Goal: Task Accomplishment & Management: Manage account settings

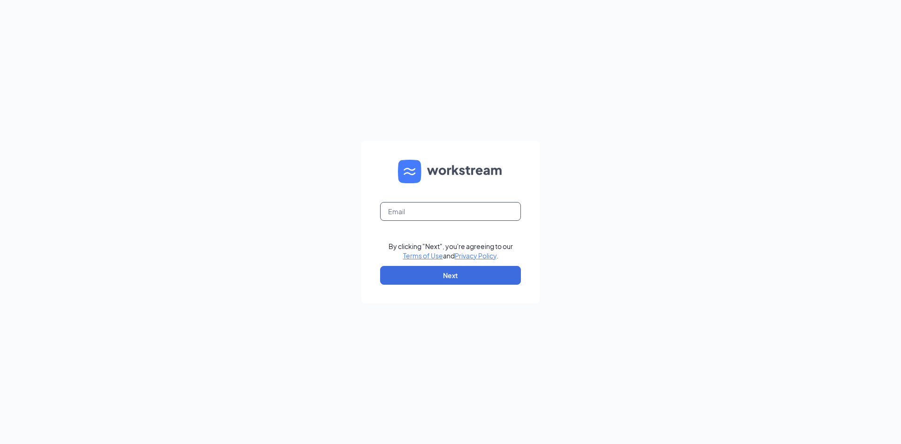
click at [442, 210] on input "text" at bounding box center [450, 211] width 141 height 19
type input "[EMAIL_ADDRESS][DOMAIN_NAME]"
click at [488, 277] on button "Next" at bounding box center [450, 275] width 141 height 19
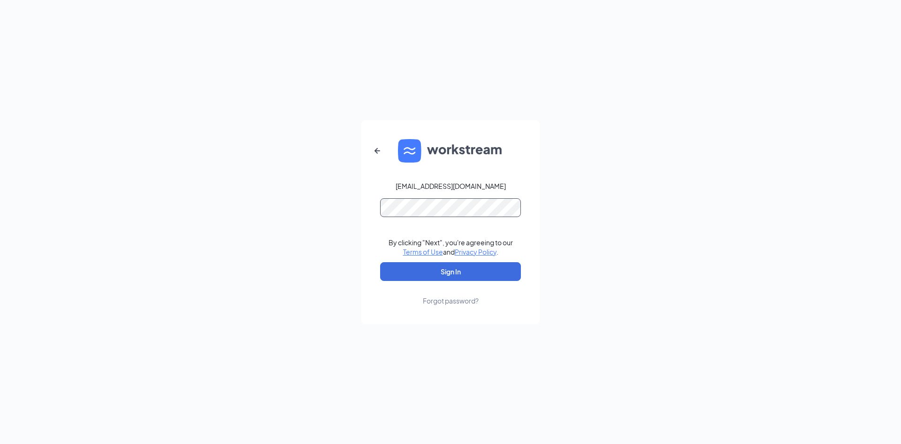
click at [380, 262] on button "Sign In" at bounding box center [450, 271] width 141 height 19
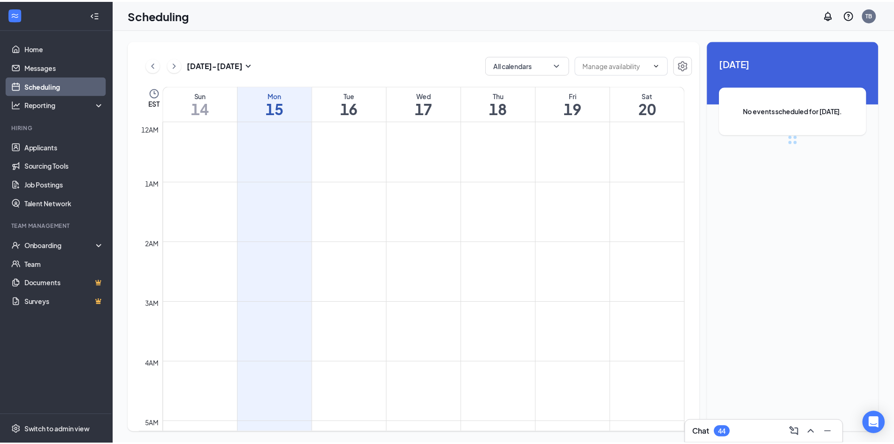
scroll to position [462, 0]
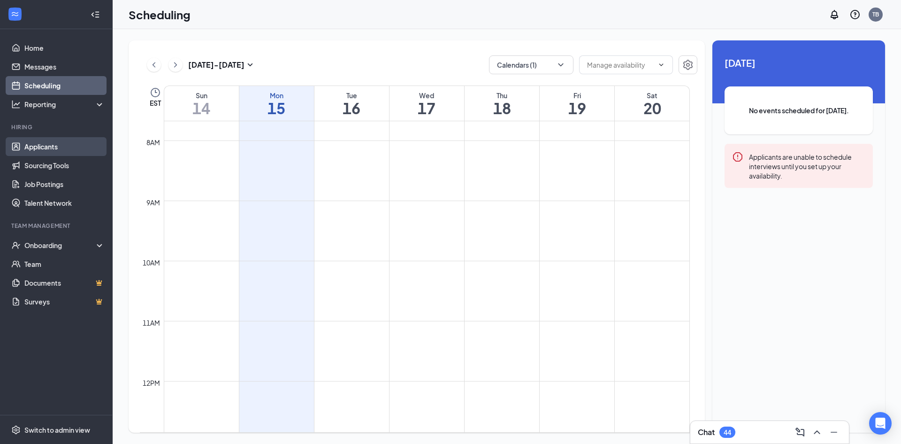
click at [51, 143] on link "Applicants" at bounding box center [64, 146] width 80 height 19
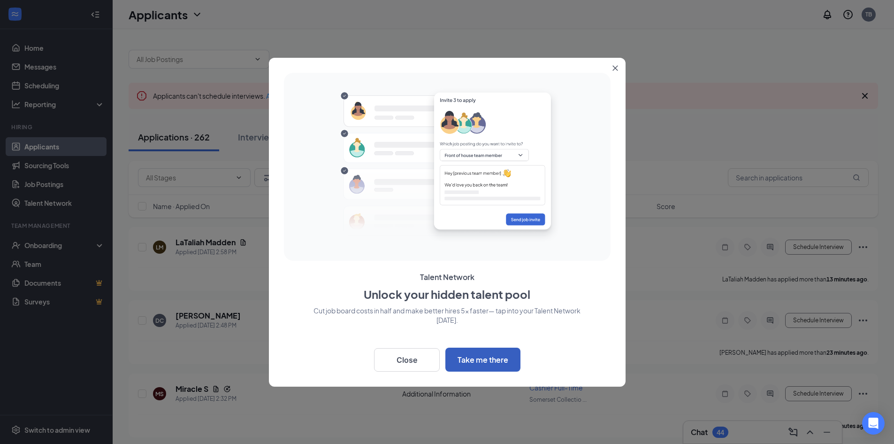
click at [469, 359] on button "Take me there" at bounding box center [483, 359] width 75 height 24
click at [419, 356] on button "Close" at bounding box center [407, 359] width 66 height 23
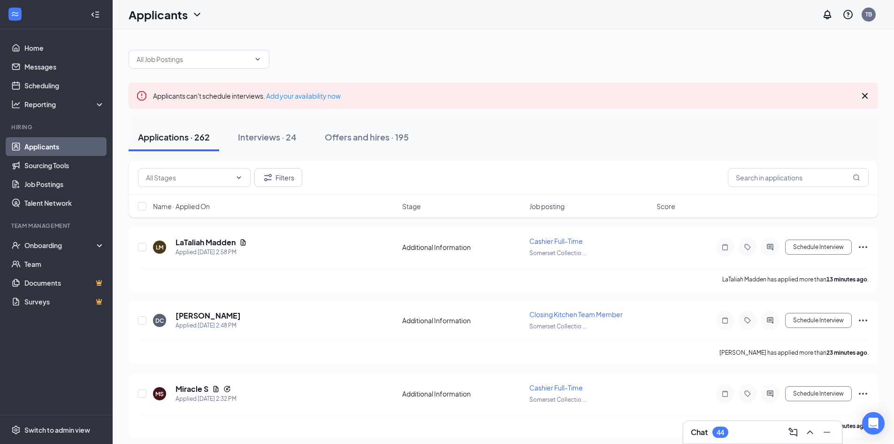
click at [197, 204] on span "Name · Applied On" at bounding box center [181, 205] width 57 height 9
click at [218, 205] on icon "ArrowDown" at bounding box center [217, 206] width 6 height 6
click at [205, 203] on span "Name · Applied On" at bounding box center [181, 205] width 57 height 9
click at [241, 178] on icon "ChevronDown" at bounding box center [239, 178] width 8 height 8
click at [170, 177] on input "text" at bounding box center [188, 177] width 85 height 10
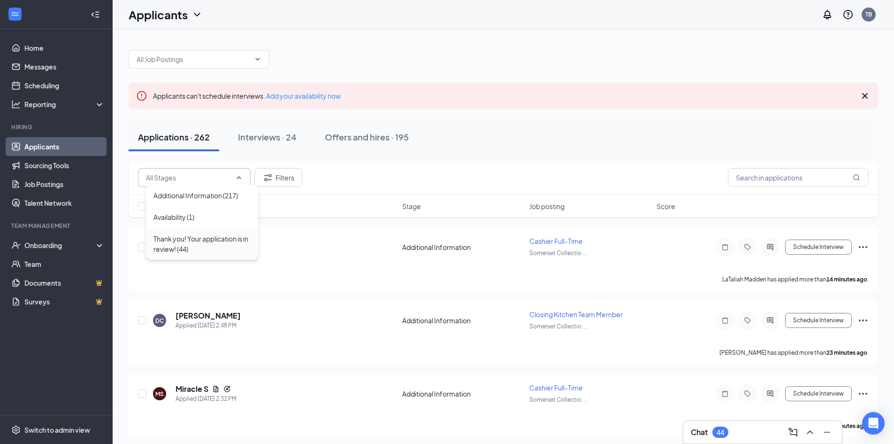
click at [177, 242] on div "Thank you! Your application is in review! (44)" at bounding box center [203, 243] width 98 height 21
type input "Thank you! Your application is in review! (44)"
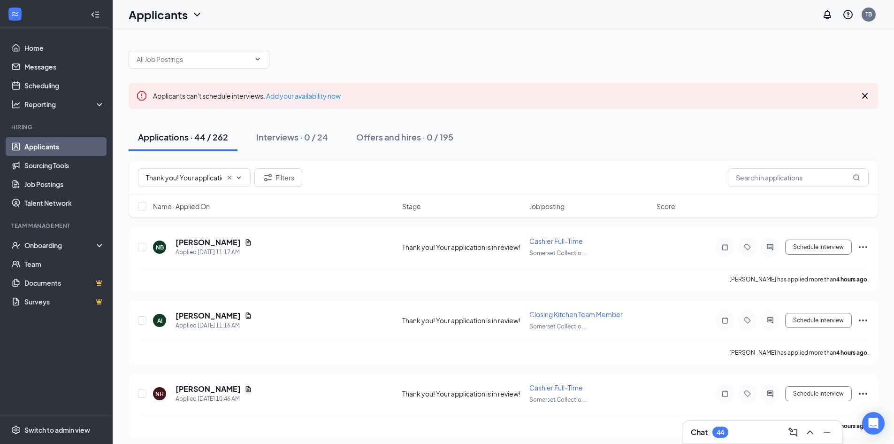
click at [193, 202] on span "Name · Applied On" at bounding box center [181, 205] width 57 height 9
click at [200, 206] on span "Name · Applied On" at bounding box center [181, 205] width 57 height 9
click at [198, 241] on h5 "[PERSON_NAME]" at bounding box center [208, 242] width 65 height 10
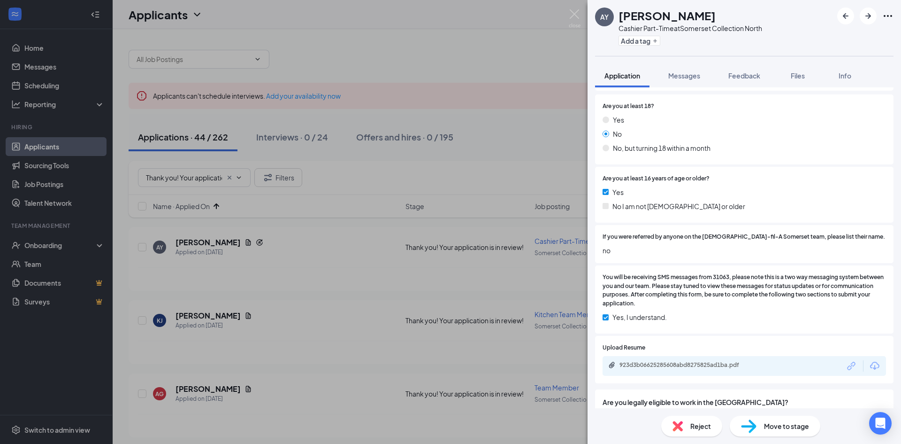
scroll to position [188, 0]
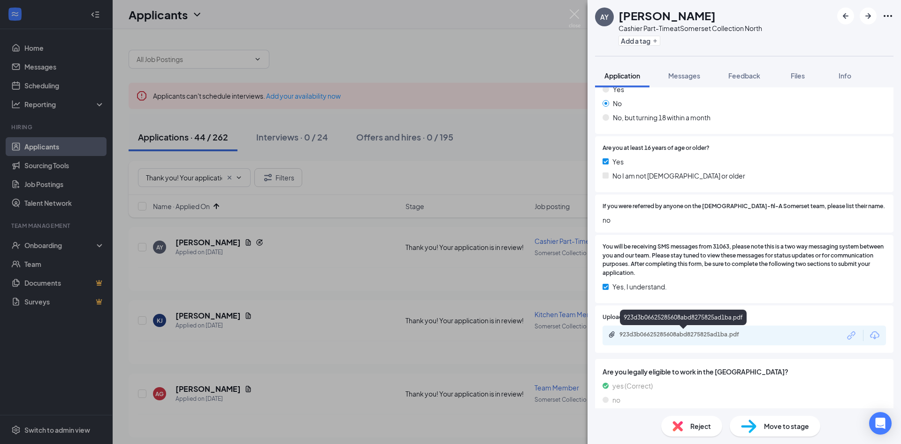
click at [716, 333] on div "923d3b06625285608abd8275825ad1ba.pdf" at bounding box center [685, 335] width 131 height 8
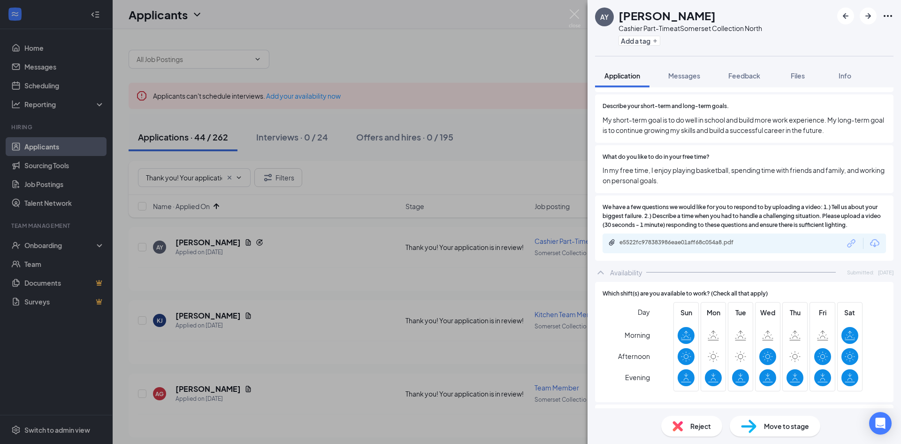
scroll to position [925, 0]
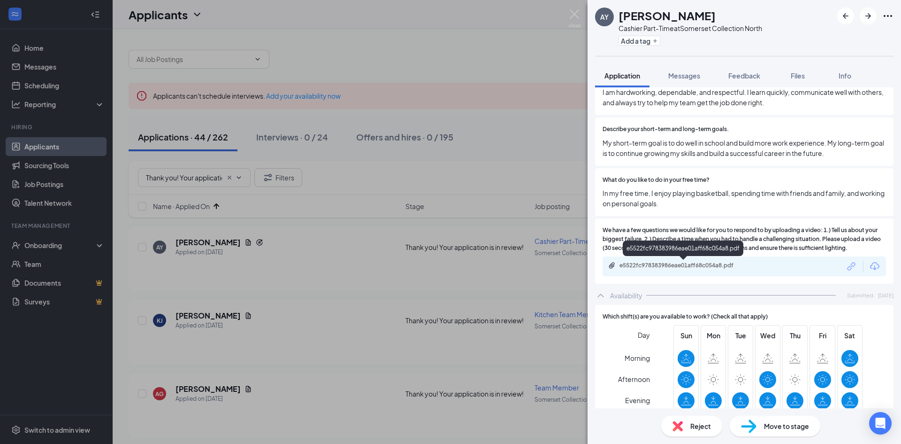
click at [712, 267] on div "e5522fc978383986eae01aff68c054a8.pdf" at bounding box center [685, 266] width 131 height 8
click at [556, 70] on div "AY Ali Yassine Cashier Part-Time at Somerset Collection North Add a tag Applica…" at bounding box center [450, 222] width 901 height 444
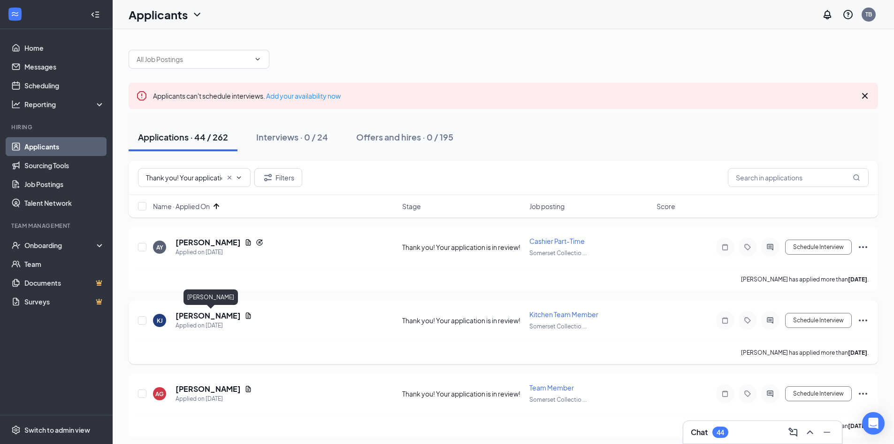
click at [230, 312] on h5 "Kenneth Jenkins-Fuller" at bounding box center [208, 315] width 65 height 10
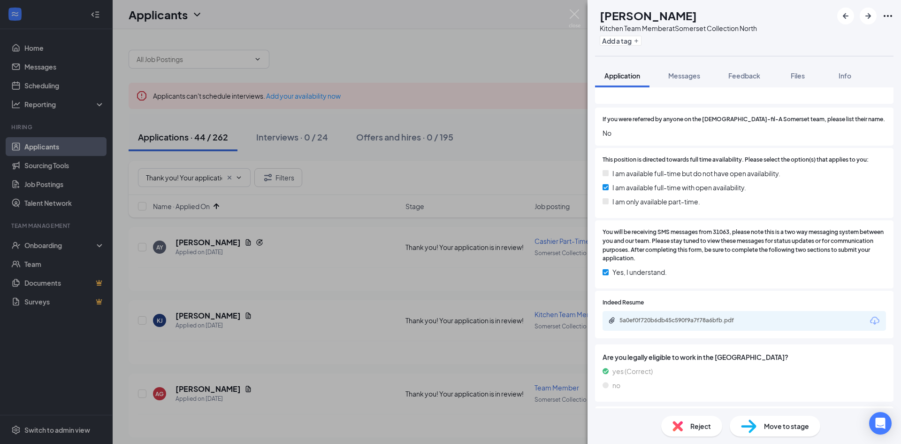
scroll to position [141, 0]
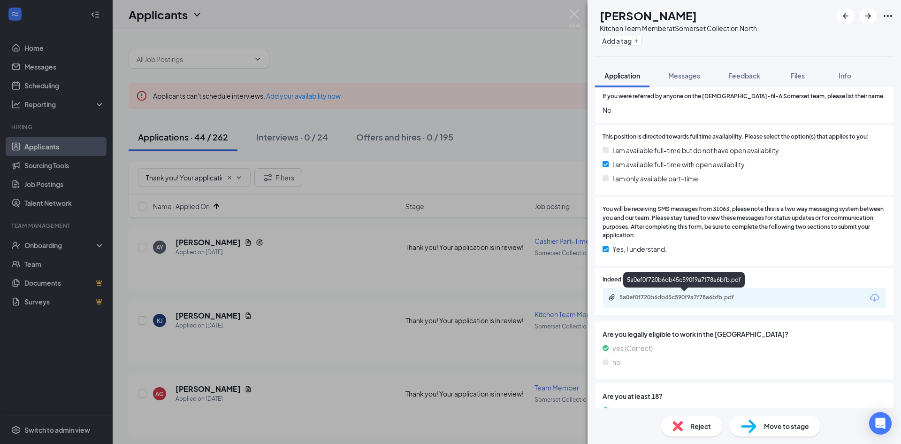
click at [717, 294] on div "5a0ef0f720b6db45c590f9a7f78a6bfb.pdf" at bounding box center [685, 297] width 131 height 8
click at [422, 42] on div "KJ Kenneth Jenkins-Fuller Kitchen Team Member at Somerset Collection North Add …" at bounding box center [450, 222] width 901 height 444
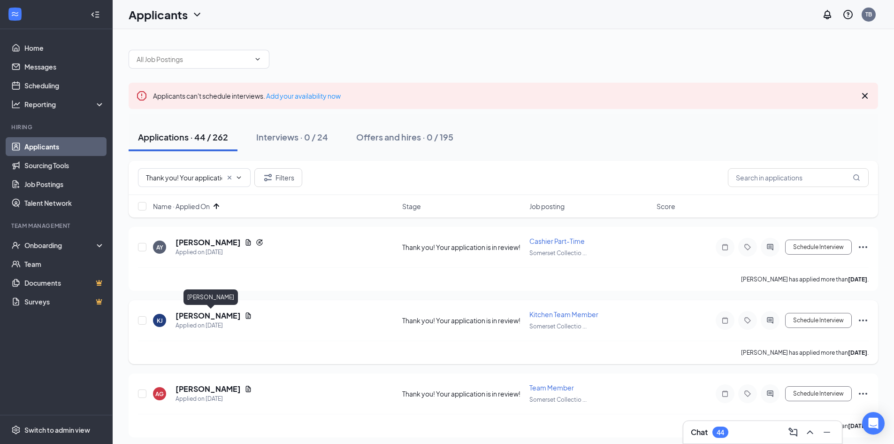
click at [237, 315] on h5 "Kenneth Jenkins-Fuller" at bounding box center [208, 315] width 65 height 10
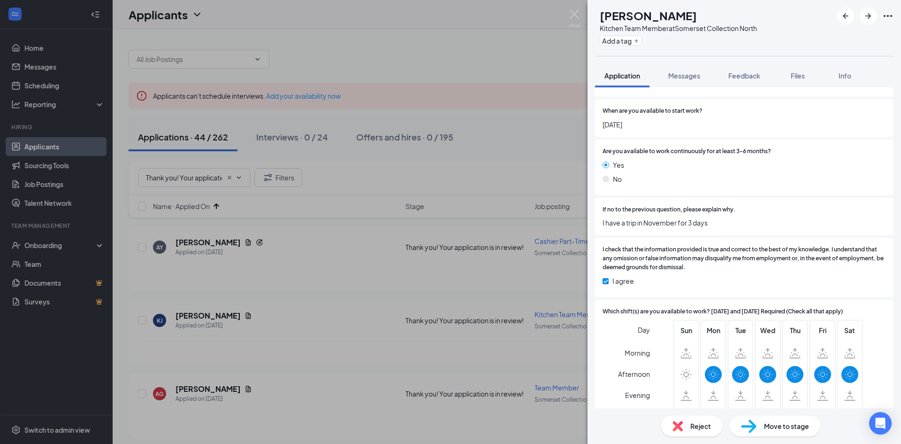
scroll to position [1184, 0]
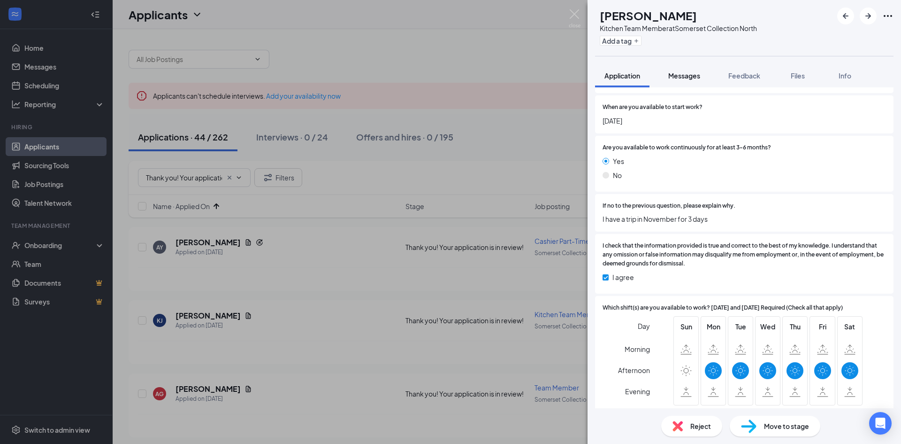
click at [684, 75] on span "Messages" at bounding box center [685, 75] width 32 height 8
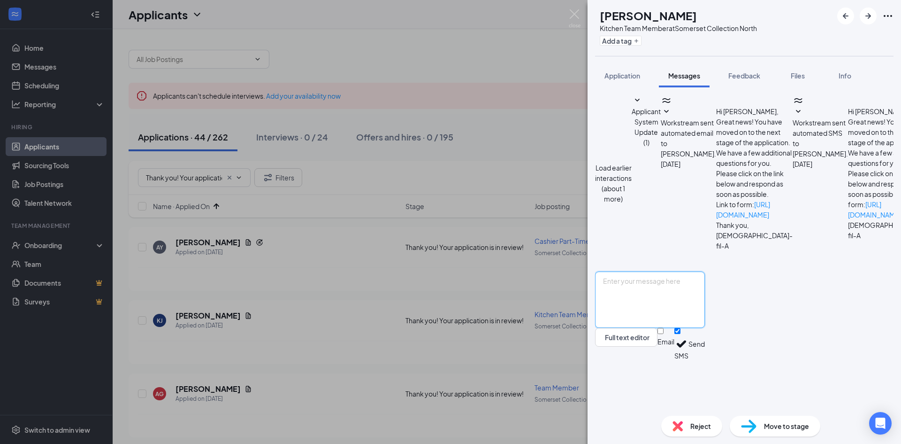
click at [696, 328] on textarea at bounding box center [650, 299] width 110 height 56
type textarea "H"
click at [621, 79] on span "Application" at bounding box center [623, 75] width 36 height 8
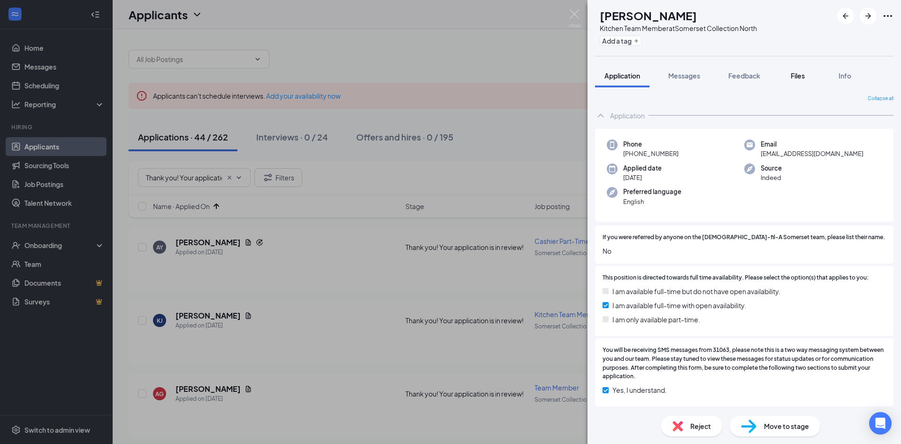
click at [801, 75] on span "Files" at bounding box center [798, 75] width 14 height 8
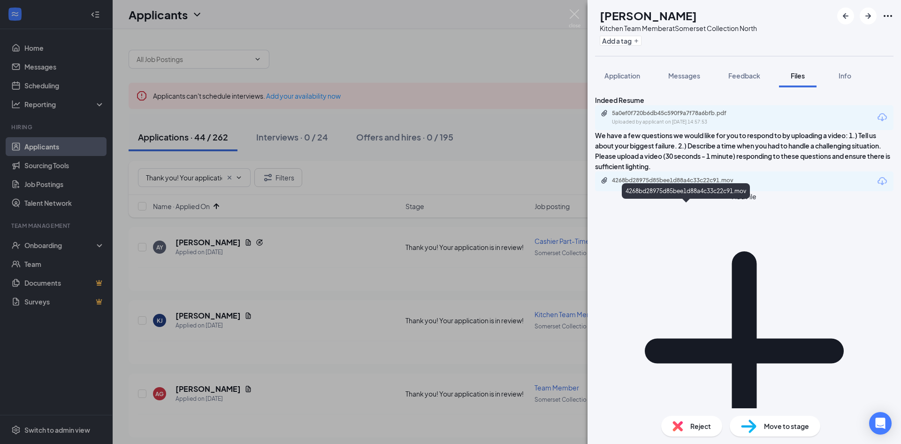
click at [692, 184] on div "4268bd28975d85bee1d88a4c33c22c91.mov" at bounding box center [677, 181] width 131 height 8
click at [877, 187] on icon "Download" at bounding box center [882, 181] width 11 height 11
click at [400, 49] on div "KJ Kenneth Jenkins-Fuller Kitchen Team Member at Somerset Collection North Add …" at bounding box center [450, 222] width 901 height 444
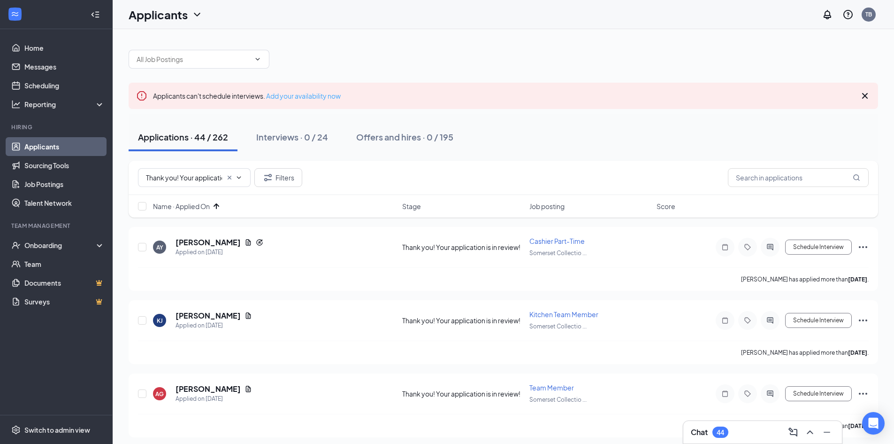
click at [294, 95] on link "Add your availability now" at bounding box center [303, 96] width 75 height 8
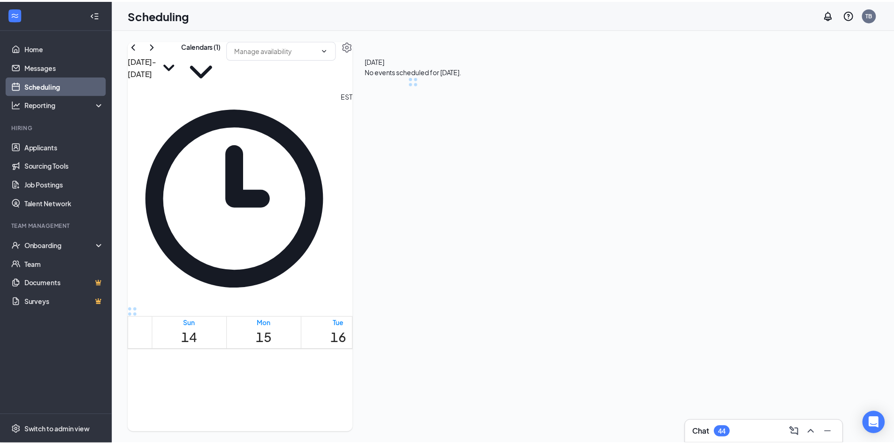
scroll to position [462, 0]
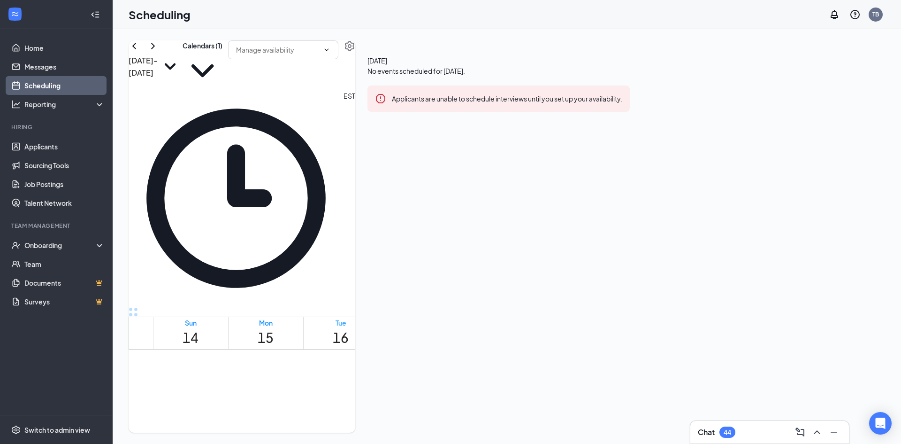
click at [349, 327] on h1 "16" at bounding box center [341, 337] width 16 height 21
click at [421, 327] on h1 "17" at bounding box center [416, 337] width 16 height 21
drag, startPoint x: 419, startPoint y: 111, endPoint x: 408, endPoint y: 128, distance: 19.9
click at [408, 223] on td at bounding box center [416, 228] width 526 height 11
click at [421, 277] on td at bounding box center [416, 282] width 526 height 11
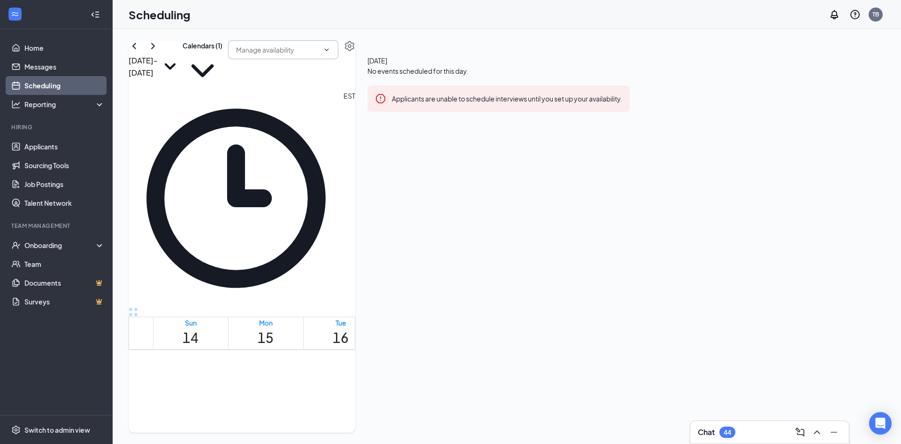
click at [331, 54] on icon "ChevronDown" at bounding box center [327, 50] width 8 height 8
click at [354, 51] on icon "Settings" at bounding box center [349, 46] width 9 height 10
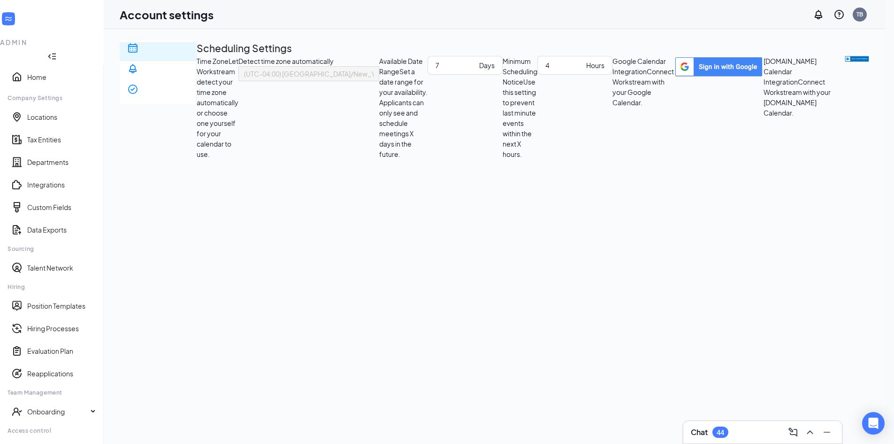
click at [167, 72] on div "Scheduling" at bounding box center [158, 81] width 62 height 19
click at [40, 72] on link "Home" at bounding box center [61, 76] width 69 height 9
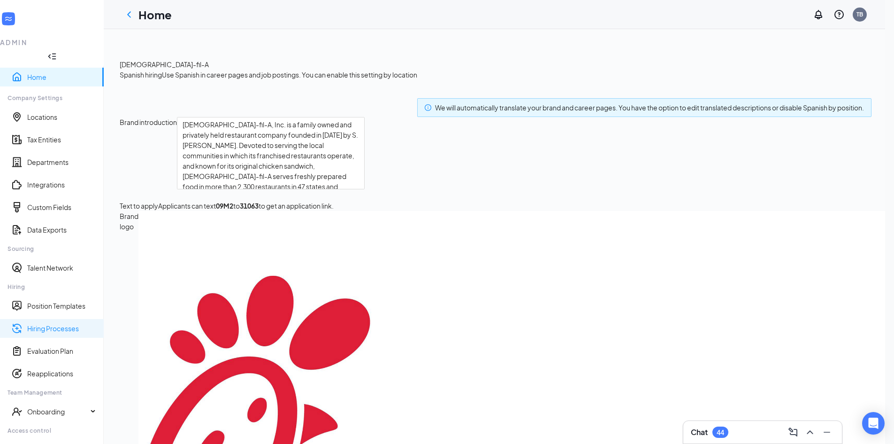
click at [53, 324] on link "Hiring Processes" at bounding box center [61, 328] width 69 height 9
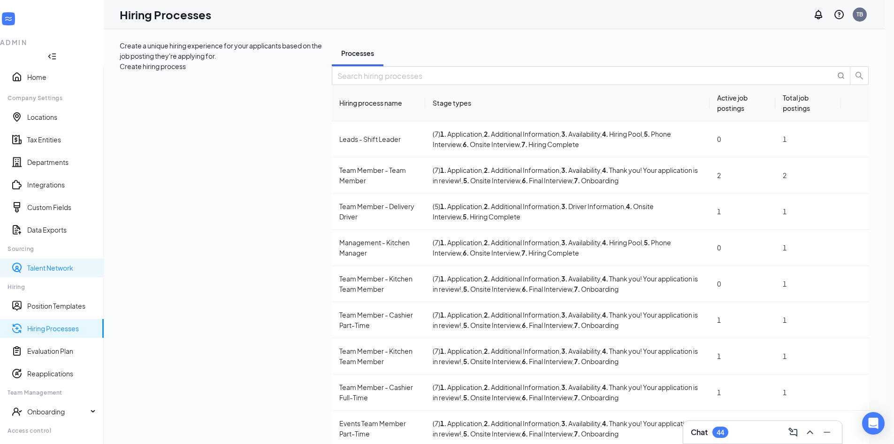
click at [51, 263] on link "Talent Network" at bounding box center [61, 267] width 69 height 9
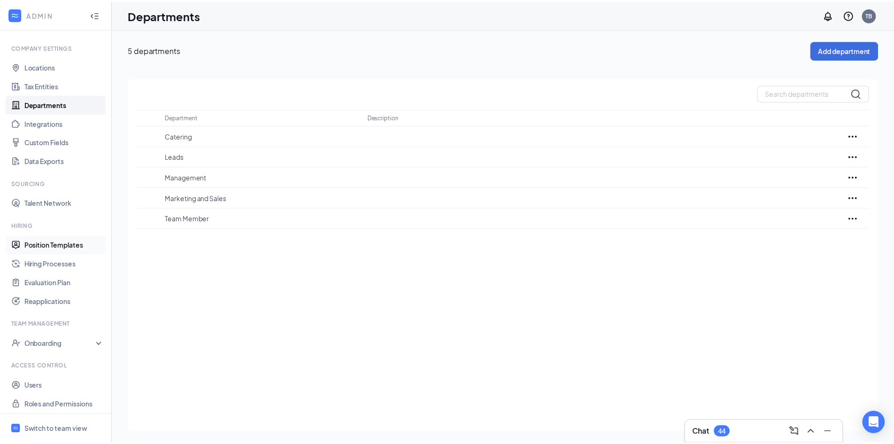
scroll to position [27, 0]
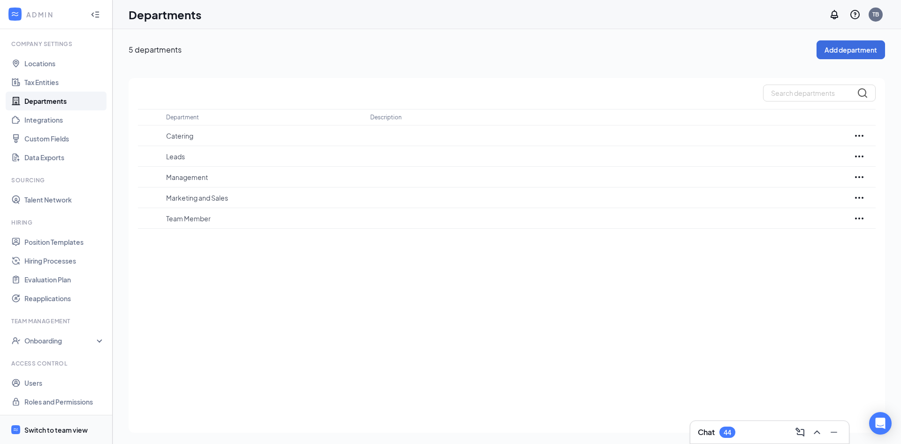
click at [58, 428] on div "Switch to team view" at bounding box center [55, 429] width 63 height 9
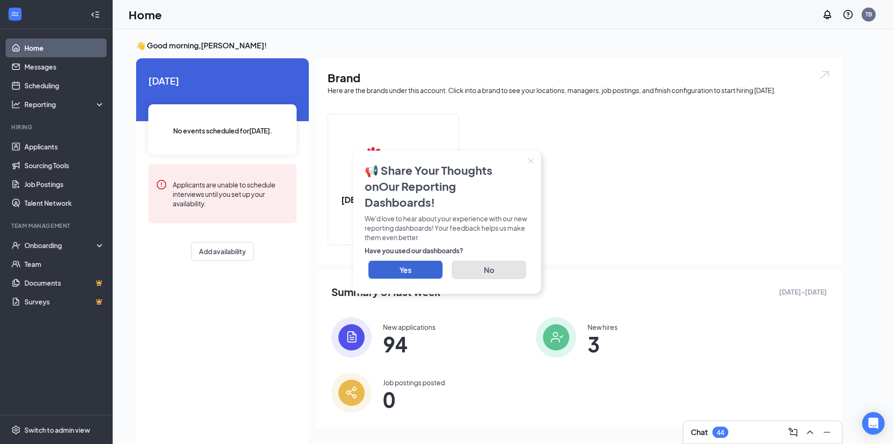
click at [488, 260] on button "No" at bounding box center [489, 269] width 74 height 18
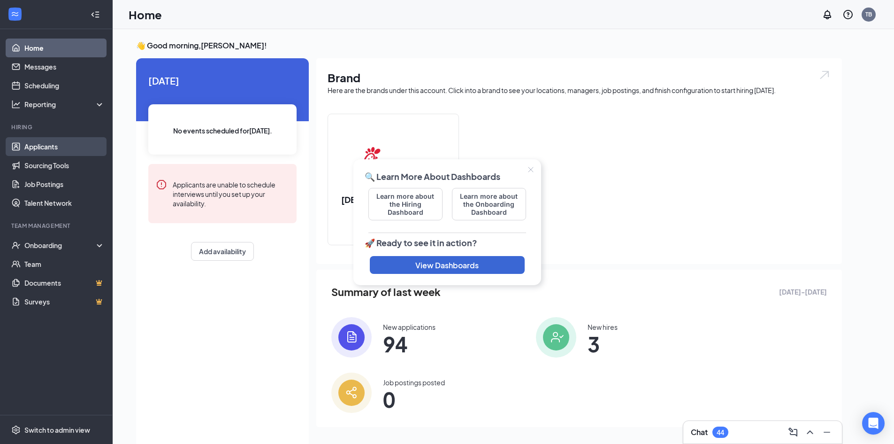
click at [46, 145] on link "Applicants" at bounding box center [64, 146] width 80 height 19
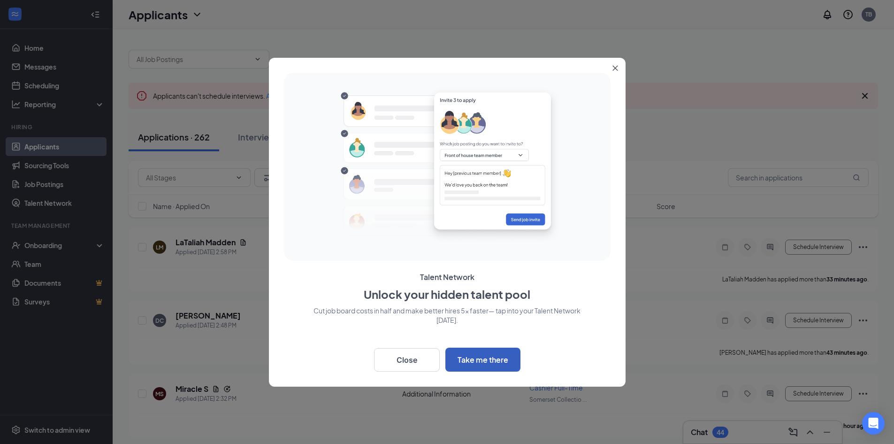
click at [484, 355] on button "Take me there" at bounding box center [483, 359] width 75 height 24
click at [420, 354] on button "Close" at bounding box center [407, 359] width 66 height 23
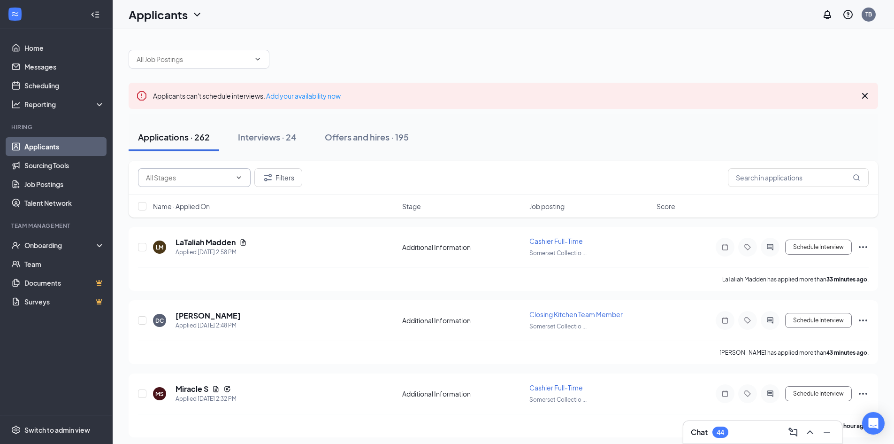
click at [230, 178] on span at bounding box center [194, 177] width 113 height 19
click at [176, 175] on input "text" at bounding box center [188, 177] width 85 height 10
click at [182, 241] on div "Thank you! Your application is in review! (44)" at bounding box center [203, 243] width 98 height 21
type input "Thank you! Your application is in review! (44)"
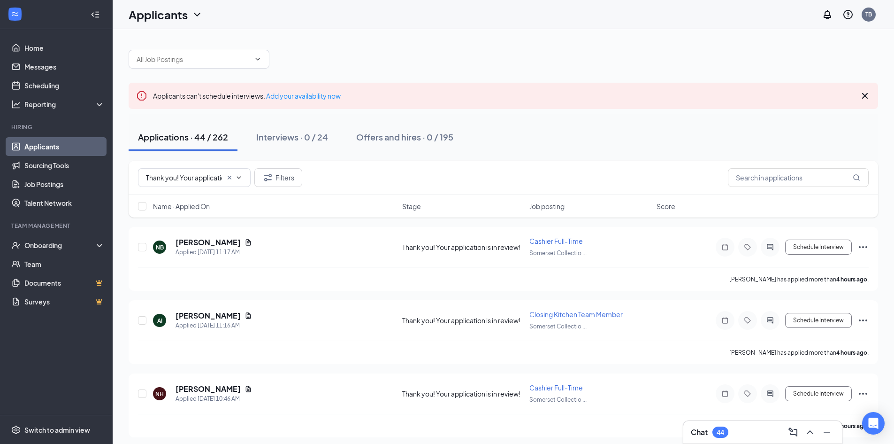
click at [204, 205] on span "Name · Applied On" at bounding box center [181, 205] width 57 height 9
click at [194, 205] on span "Name · Applied On" at bounding box center [181, 205] width 57 height 9
click at [232, 315] on h5 "Kenneth Jenkins-Fuller" at bounding box center [208, 315] width 65 height 10
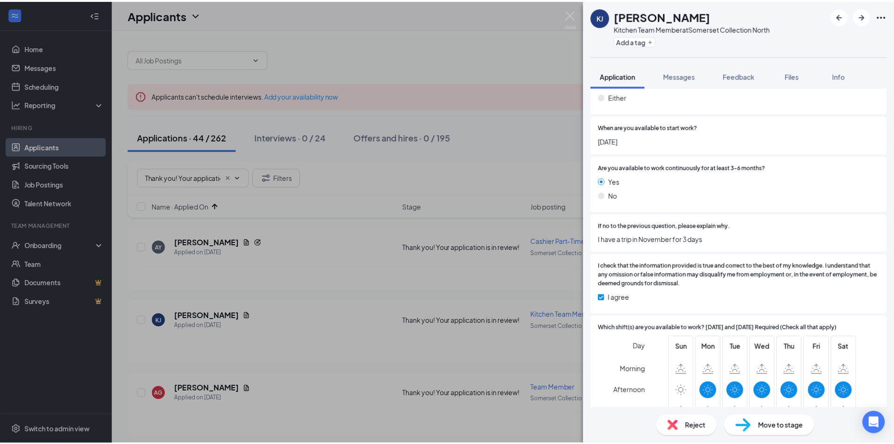
scroll to position [1184, 0]
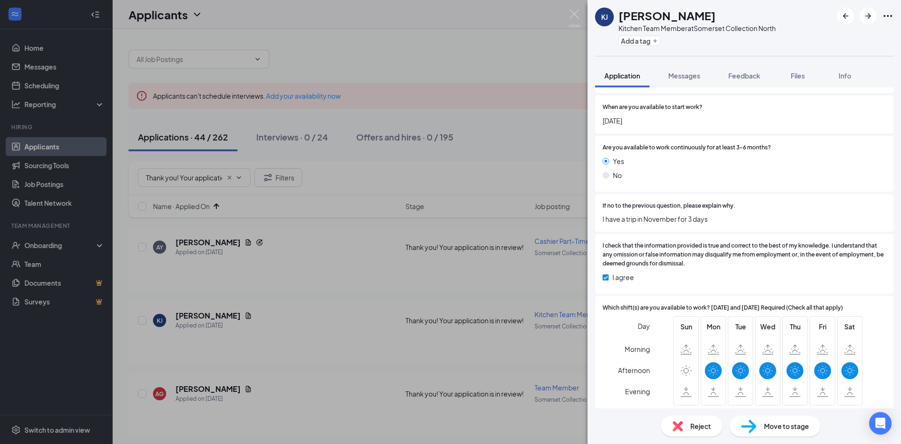
click at [505, 137] on div "KJ Kenneth Jenkins-Fuller Kitchen Team Member at Somerset Collection North Add …" at bounding box center [450, 222] width 901 height 444
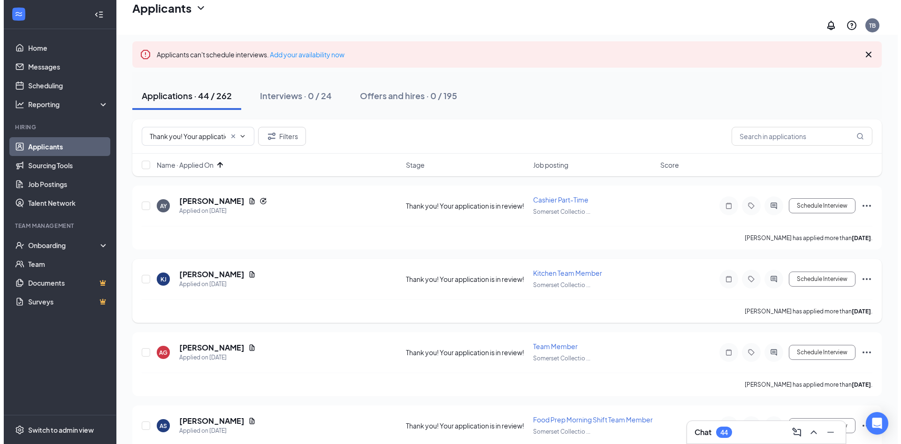
scroll to position [94, 0]
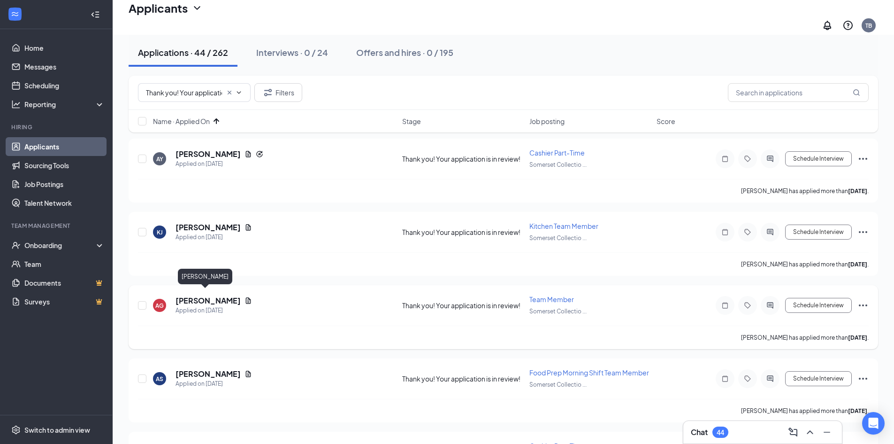
click at [204, 295] on h5 "Arielle Gully" at bounding box center [208, 300] width 65 height 10
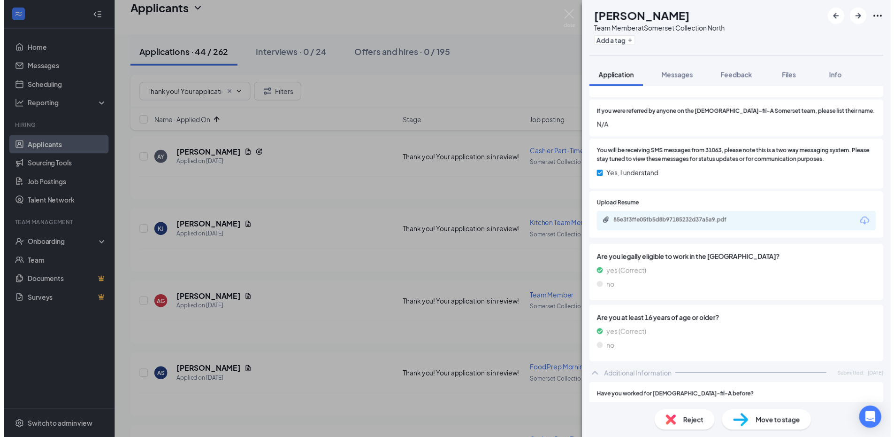
scroll to position [191, 0]
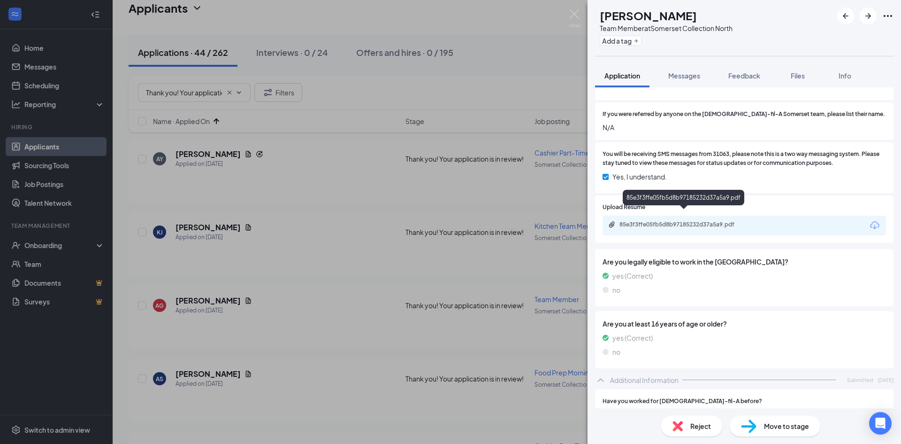
click at [698, 221] on div "85e3f3ffe05fb5d8b97185232d37a5a9.pdf" at bounding box center [685, 225] width 131 height 8
click at [506, 82] on div "AG Arielle Gully Team Member at Somerset Collection North Add a tag Application…" at bounding box center [450, 222] width 901 height 444
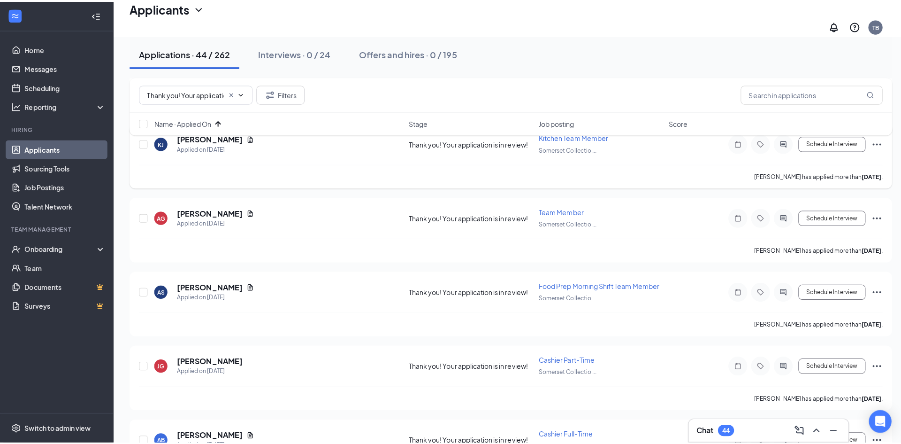
scroll to position [188, 0]
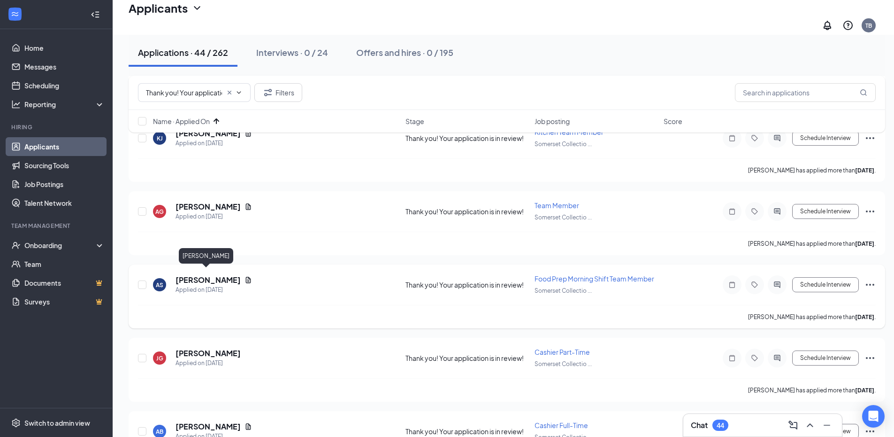
click at [196, 275] on h5 "Ash Summers" at bounding box center [208, 280] width 65 height 10
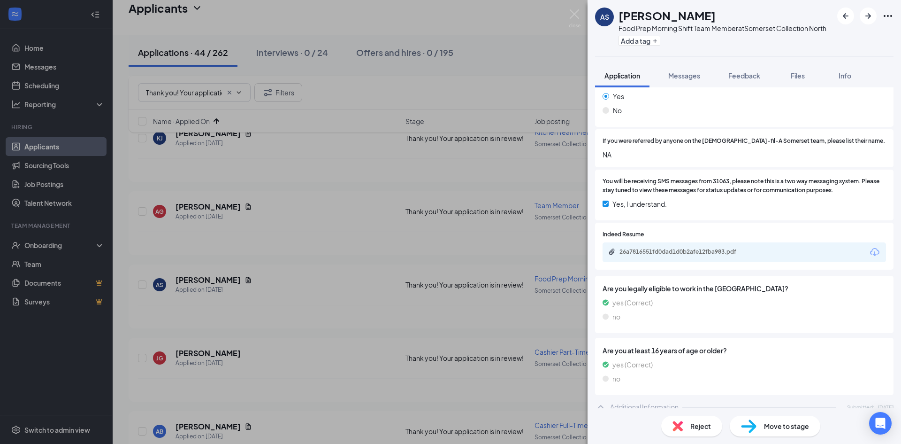
scroll to position [94, 0]
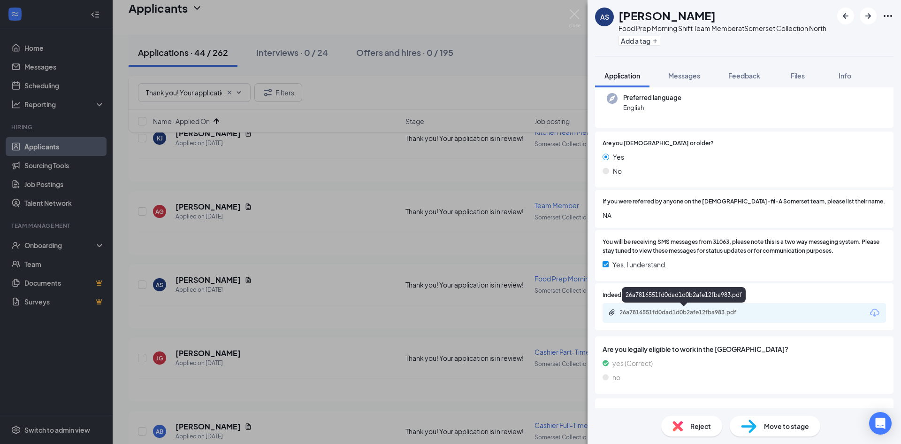
click at [710, 312] on div "26a7816551fd0dad1d0b2afe12fba983.pdf" at bounding box center [685, 312] width 131 height 8
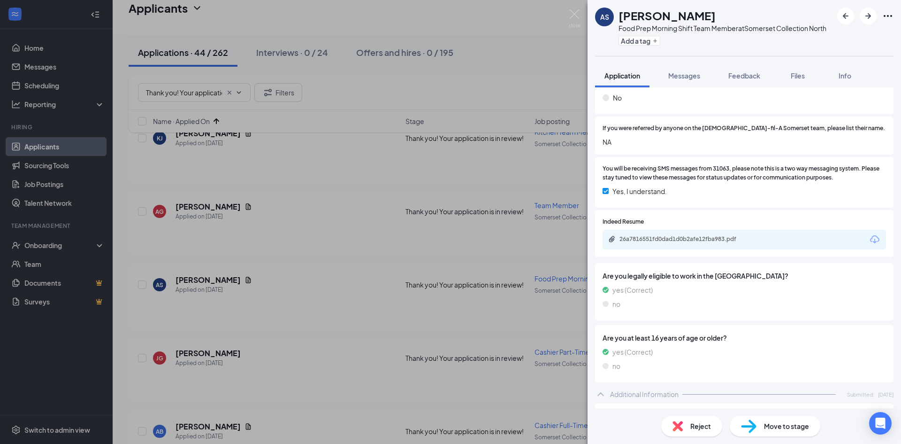
scroll to position [188, 0]
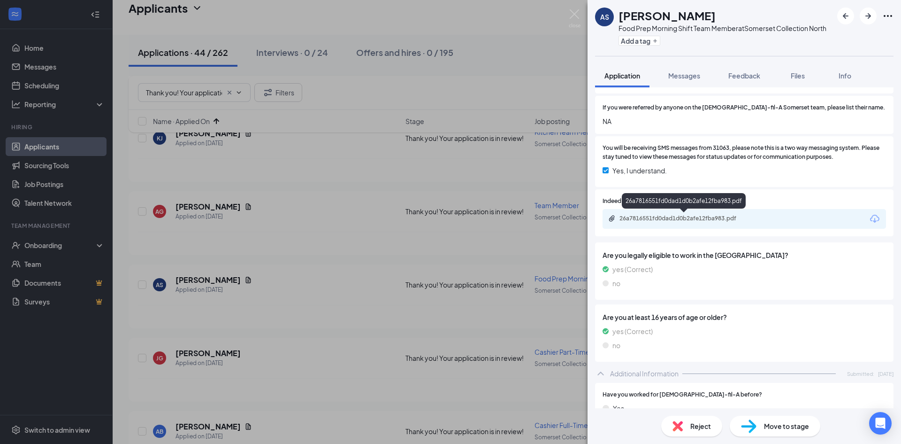
click at [698, 216] on div "26a7816551fd0dad1d0b2afe12fba983.pdf" at bounding box center [685, 219] width 131 height 8
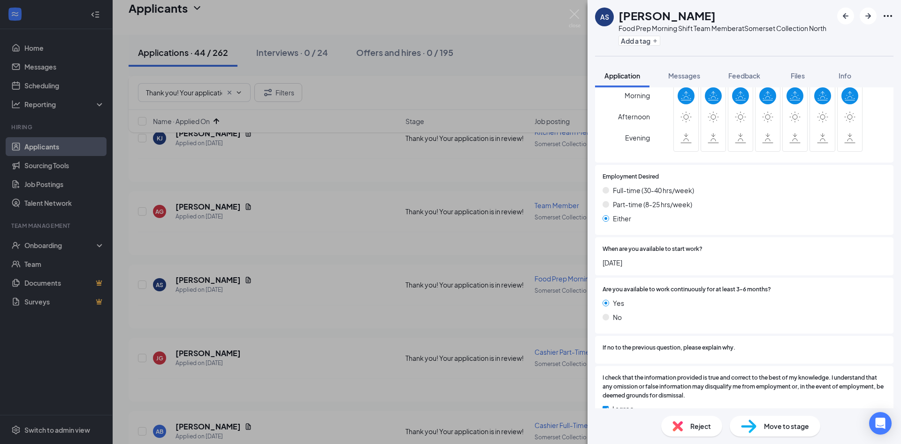
scroll to position [1307, 0]
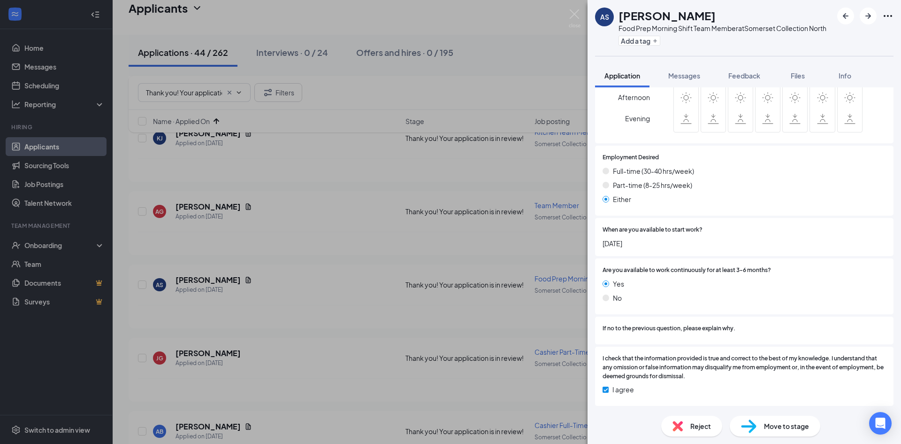
click at [688, 423] on div "Reject" at bounding box center [692, 426] width 61 height 21
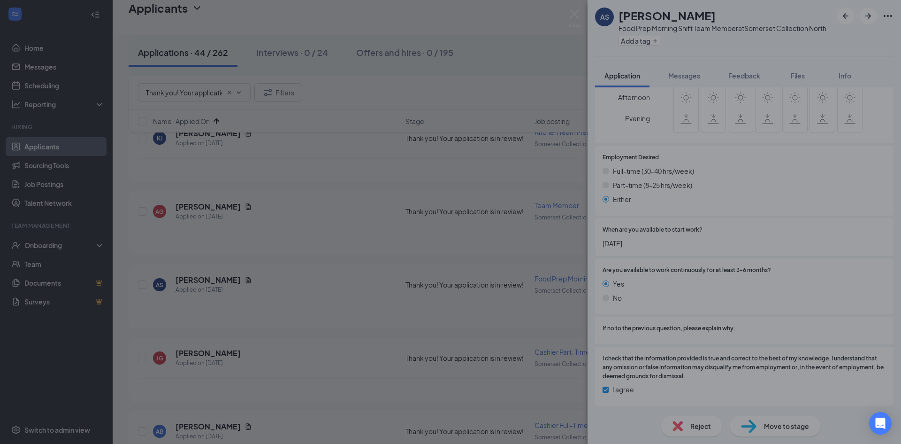
scroll to position [1303, 0]
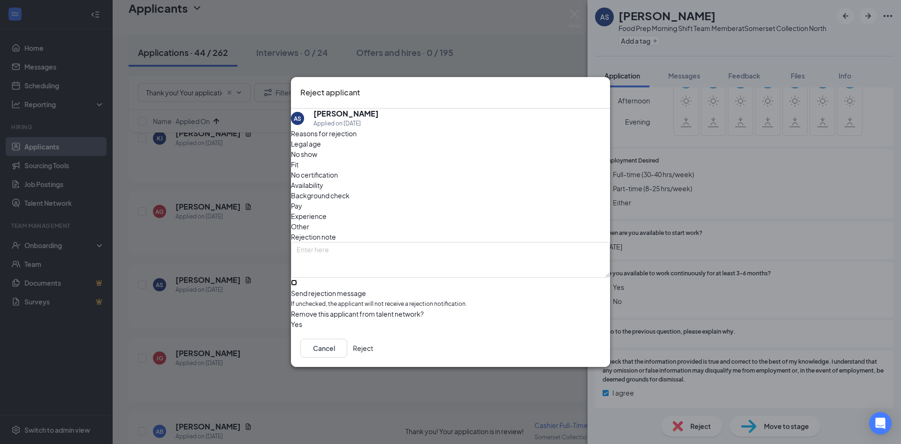
click at [297, 279] on input "Send rejection message If unchecked, the applicant will not receive a rejection…" at bounding box center [294, 282] width 6 height 6
checkbox input "true"
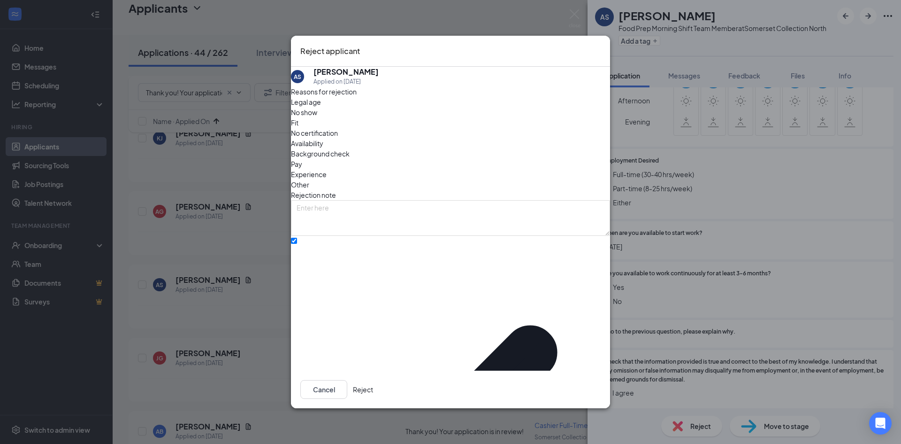
click at [373, 380] on button "Reject" at bounding box center [363, 389] width 20 height 19
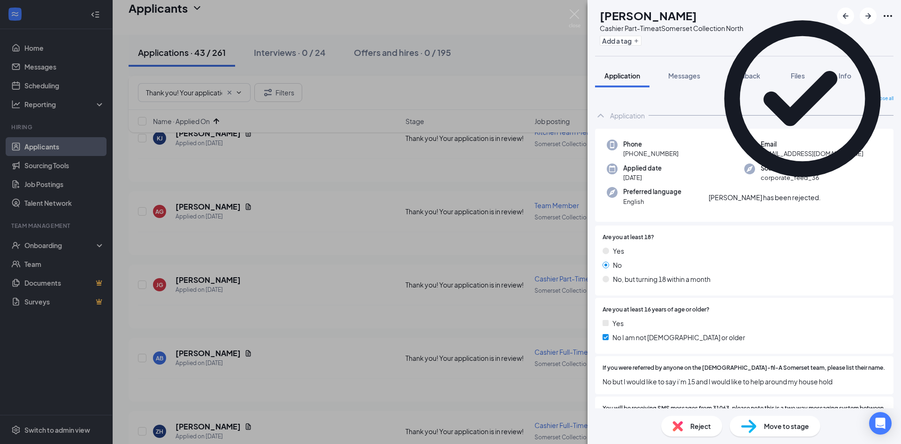
click at [830, 195] on icon "Cross" at bounding box center [827, 198] width 6 height 6
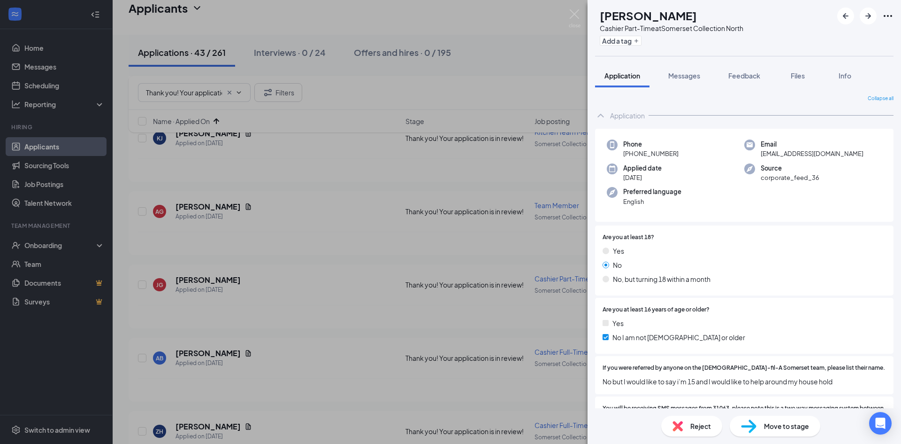
click at [200, 270] on div "JG Jaylen Golden Cashier Part-Time at Somerset Collection North Add a tag Appli…" at bounding box center [450, 222] width 901 height 444
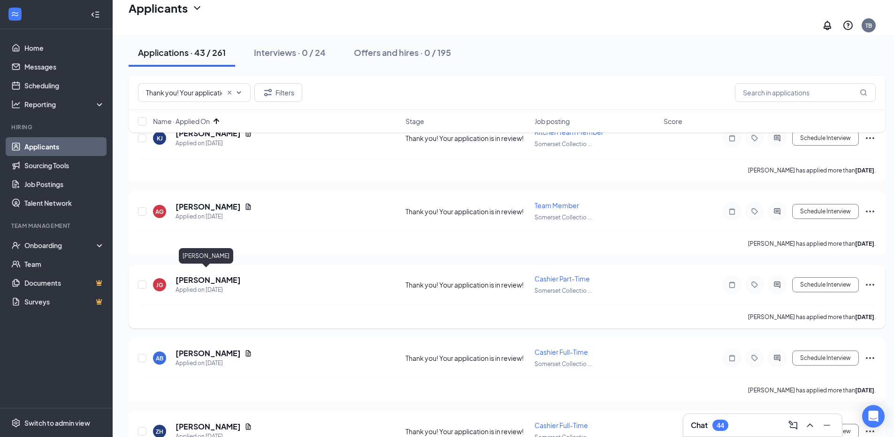
click at [210, 275] on h5 "Jaylen Golden" at bounding box center [208, 280] width 65 height 10
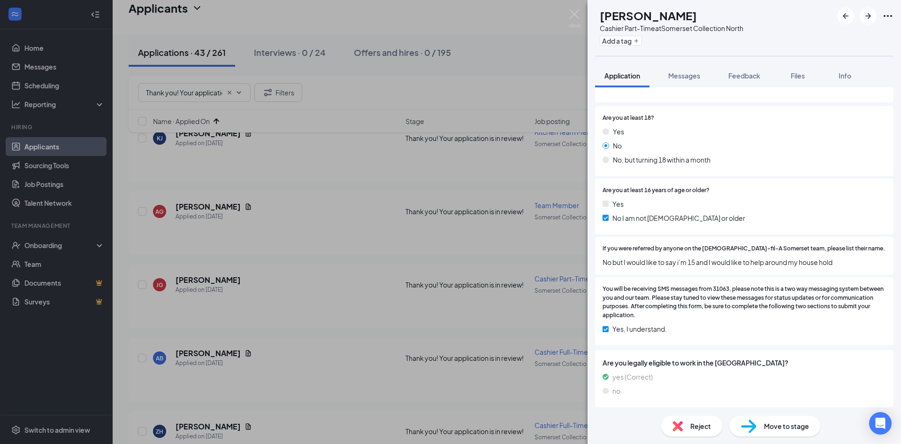
scroll to position [137, 0]
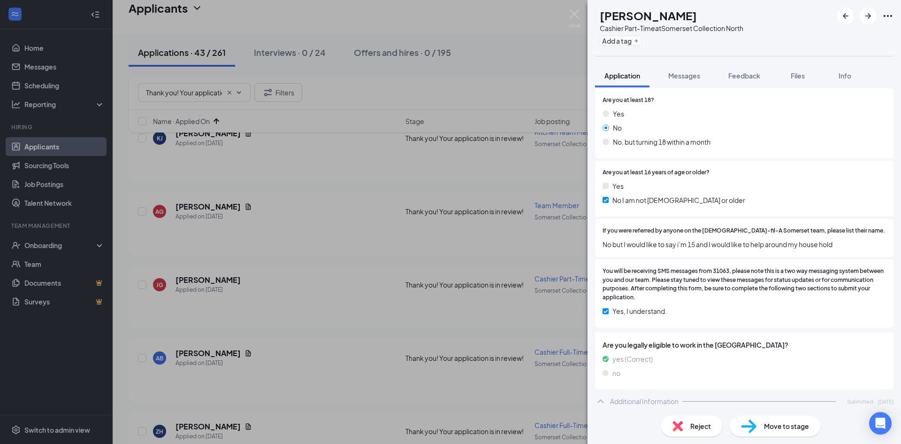
click at [698, 424] on span "Reject" at bounding box center [701, 426] width 21 height 10
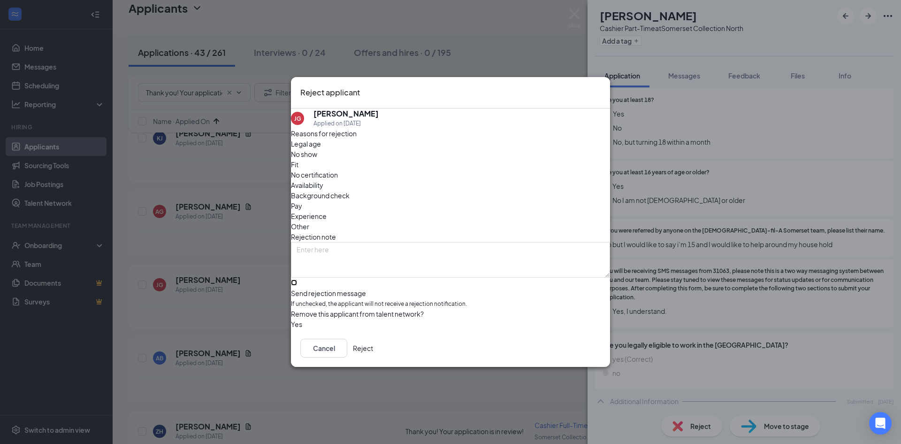
click at [297, 279] on input "Send rejection message If unchecked, the applicant will not receive a rejection…" at bounding box center [294, 282] width 6 height 6
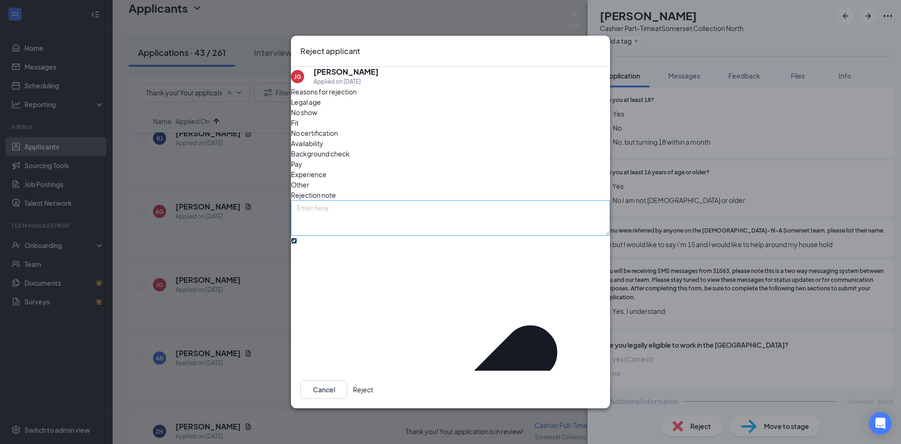
click at [297, 241] on input "Send rejection message If unchecked, the applicant will not receive a rejection…" at bounding box center [294, 241] width 6 height 6
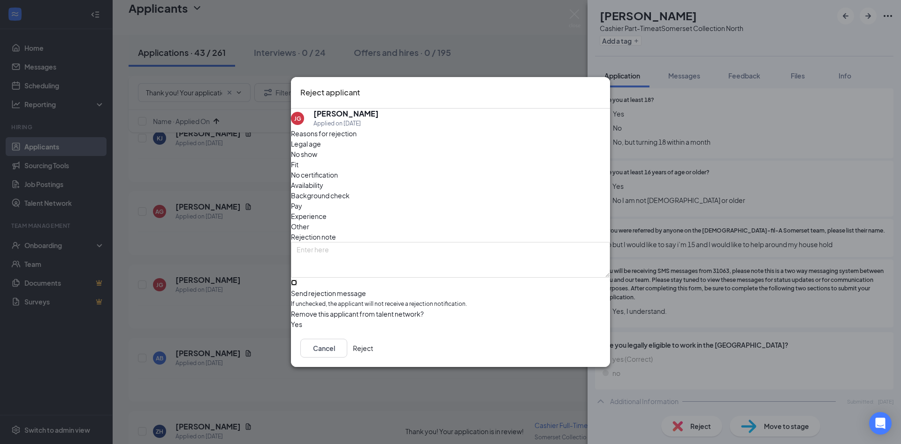
click at [297, 279] on input "Send rejection message If unchecked, the applicant will not receive a rejection…" at bounding box center [294, 282] width 6 height 6
checkbox input "true"
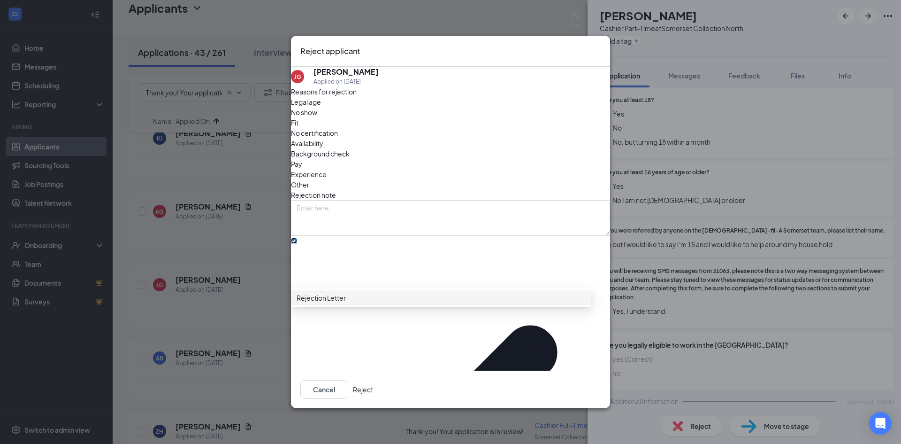
click at [523, 303] on span "Rejection Letter" at bounding box center [441, 298] width 289 height 10
click at [373, 380] on button "Reject" at bounding box center [363, 389] width 20 height 19
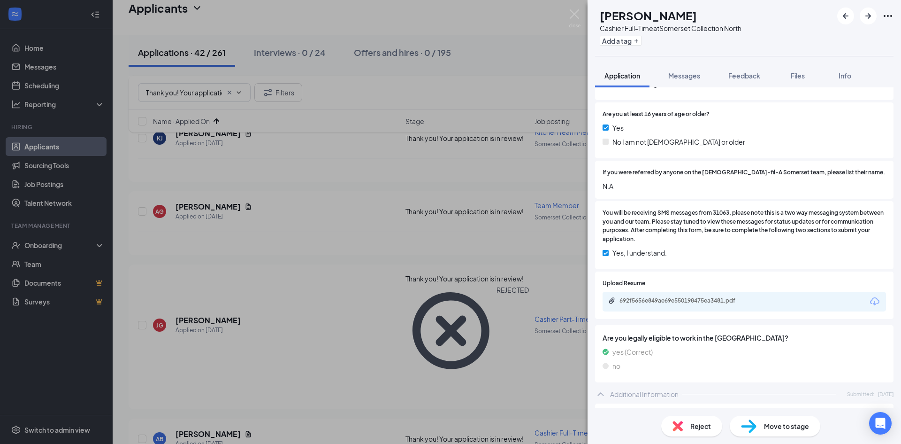
scroll to position [235, 0]
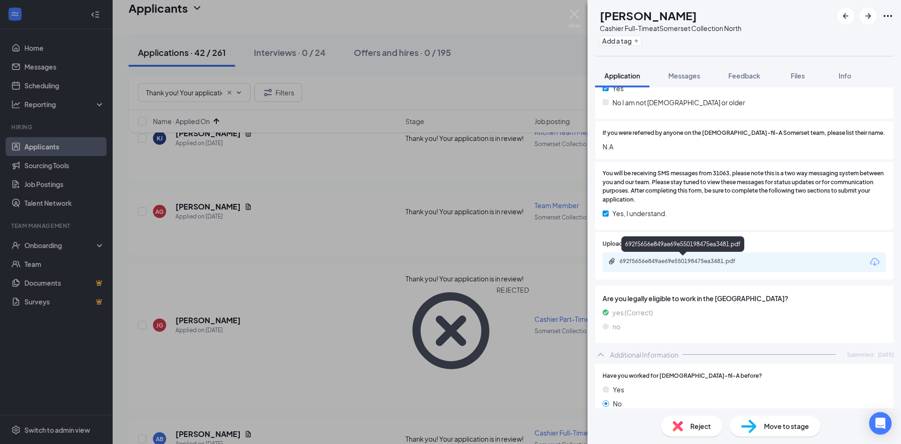
click at [700, 260] on div "692f5656e849ae69e550198475ea3481.pdf" at bounding box center [685, 261] width 131 height 8
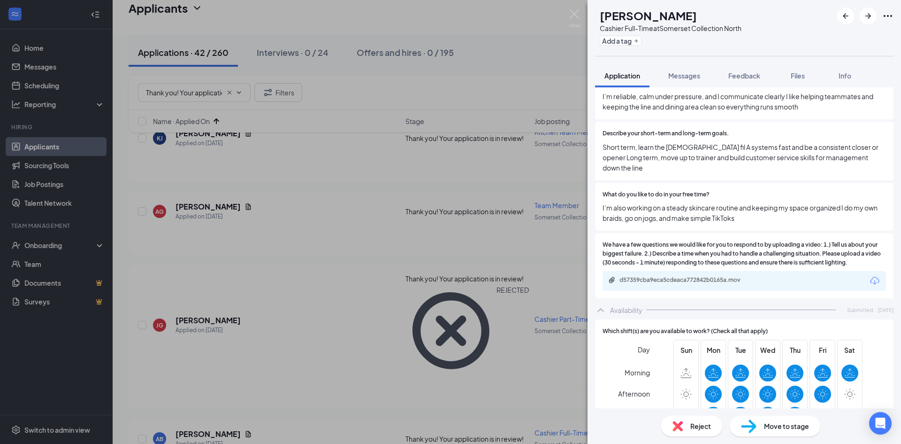
scroll to position [939, 0]
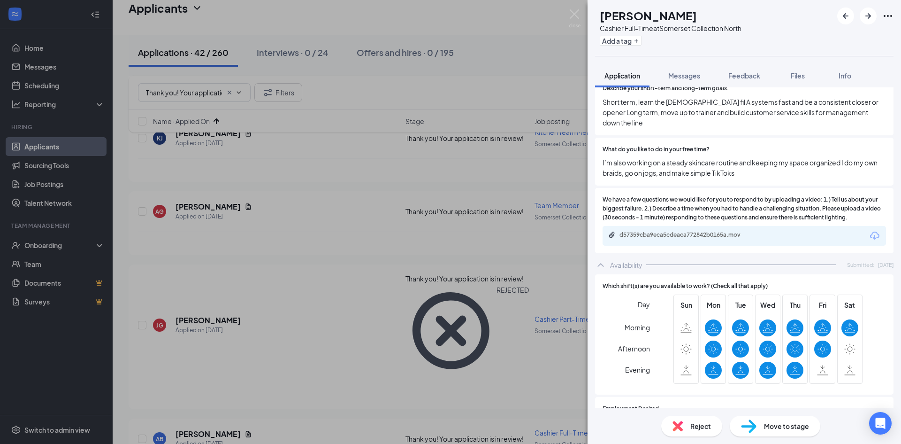
click at [766, 424] on span "Move to stage" at bounding box center [786, 426] width 45 height 10
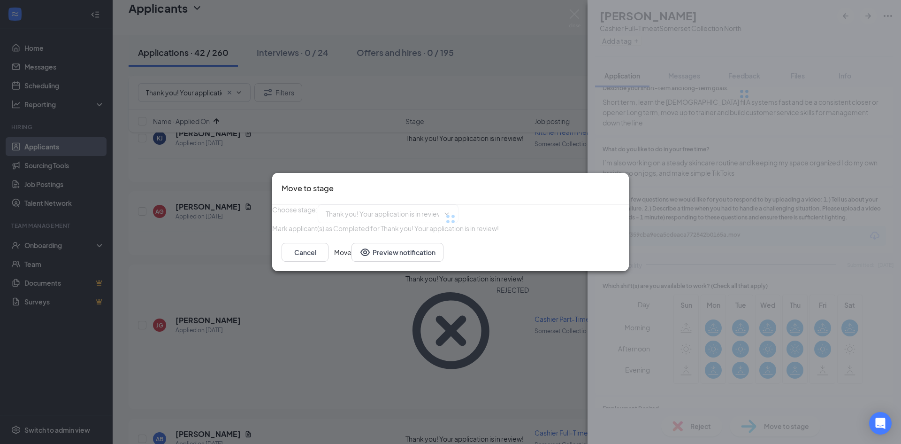
type input "Onsite Interview (next stage)"
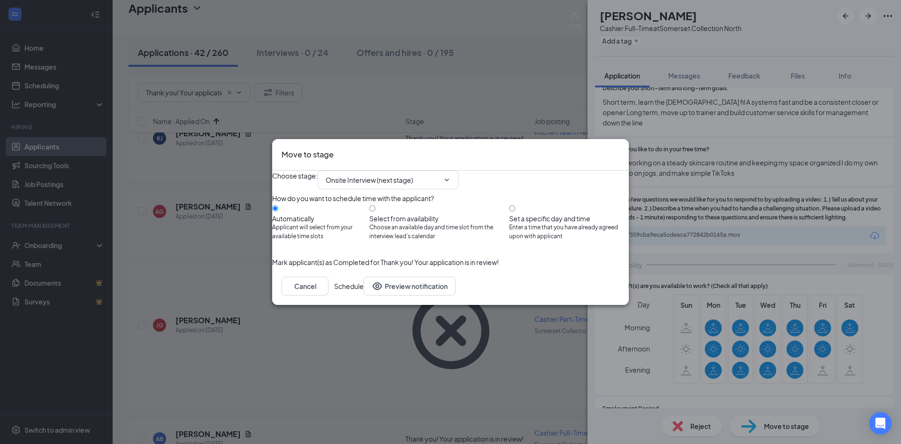
click at [364, 295] on button "Schedule" at bounding box center [349, 286] width 30 height 19
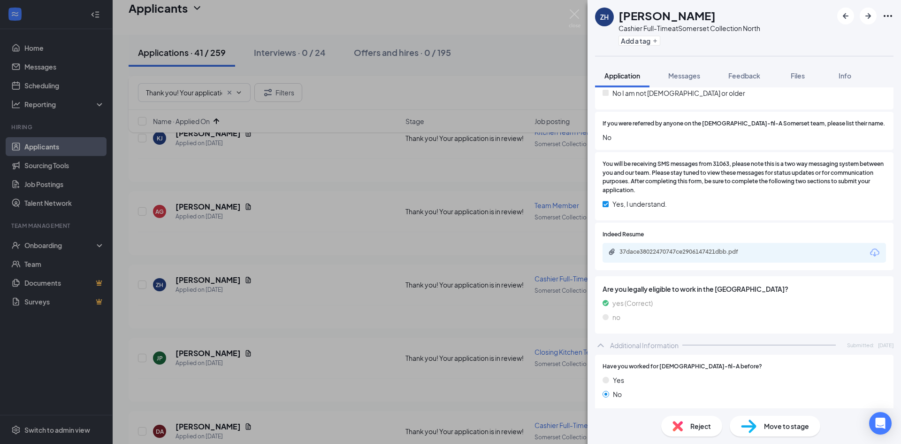
scroll to position [282, 0]
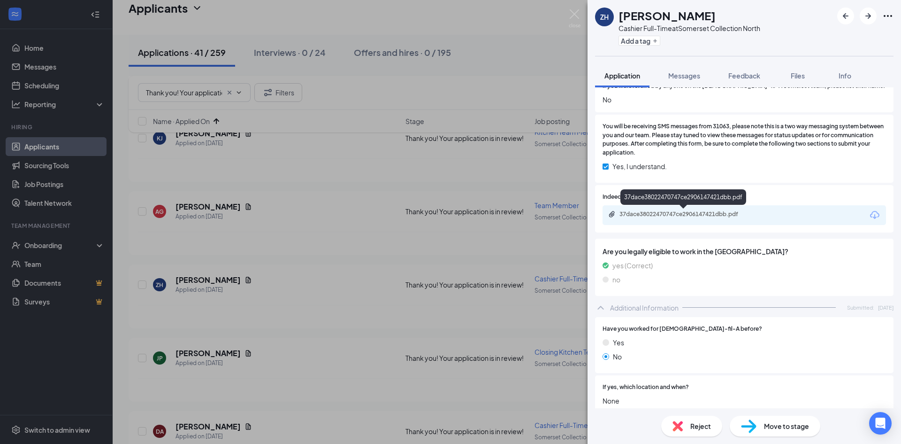
click at [713, 212] on div "37dace38022470747ce2906147421dbb.pdf" at bounding box center [685, 214] width 131 height 8
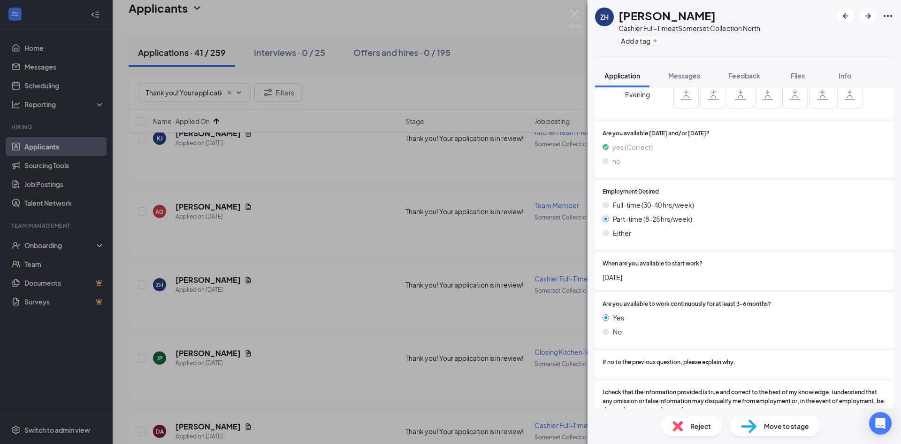
scroll to position [1268, 0]
click at [868, 17] on icon "ArrowRight" at bounding box center [868, 15] width 11 height 11
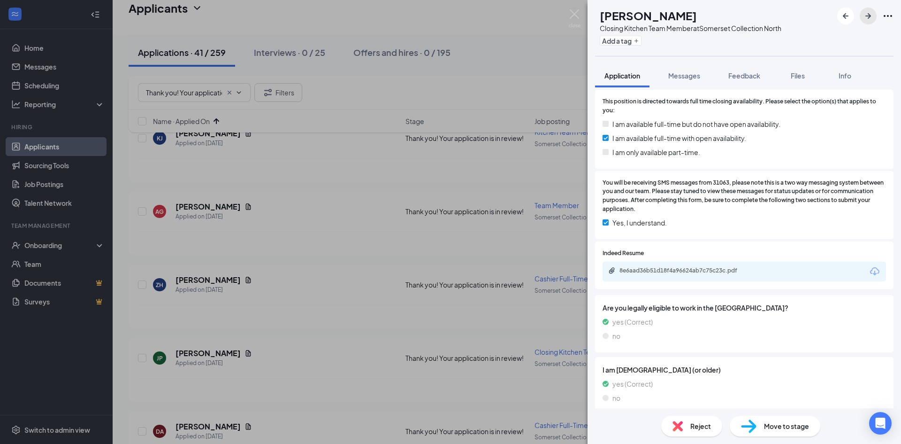
scroll to position [282, 0]
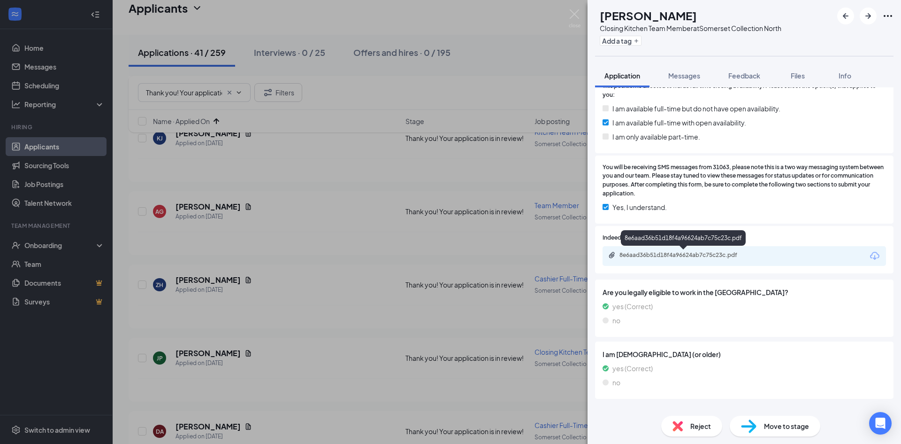
click at [693, 253] on div "8e6aad36b51d18f4a96624ab7c75c23c.pdf" at bounding box center [685, 255] width 131 height 8
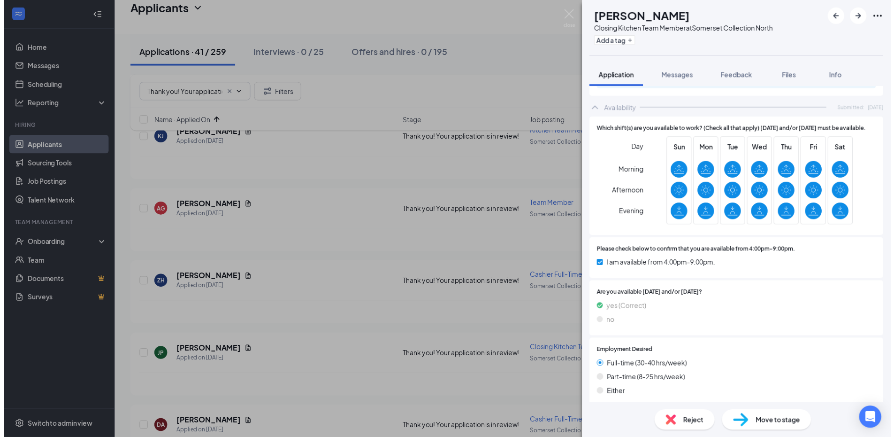
scroll to position [1127, 0]
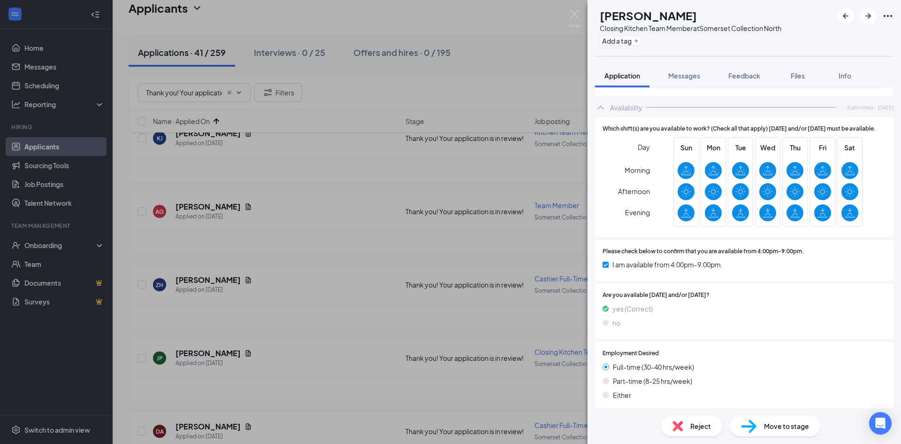
click at [345, 255] on div "JP Jahonna Phifer Closing Kitchen Team Member at Somerset Collection North Add …" at bounding box center [450, 222] width 901 height 444
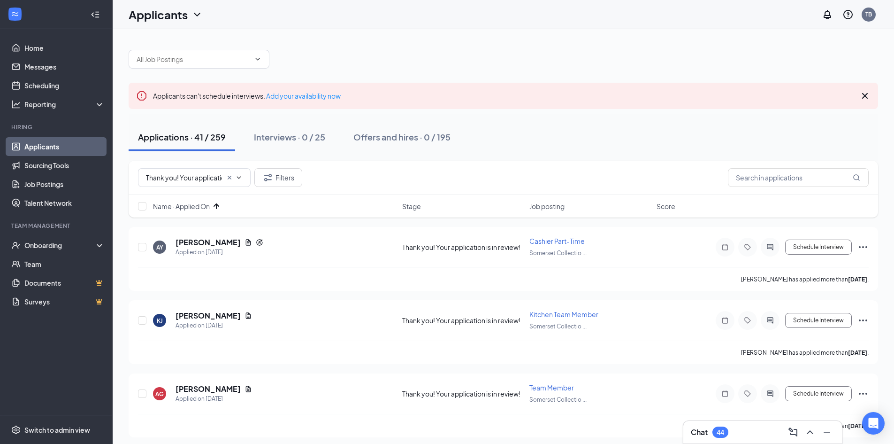
click at [866, 96] on icon "Cross" at bounding box center [866, 96] width 6 height 6
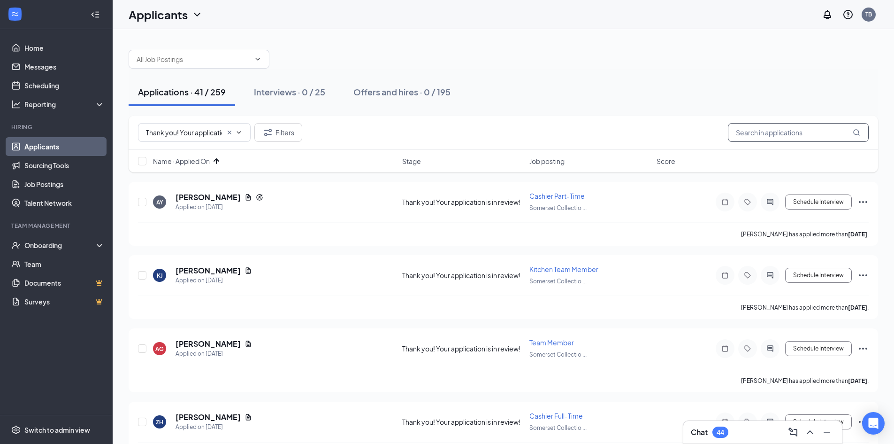
click at [810, 132] on input "text" at bounding box center [798, 132] width 141 height 19
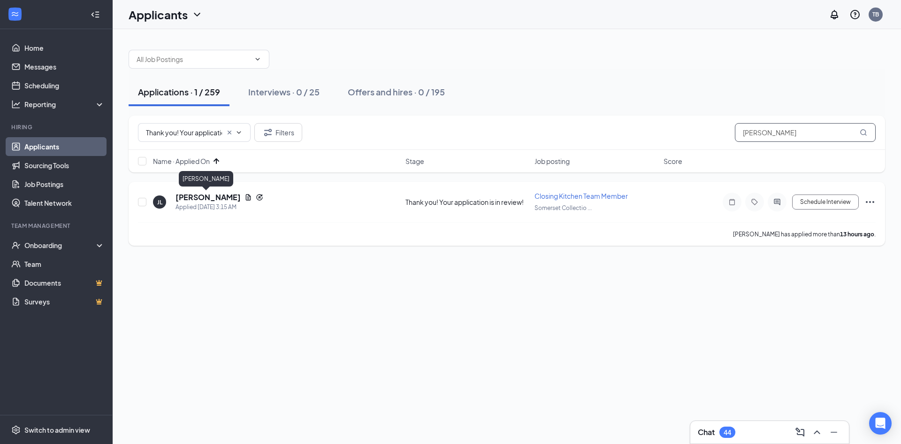
type input "Judy"
click at [202, 196] on h5 "Judy Lambkin" at bounding box center [208, 197] width 65 height 10
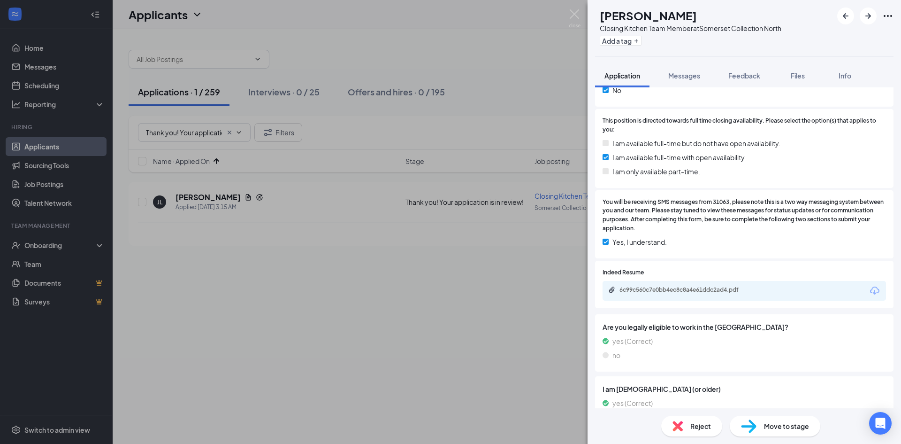
scroll to position [282, 0]
click at [718, 285] on div "6c99c560c7e0bb4ec8c8a4e61ddc2ad4.pdf" at bounding box center [685, 289] width 131 height 8
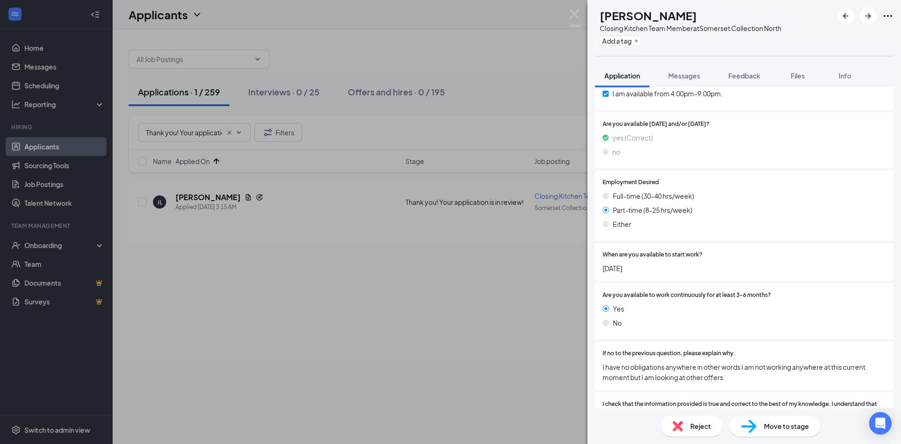
scroll to position [1450, 0]
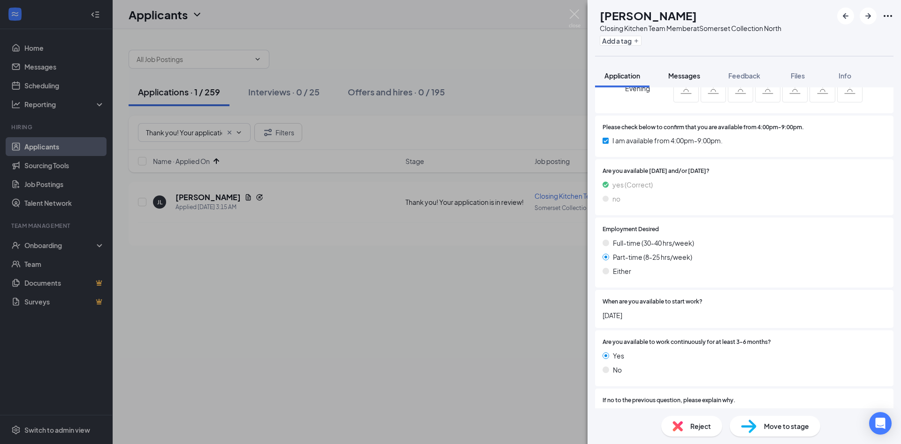
click at [691, 74] on span "Messages" at bounding box center [685, 75] width 32 height 8
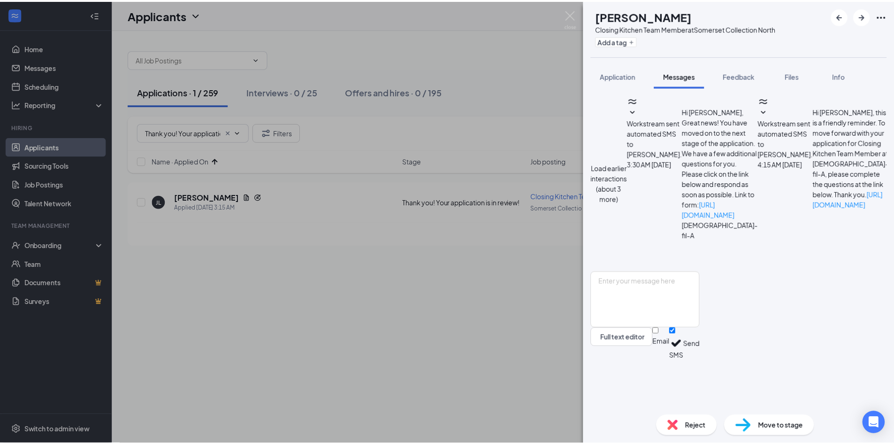
scroll to position [132, 0]
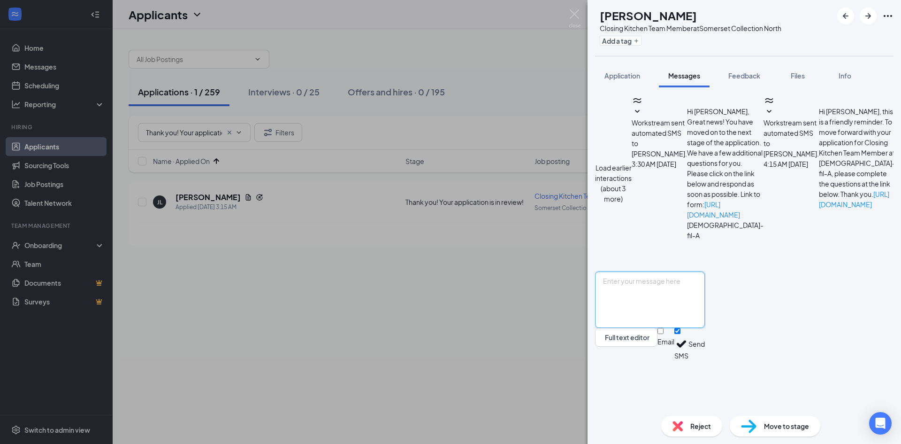
click at [705, 328] on textarea at bounding box center [650, 299] width 110 height 56
type textarea "H"
click at [705, 360] on div "Full text editor Email SMS Send" at bounding box center [650, 344] width 110 height 32
click at [759, 424] on div "Move to stage" at bounding box center [775, 426] width 91 height 21
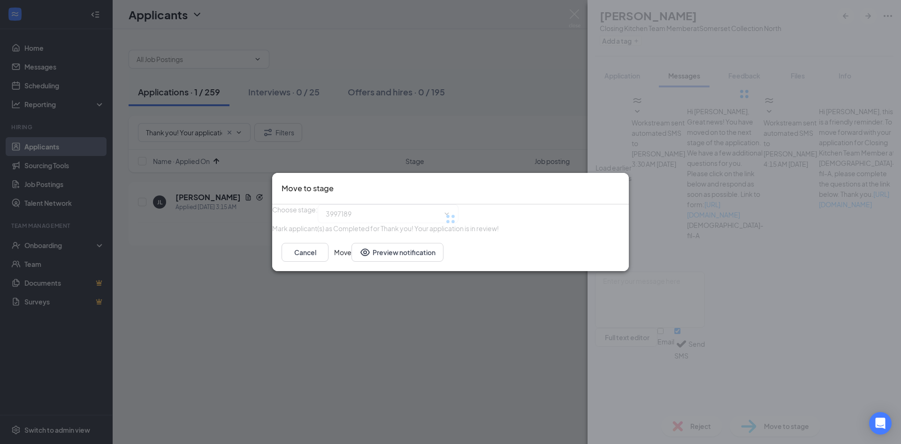
type input "Onsite Interview (next stage)"
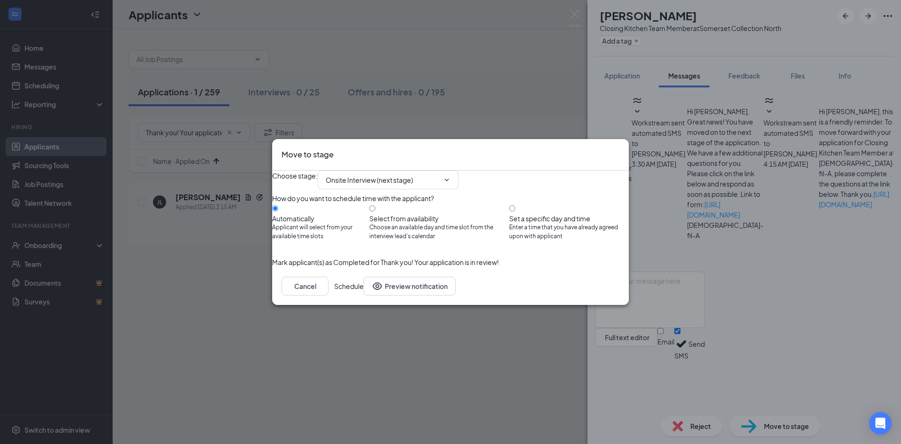
click at [364, 295] on button "Schedule" at bounding box center [349, 286] width 30 height 19
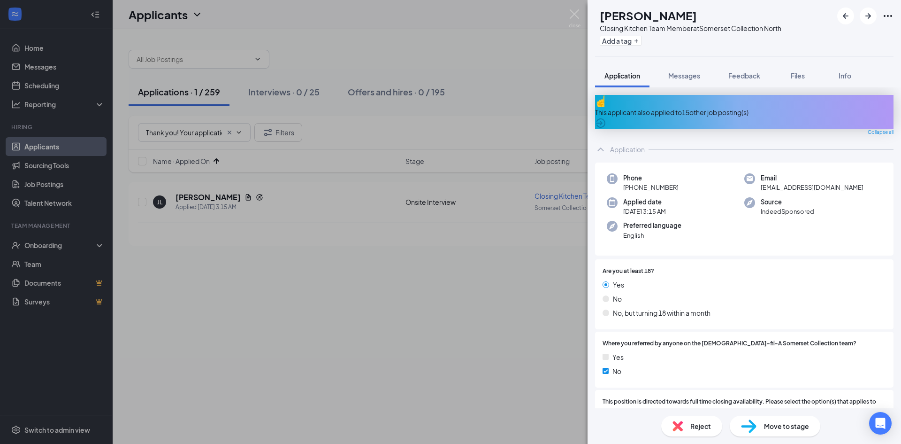
click at [368, 61] on div "JL Judy Lambkin Closing Kitchen Team Member at Somerset Collection North Add a …" at bounding box center [450, 222] width 901 height 444
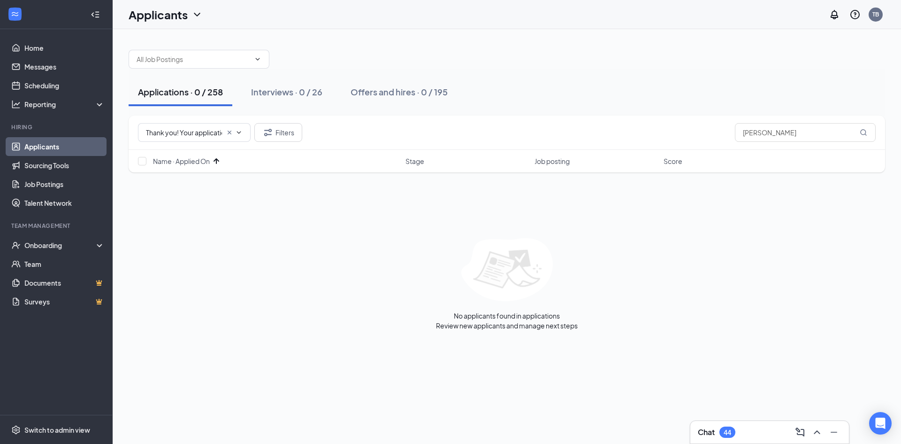
click at [47, 145] on link "Applicants" at bounding box center [64, 146] width 80 height 19
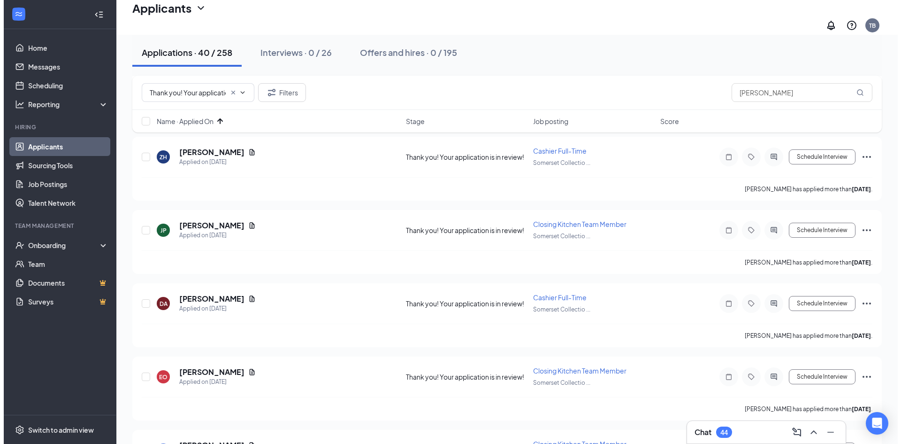
scroll to position [282, 0]
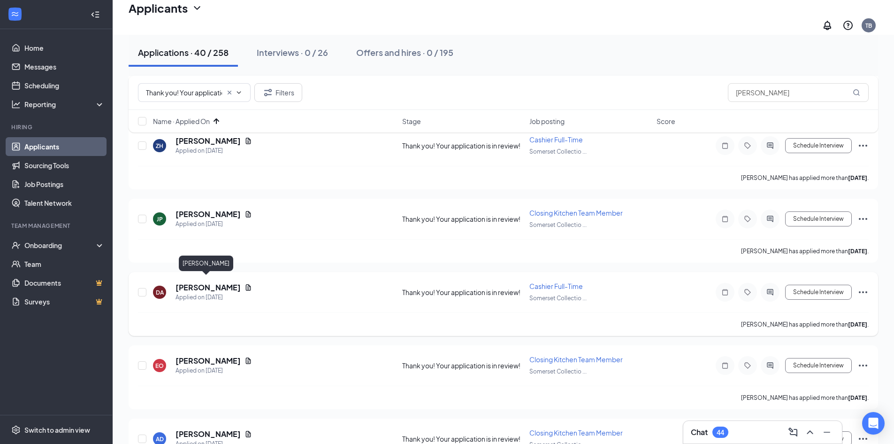
click at [192, 282] on h5 "Dinero Adams" at bounding box center [208, 287] width 65 height 10
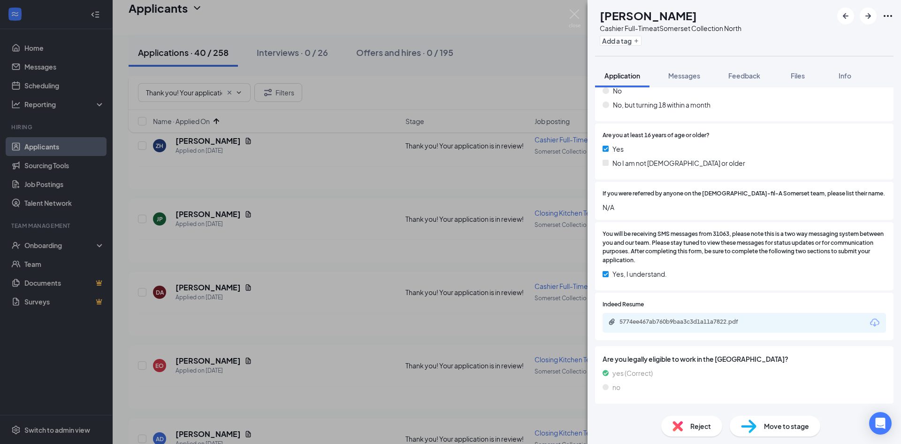
scroll to position [188, 0]
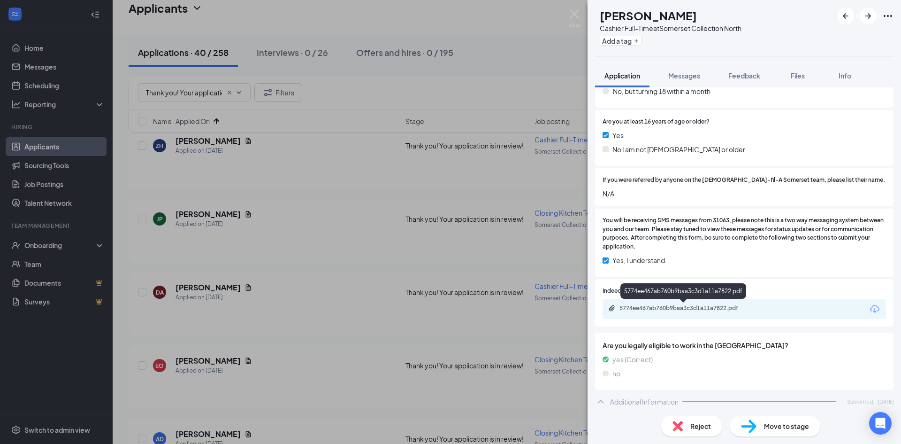
click at [716, 304] on div "5774ee467ab760b9baa3c3d1a11a7822.pdf" at bounding box center [745, 309] width 284 height 20
click at [711, 307] on div "5774ee467ab760b9baa3c3d1a11a7822.pdf" at bounding box center [685, 308] width 131 height 8
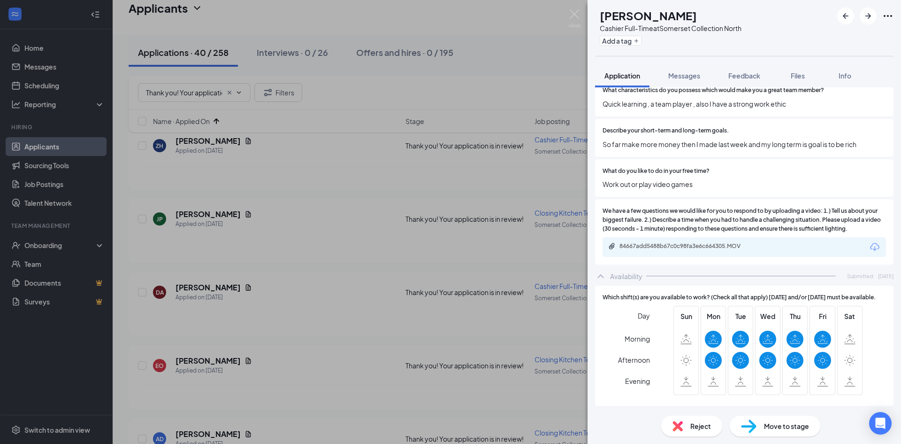
scroll to position [845, 0]
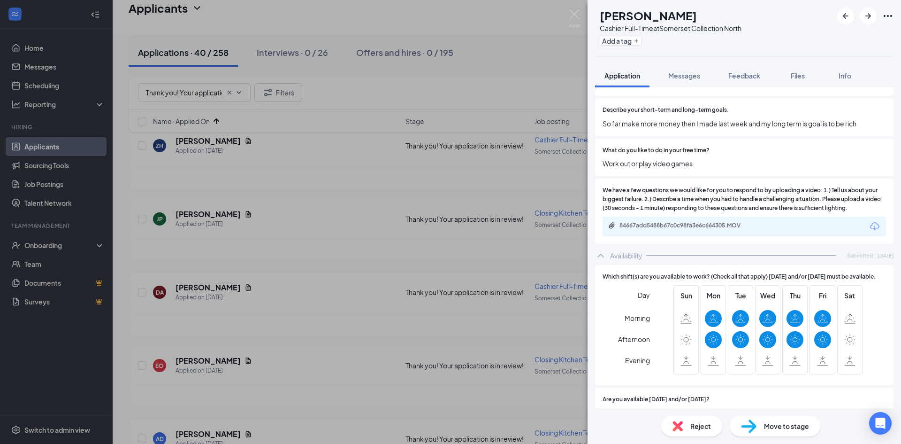
click at [689, 424] on div "Reject" at bounding box center [692, 426] width 61 height 21
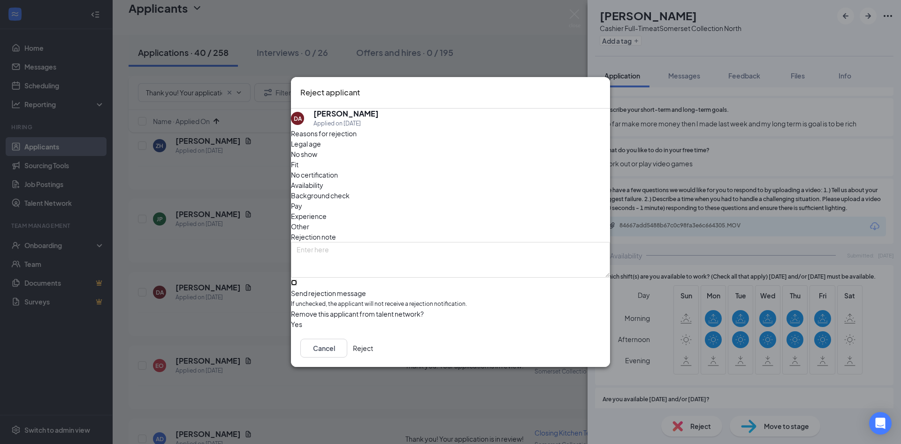
click at [297, 279] on input "Send rejection message If unchecked, the applicant will not receive a rejection…" at bounding box center [294, 282] width 6 height 6
checkbox input "true"
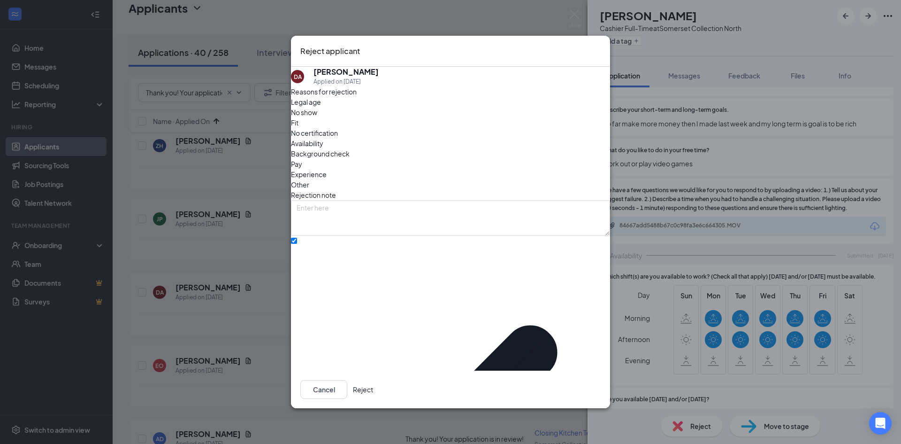
click at [373, 380] on button "Reject" at bounding box center [363, 389] width 20 height 19
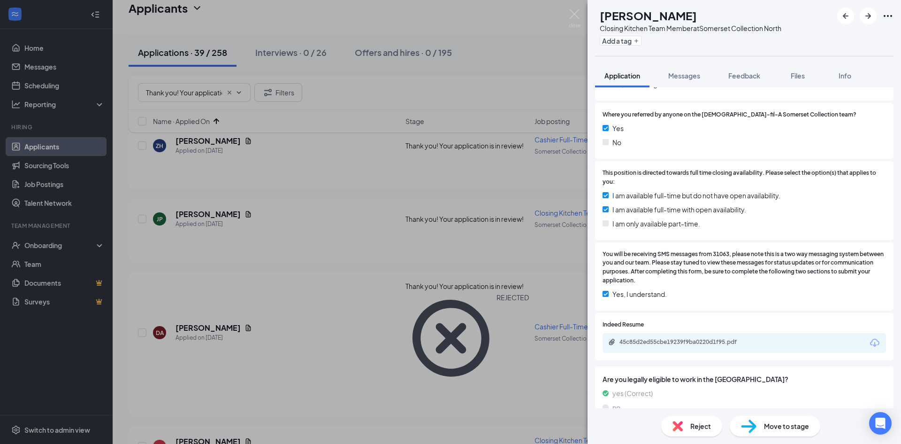
scroll to position [235, 0]
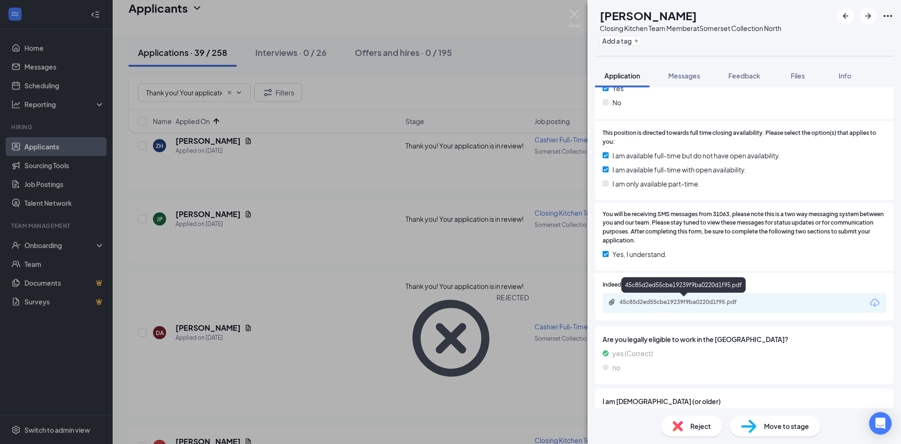
click at [693, 300] on div "45c85d2ed55cbe19239f9ba0220d1f95.pdf" at bounding box center [685, 302] width 131 height 8
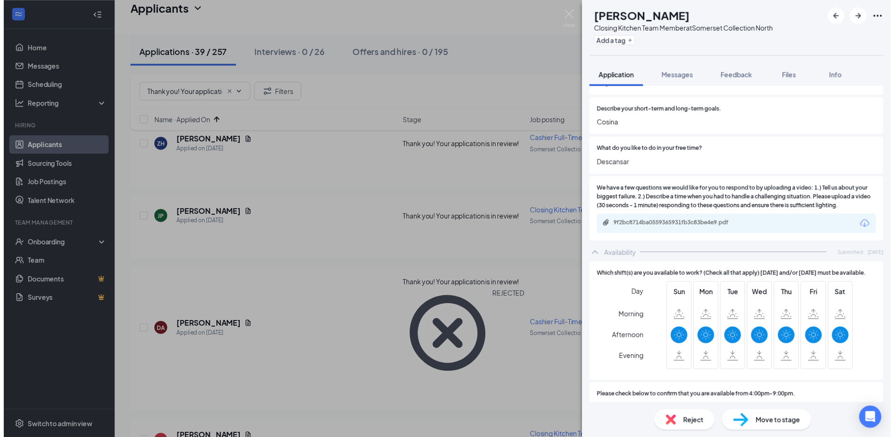
scroll to position [986, 0]
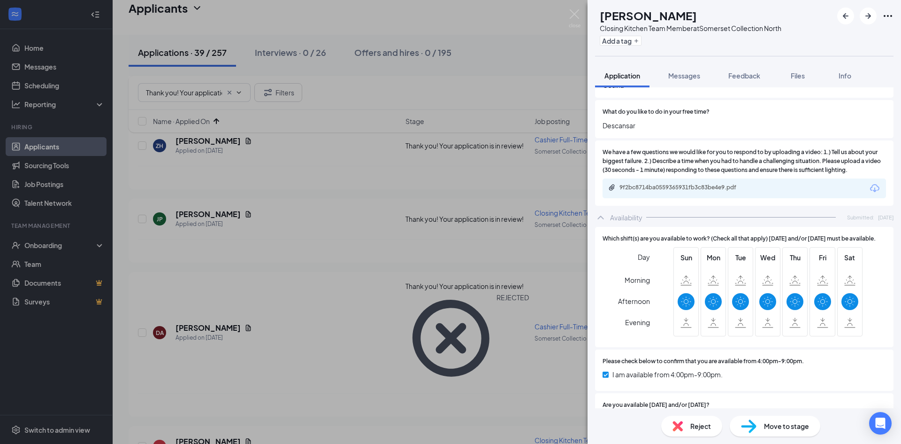
click at [357, 170] on div "EO Erick Ona Closing Kitchen Team Member at Somerset Collection North Add a tag…" at bounding box center [450, 222] width 901 height 444
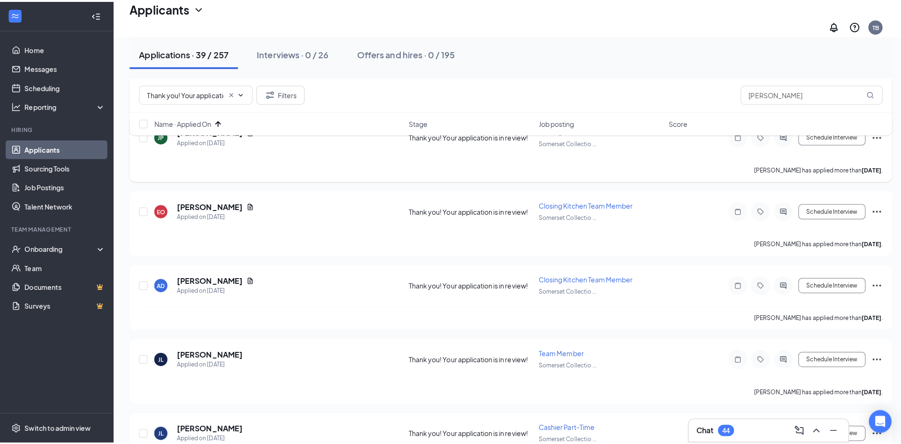
scroll to position [376, 0]
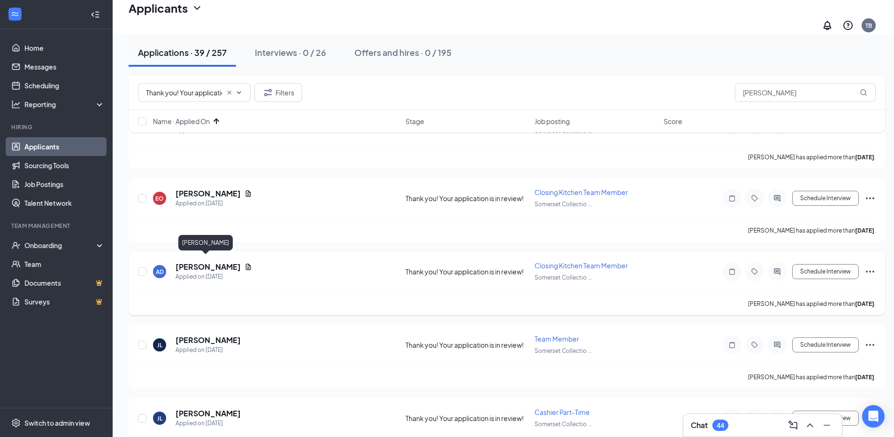
click at [214, 262] on h5 "Abrey Dukes" at bounding box center [208, 267] width 65 height 10
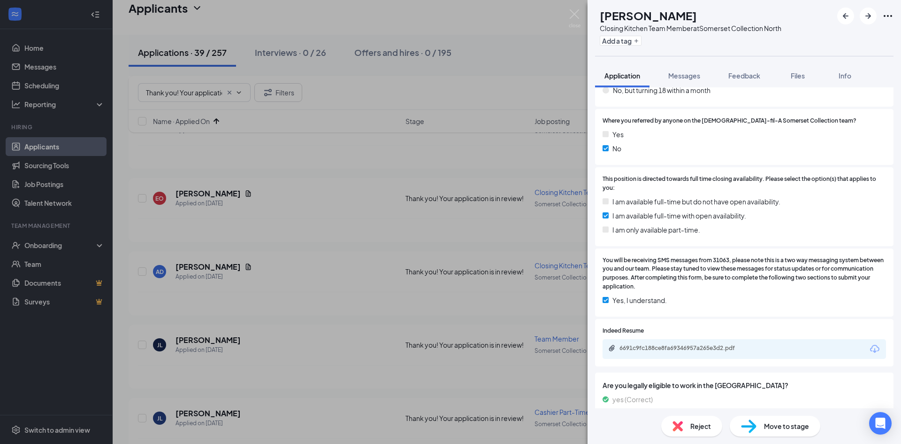
scroll to position [235, 0]
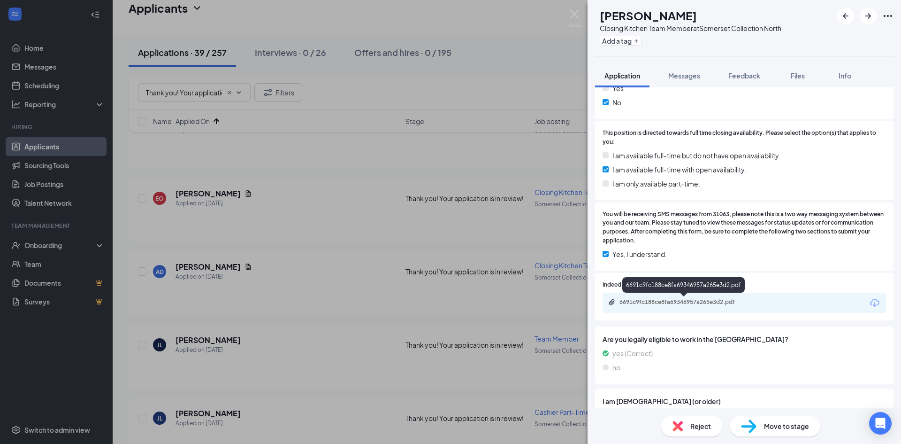
click at [702, 300] on div "6691c9fc188ce8fa69346957a265e3d2.pdf" at bounding box center [685, 302] width 131 height 8
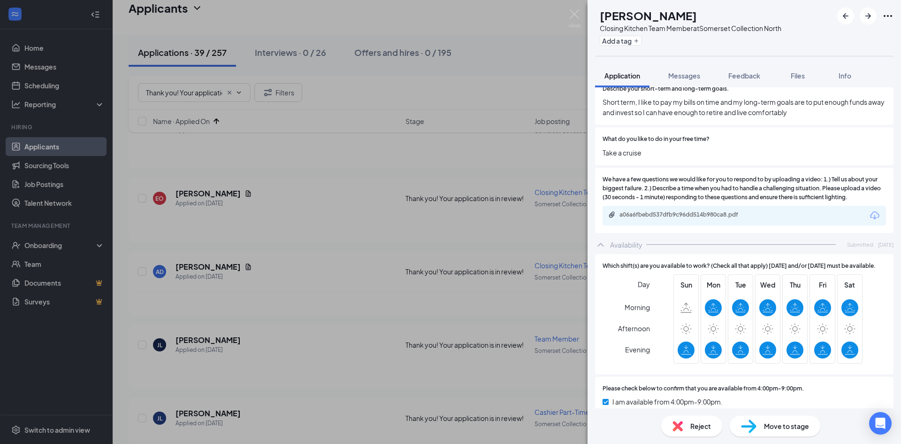
scroll to position [966, 0]
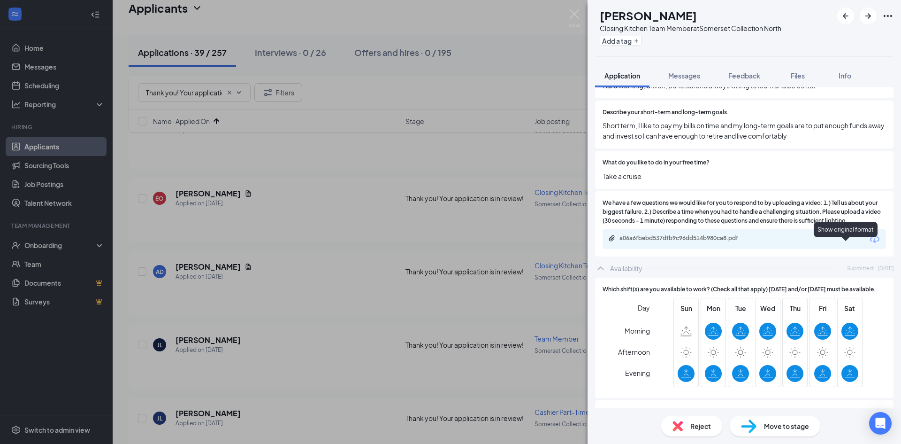
click at [866, 245] on icon "Link" at bounding box center [866, 239] width 0 height 12
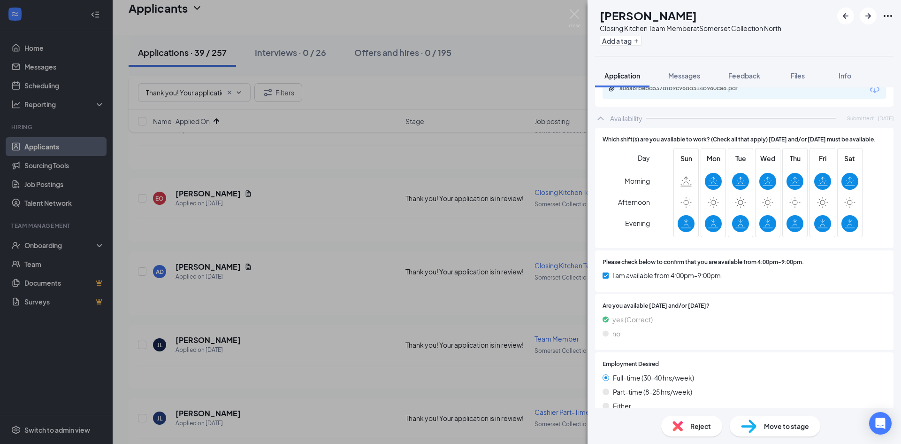
scroll to position [1107, 0]
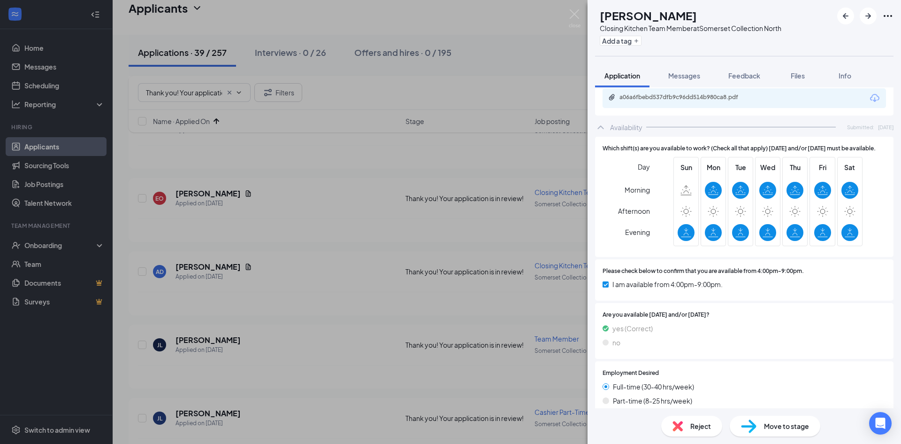
click at [527, 74] on div "AD Abrey Dukes Closing Kitchen Team Member at Somerset Collection North Add a t…" at bounding box center [450, 222] width 901 height 444
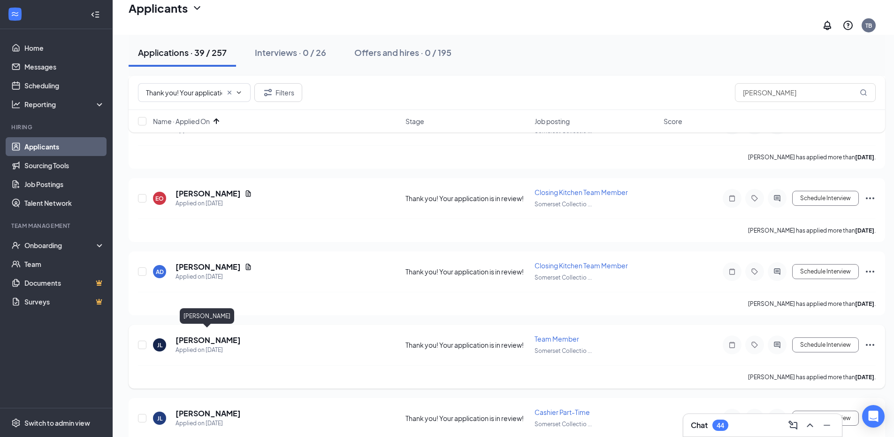
click at [228, 335] on h5 "james langridge" at bounding box center [208, 340] width 65 height 10
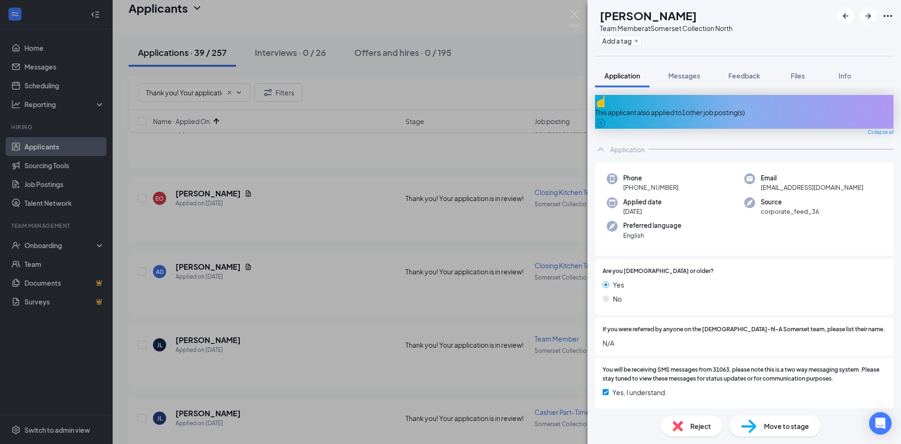
click at [772, 107] on div "This applicant also applied to 1 other job posting(s)" at bounding box center [744, 112] width 299 height 10
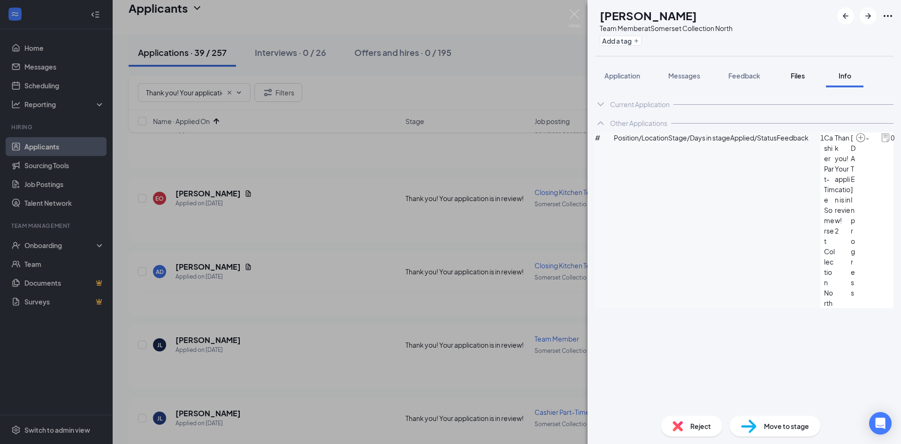
click at [799, 77] on span "Files" at bounding box center [798, 75] width 14 height 8
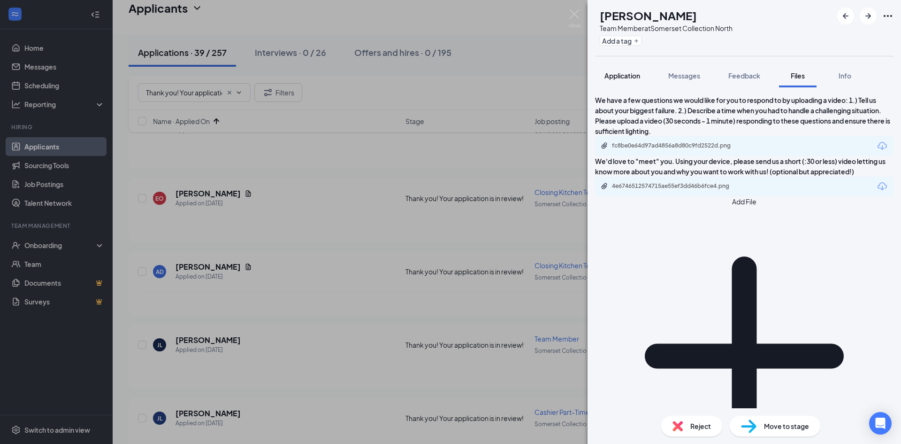
click at [618, 73] on span "Application" at bounding box center [623, 75] width 36 height 8
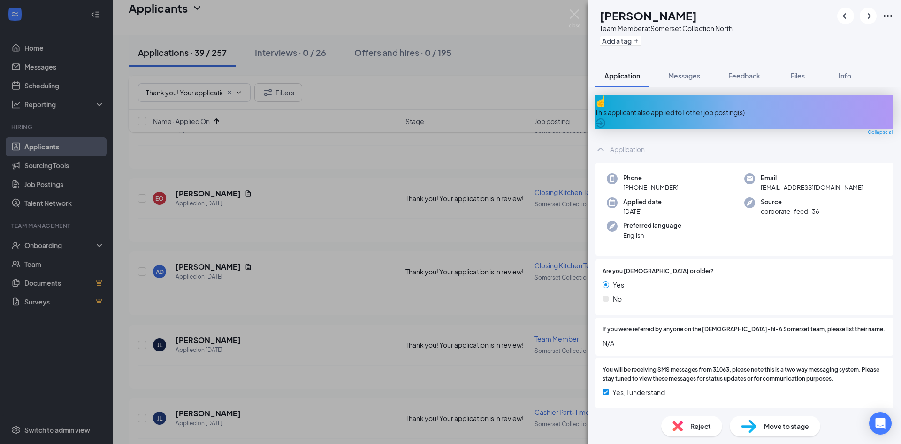
click at [343, 248] on div "JL james langridge Team Member at Somerset Collection North Add a tag Applicati…" at bounding box center [450, 222] width 901 height 444
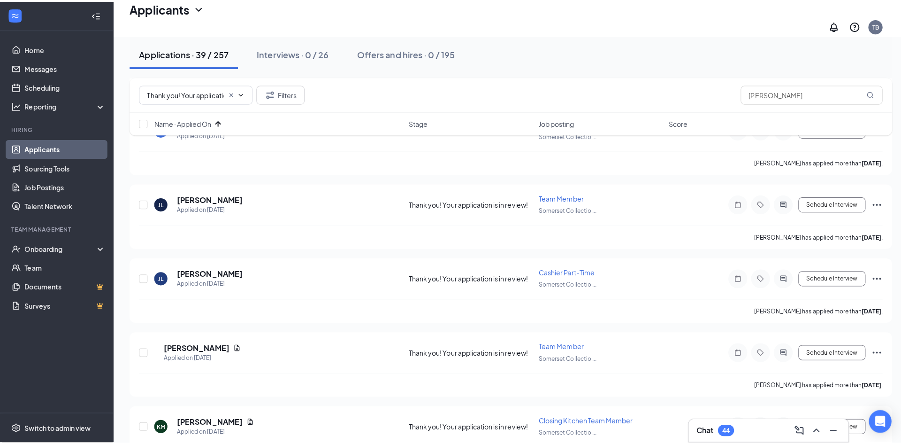
scroll to position [563, 0]
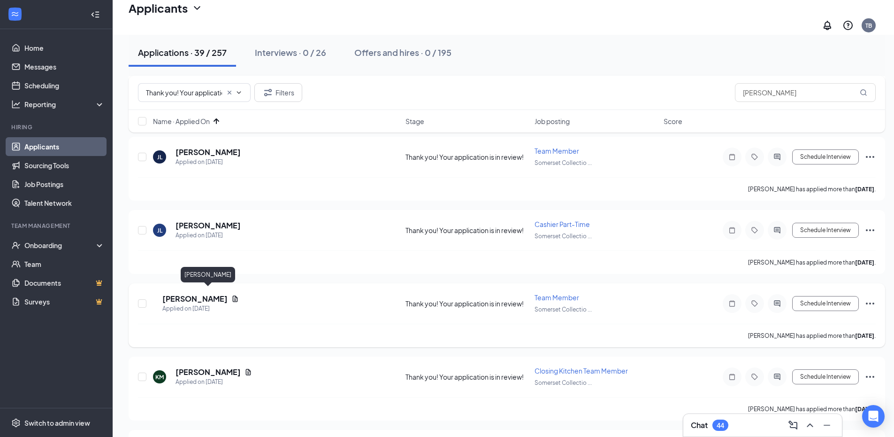
click at [213, 293] on h5 "Marquise Eubanks" at bounding box center [194, 298] width 65 height 10
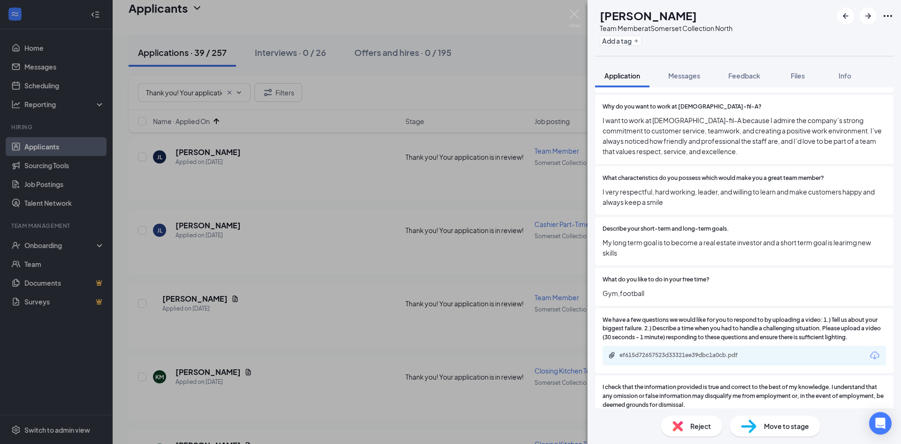
scroll to position [845, 0]
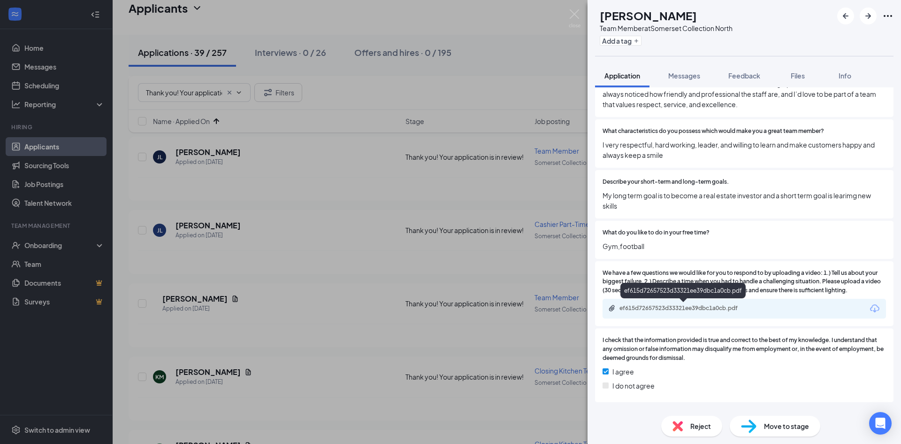
click at [707, 307] on div "ef615d72657523d33321ee39dbc1a0cb.pdf" at bounding box center [685, 308] width 131 height 8
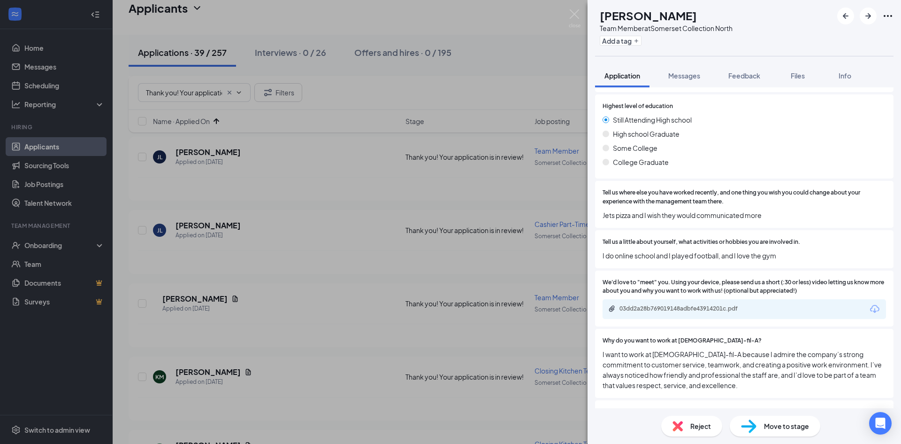
scroll to position [563, 0]
click at [866, 16] on icon "ArrowRight" at bounding box center [869, 16] width 6 height 6
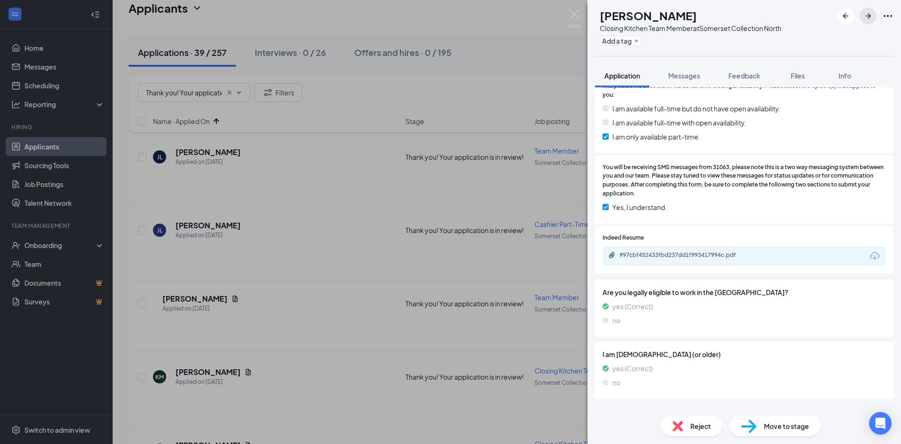
scroll to position [329, 0]
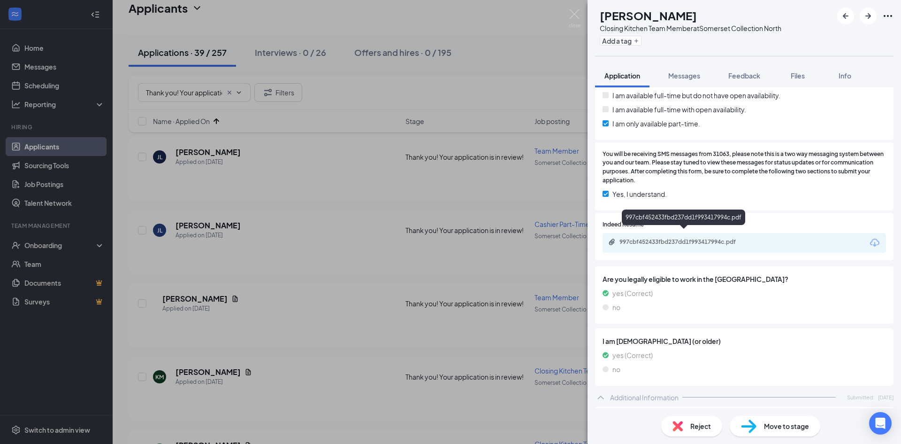
click at [688, 238] on div "997cbf452433fbd237dd1f993417994c.pdf" at bounding box center [685, 242] width 131 height 8
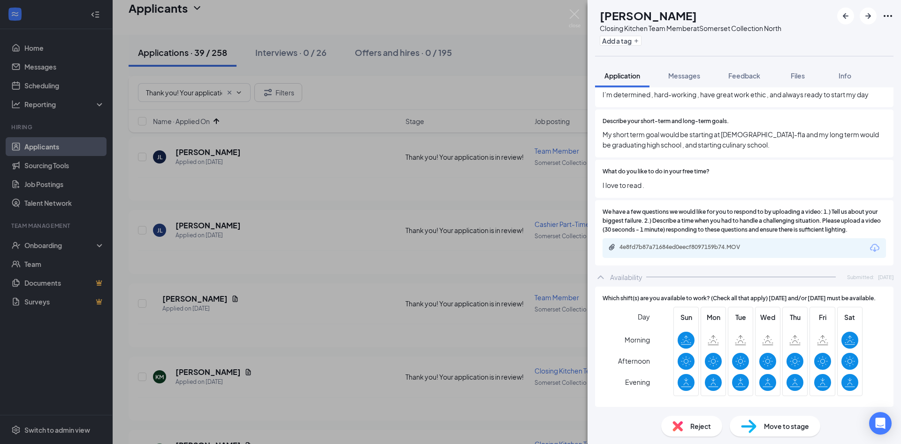
scroll to position [1013, 0]
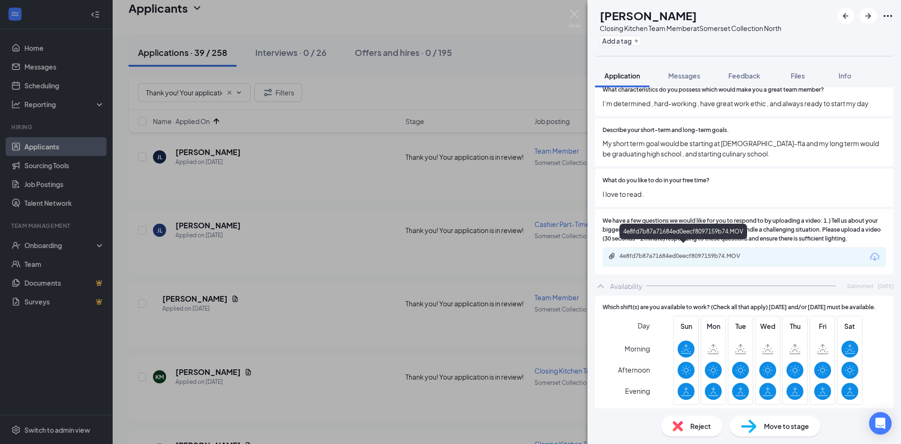
click at [690, 252] on div "4e8fd7b87a71684ed0eecf8097159b74.MOV" at bounding box center [685, 256] width 131 height 8
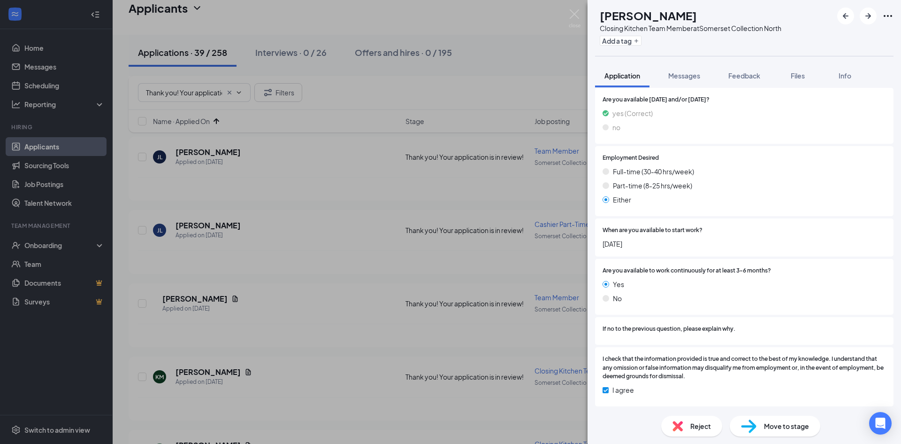
scroll to position [1389, 0]
click at [778, 424] on span "Move to stage" at bounding box center [786, 426] width 45 height 10
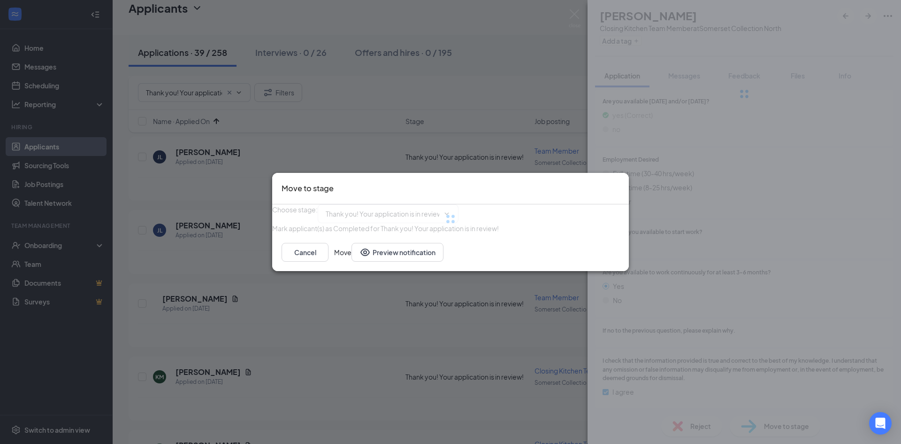
type input "Onsite Interview (next stage)"
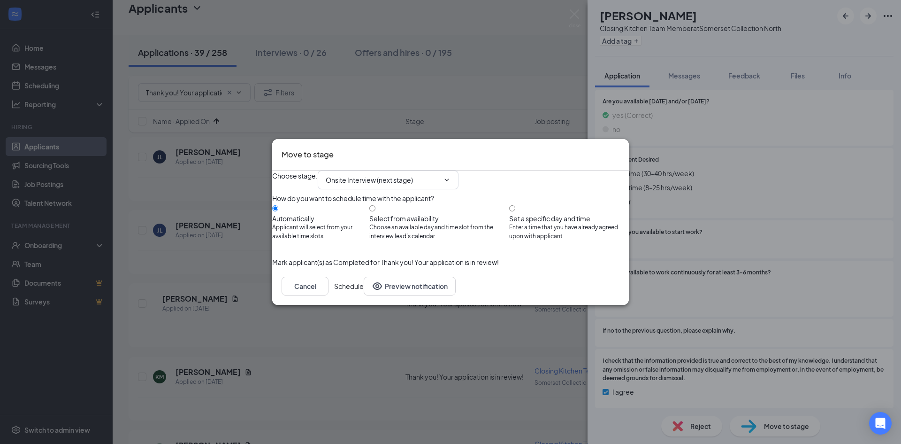
click at [364, 295] on button "Schedule" at bounding box center [349, 286] width 30 height 19
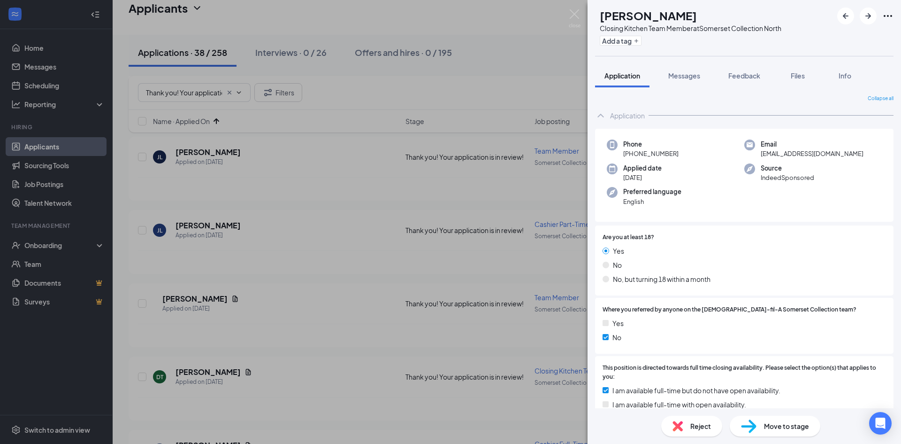
click at [369, 221] on div "DT Danielle Thurmand Closing Kitchen Team Member at Somerset Collection North A…" at bounding box center [450, 222] width 901 height 444
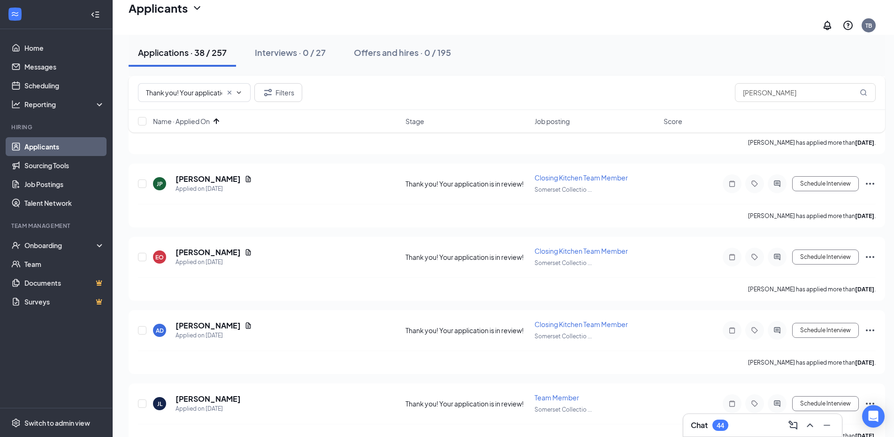
scroll to position [282, 0]
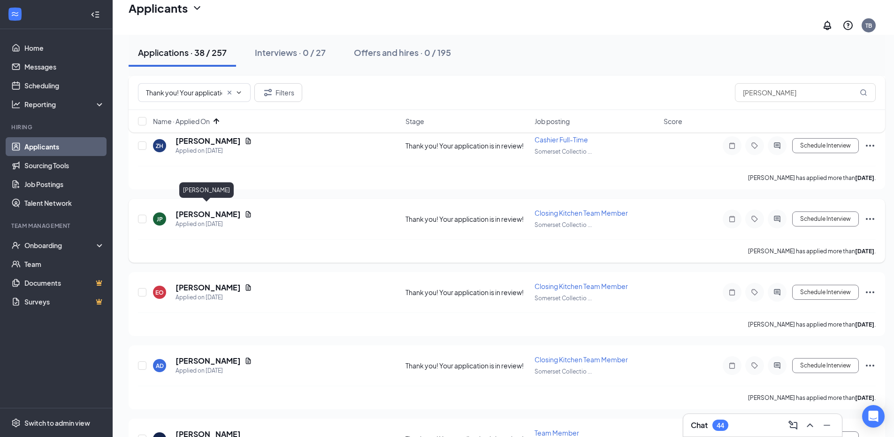
click at [216, 209] on h5 "Jahonna Phifer" at bounding box center [208, 214] width 65 height 10
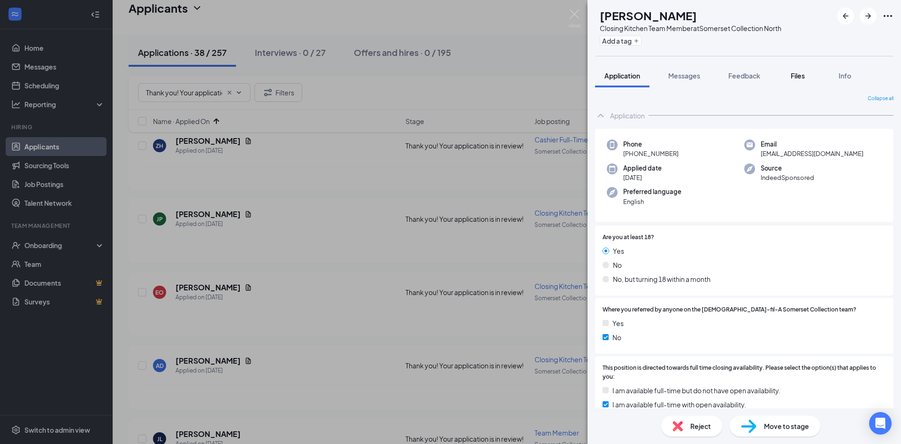
click at [805, 71] on span "Files" at bounding box center [798, 75] width 14 height 8
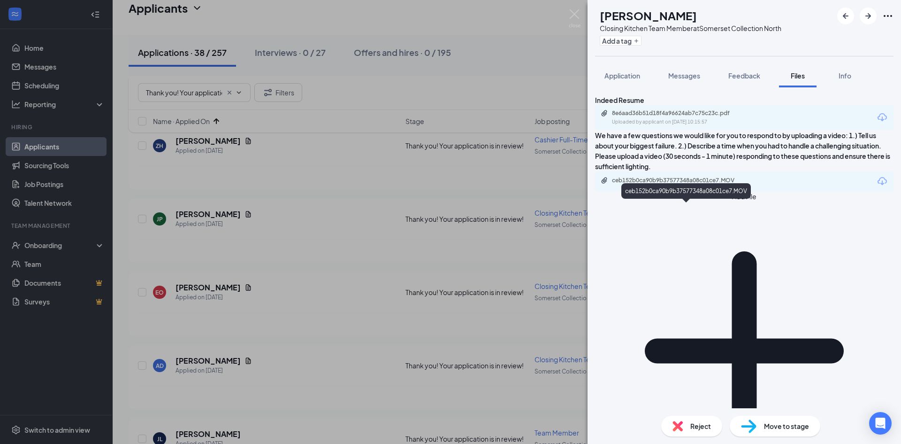
click at [721, 184] on div "ceb152b0ca90b9b37577348a08c01ce7.MOV" at bounding box center [677, 181] width 131 height 8
click at [359, 177] on div "JP Jahonna Phifer Closing Kitchen Team Member at Somerset Collection North Add …" at bounding box center [450, 222] width 901 height 444
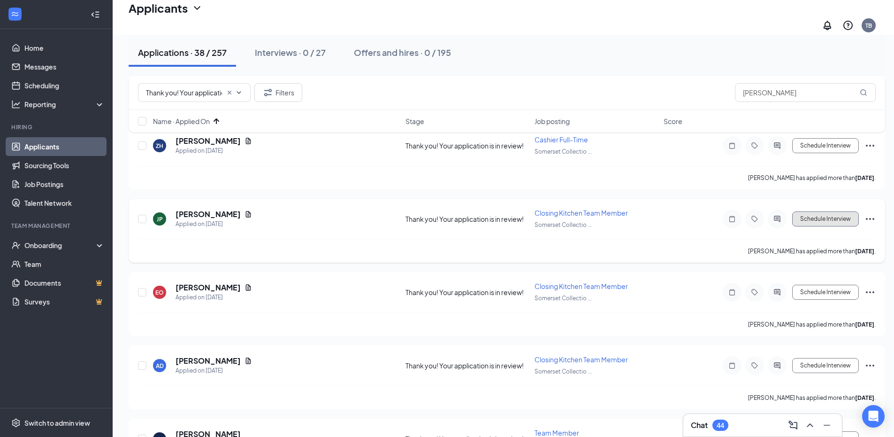
click at [820, 211] on button "Schedule Interview" at bounding box center [826, 218] width 67 height 15
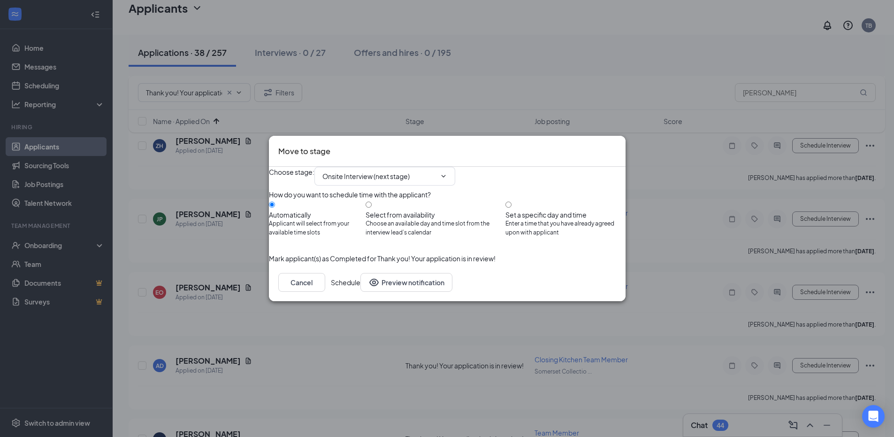
click at [361, 292] on button "Schedule" at bounding box center [346, 282] width 30 height 19
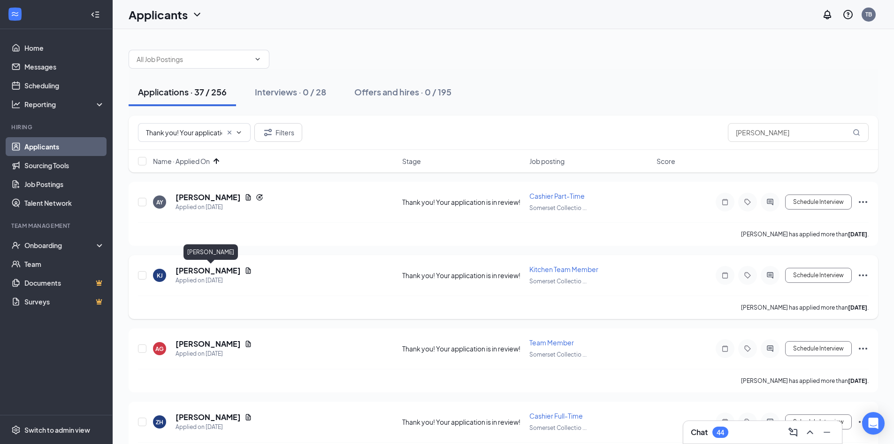
click at [238, 269] on h5 "Kenneth Jenkins-Fuller" at bounding box center [208, 270] width 65 height 10
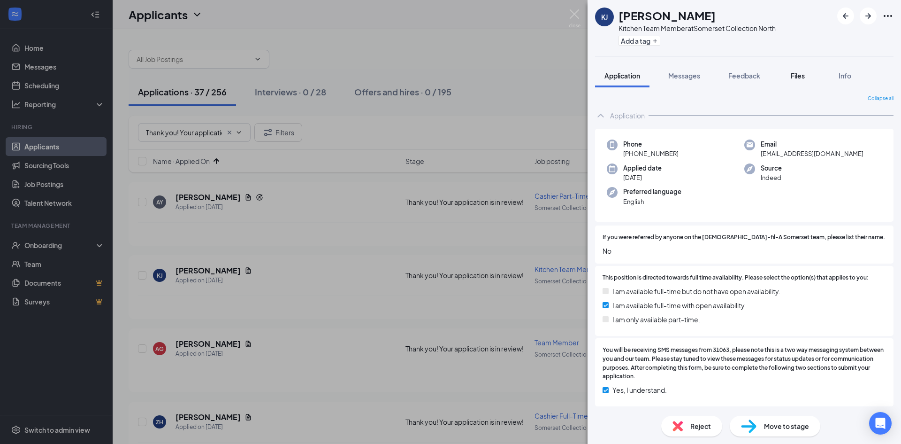
click at [800, 77] on span "Files" at bounding box center [798, 75] width 14 height 8
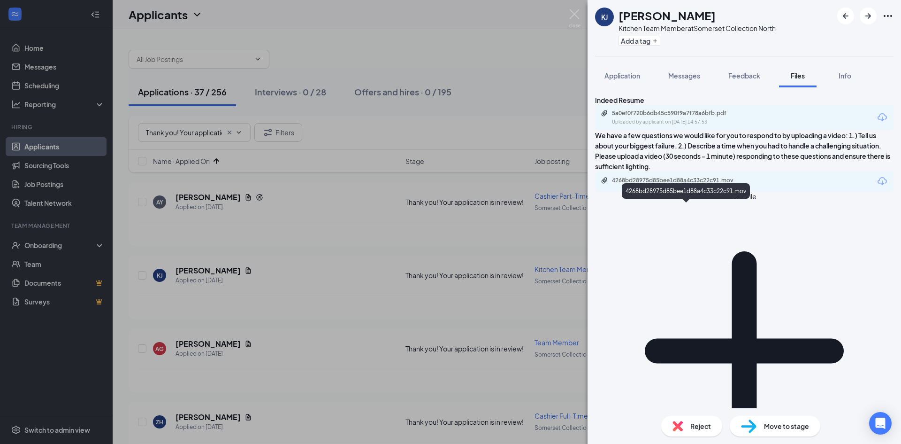
click at [644, 184] on div "4268bd28975d85bee1d88a4c33c22c91.mov" at bounding box center [677, 181] width 131 height 8
click at [877, 187] on icon "Download" at bounding box center [882, 181] width 11 height 11
click at [658, 297] on div "Indeed Resume 5a0ef0f720b6db45c590f9a7f78a6bfb.pdf Uploaded by applicant on Sep…" at bounding box center [745, 247] width 314 height 321
click at [498, 119] on div "KJ Kenneth Jenkins-Fuller Kitchen Team Member at Somerset Collection North Add …" at bounding box center [450, 222] width 901 height 444
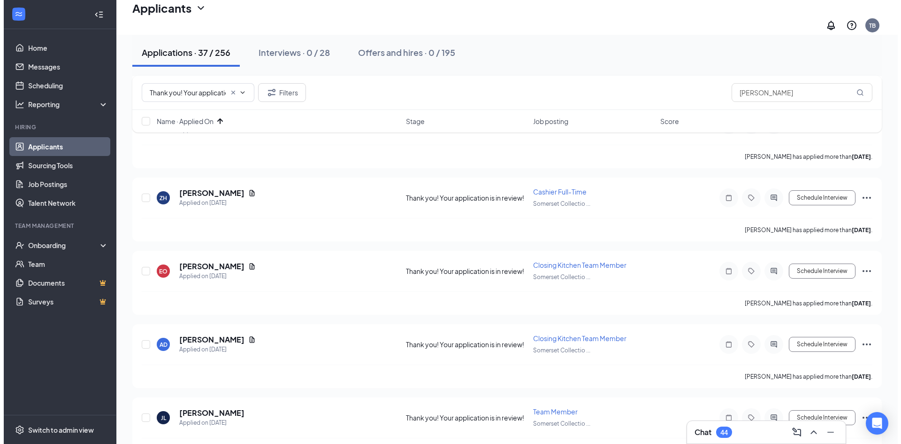
scroll to position [235, 0]
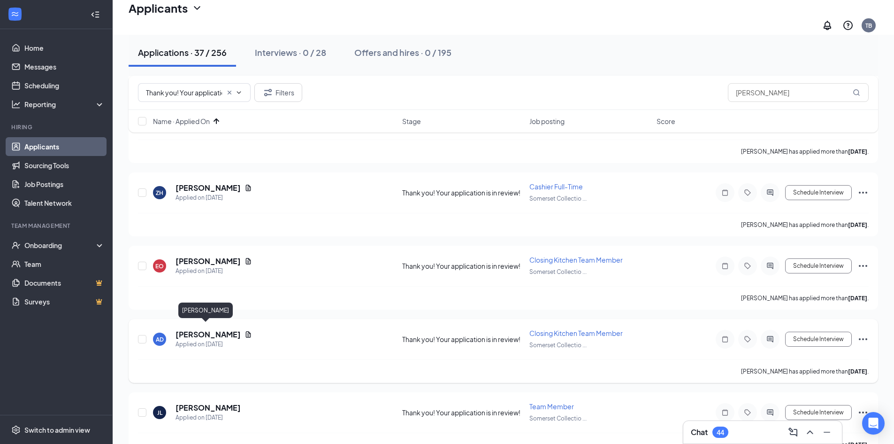
click at [205, 329] on h5 "Abrey Dukes" at bounding box center [208, 334] width 65 height 10
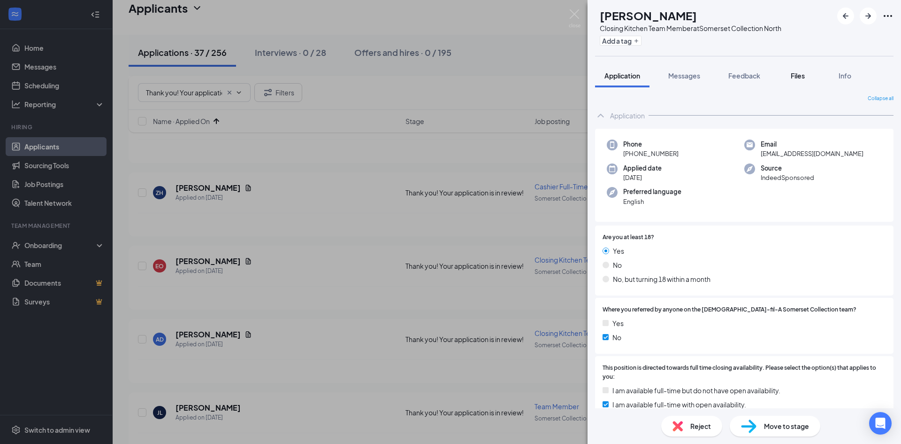
click at [795, 74] on span "Files" at bounding box center [798, 75] width 14 height 8
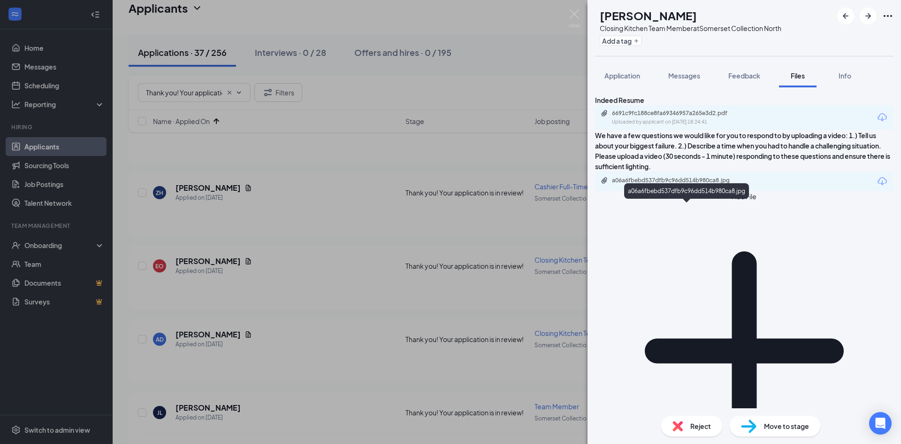
click at [676, 184] on div "a06a6fbebd537dfb9c96dd514b980ca8.jpg" at bounding box center [677, 181] width 131 height 8
click at [626, 75] on span "Application" at bounding box center [623, 75] width 36 height 8
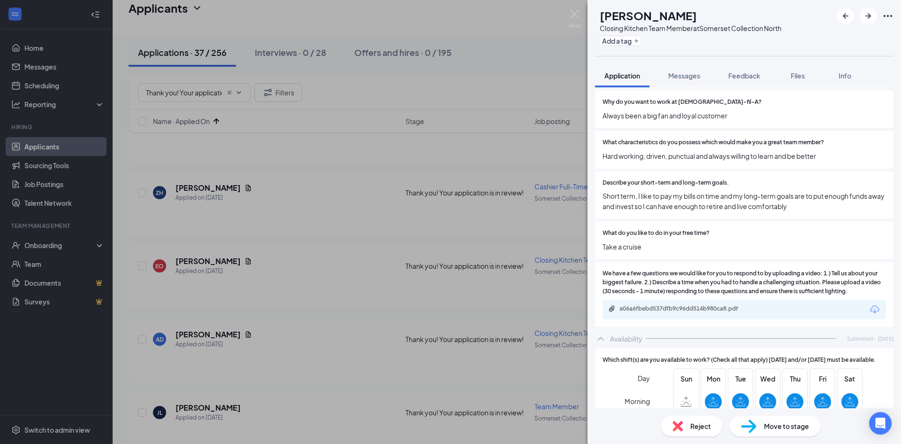
scroll to position [939, 0]
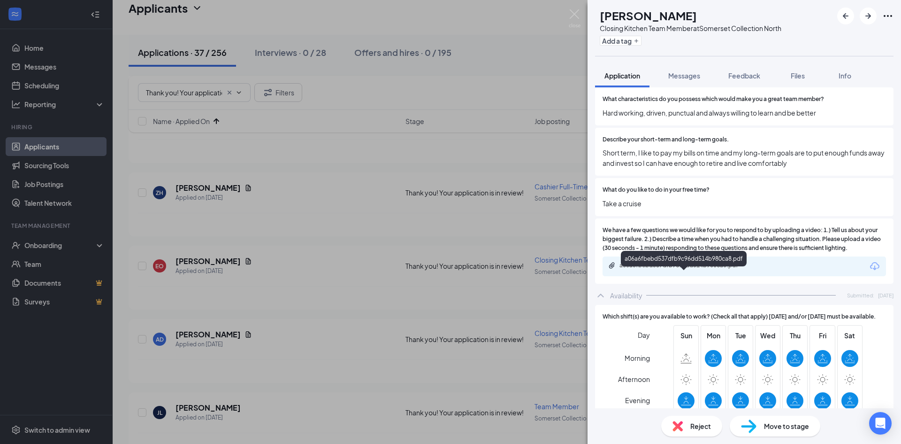
click at [709, 269] on div "a06a6fbebd537dfb9c96dd514b980ca8.pdf" at bounding box center [685, 266] width 131 height 8
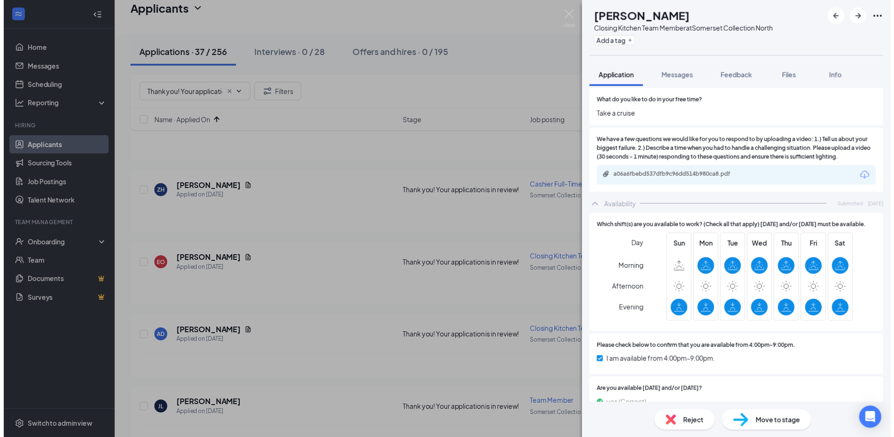
scroll to position [1033, 0]
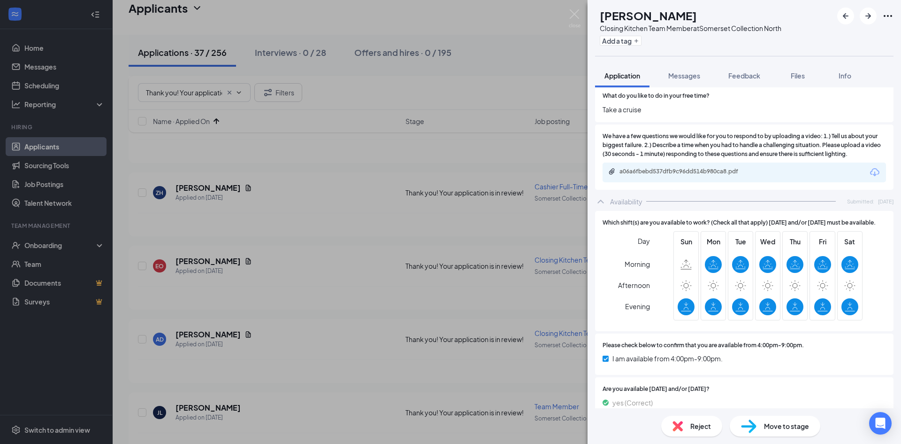
click at [519, 49] on div "AD Abrey Dukes Closing Kitchen Team Member at Somerset Collection North Add a t…" at bounding box center [450, 222] width 901 height 444
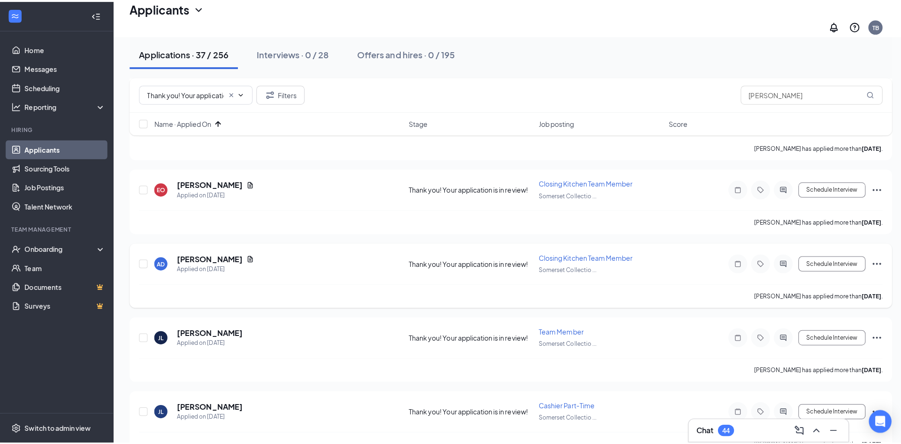
scroll to position [329, 0]
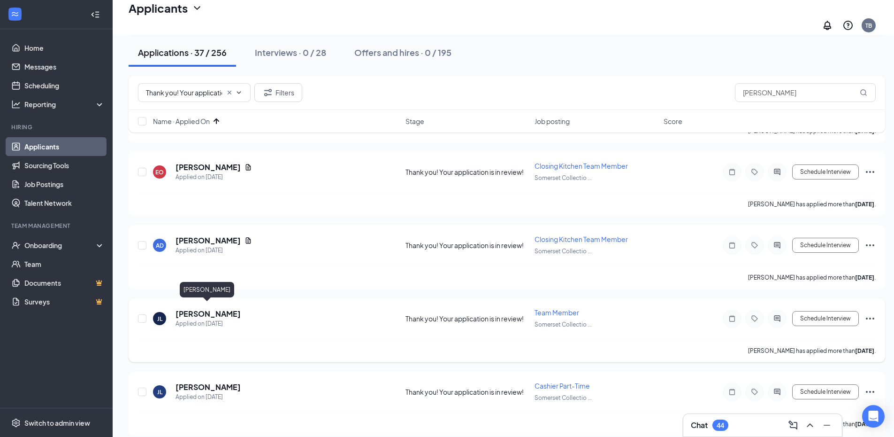
click at [216, 308] on h5 "james langridge" at bounding box center [208, 313] width 65 height 10
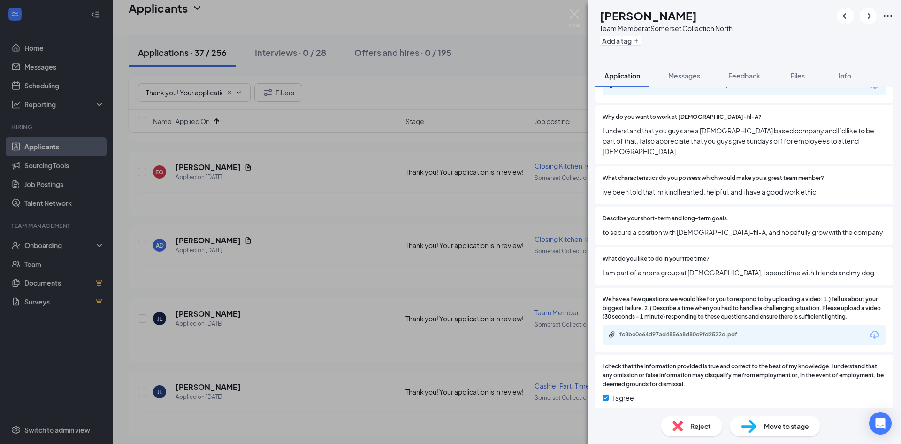
scroll to position [798, 0]
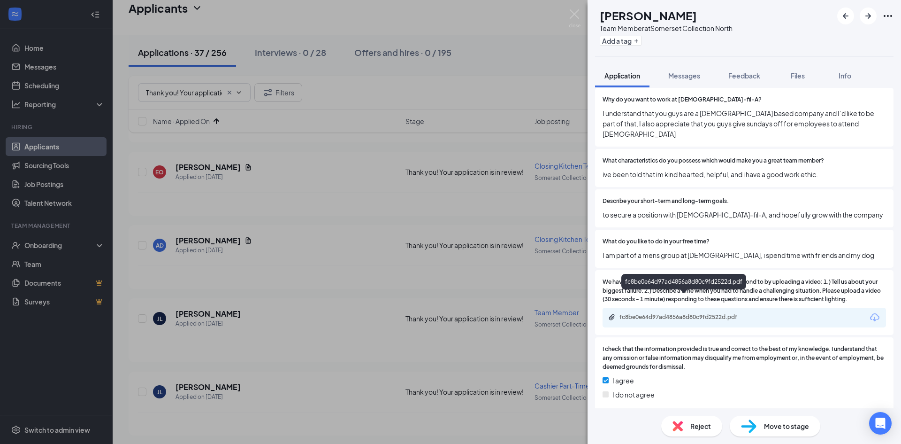
click at [697, 313] on div "fc8be0e64d97ad4856a8d80c9fd2522d.pdf" at bounding box center [685, 317] width 131 height 8
click at [775, 422] on span "Move to stage" at bounding box center [786, 426] width 45 height 10
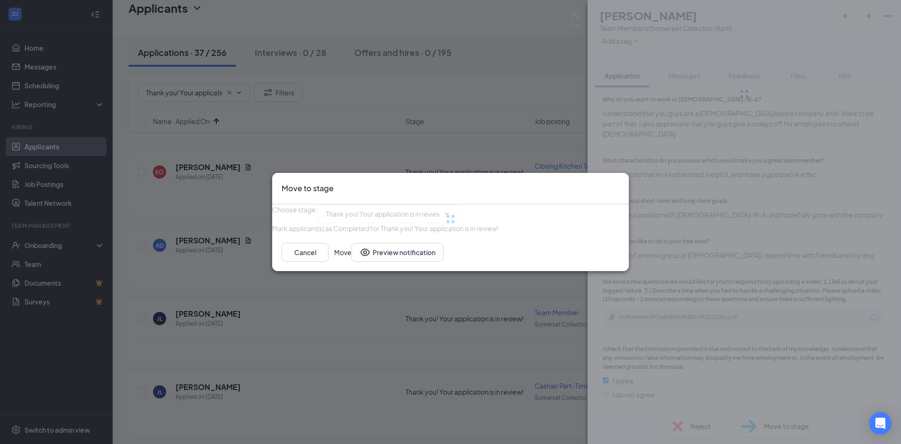
type input "Onsite Interview (next stage)"
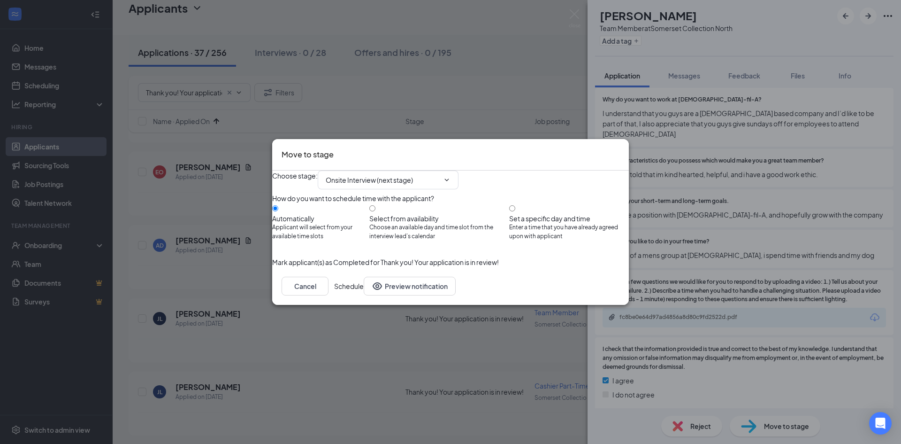
click at [364, 295] on button "Schedule" at bounding box center [349, 286] width 30 height 19
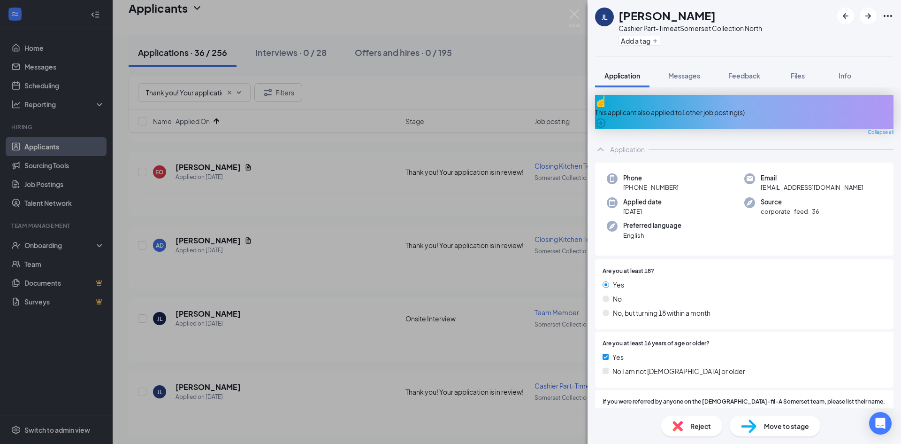
click at [355, 262] on div "JL James Langridge Cashier Part-Time at Somerset Collection North Add a tag App…" at bounding box center [450, 222] width 901 height 444
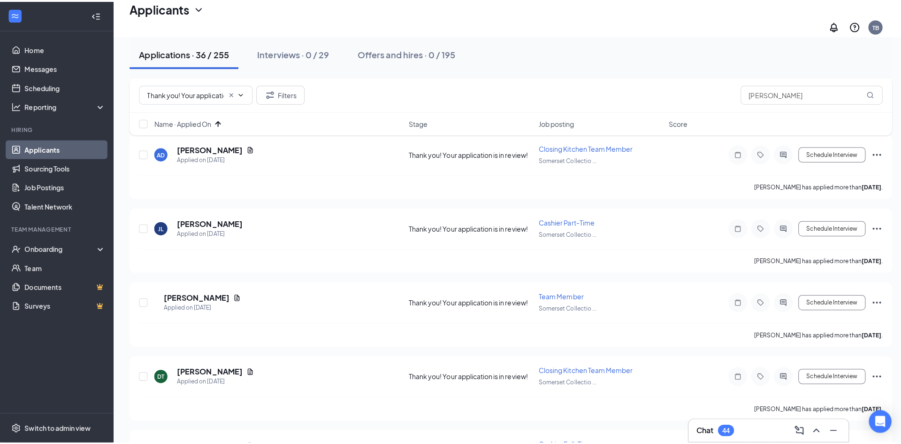
scroll to position [423, 0]
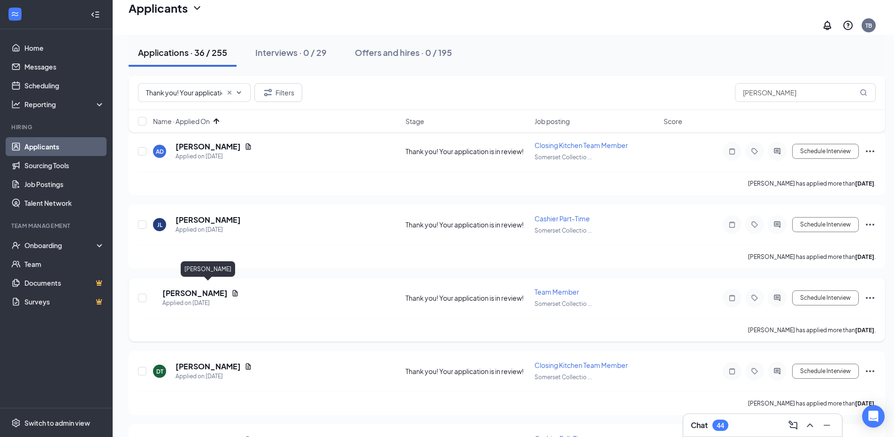
click at [189, 288] on h5 "Marquise Eubanks" at bounding box center [194, 293] width 65 height 10
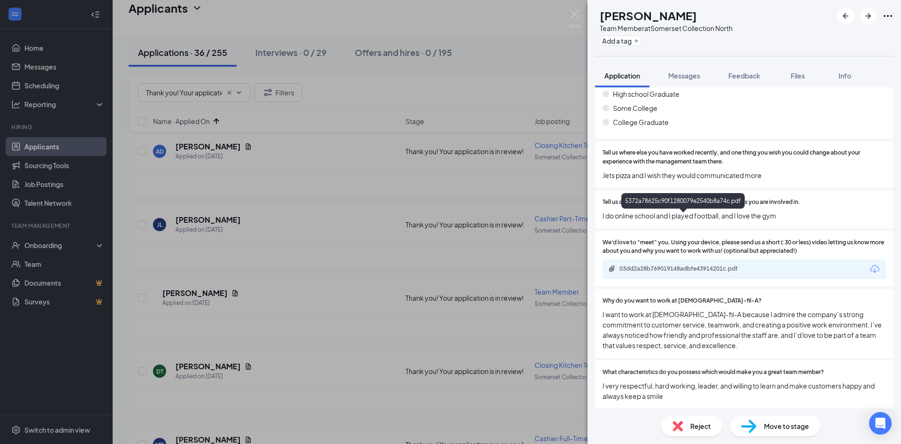
scroll to position [610, 0]
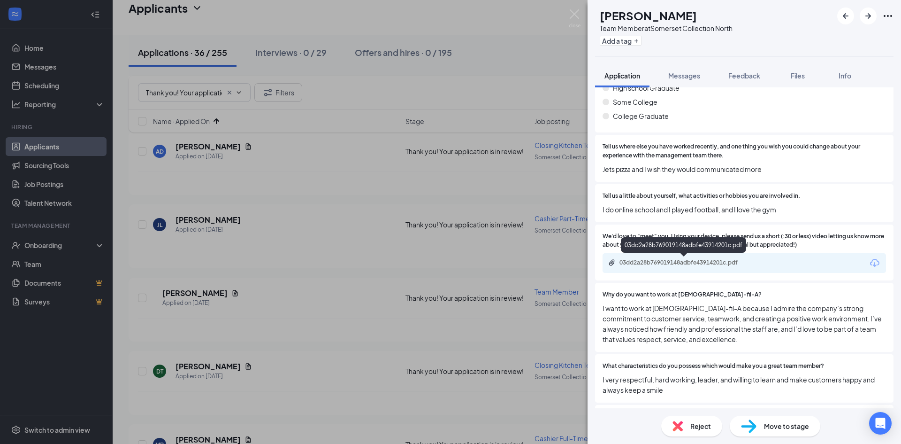
click at [667, 260] on div "03dd2a28b769019148adbfe43914201c.pdf" at bounding box center [685, 263] width 131 height 8
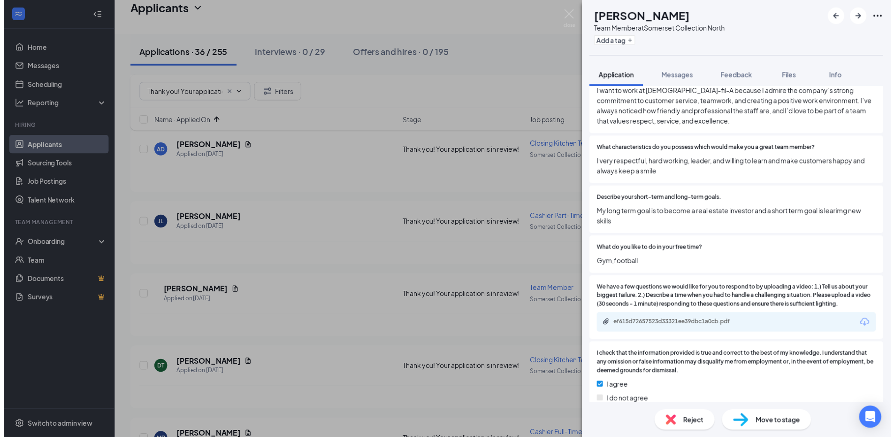
scroll to position [845, 0]
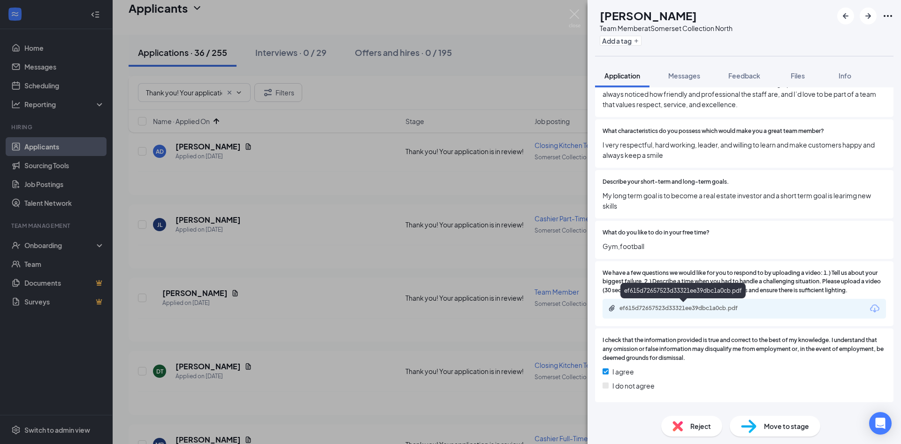
click at [704, 306] on div "ef615d72657523d33321ee39dbc1a0cb.pdf" at bounding box center [685, 308] width 131 height 8
click at [522, 83] on div "ME Marquise Eubanks Team Member at Somerset Collection North Add a tag Applicat…" at bounding box center [450, 222] width 901 height 444
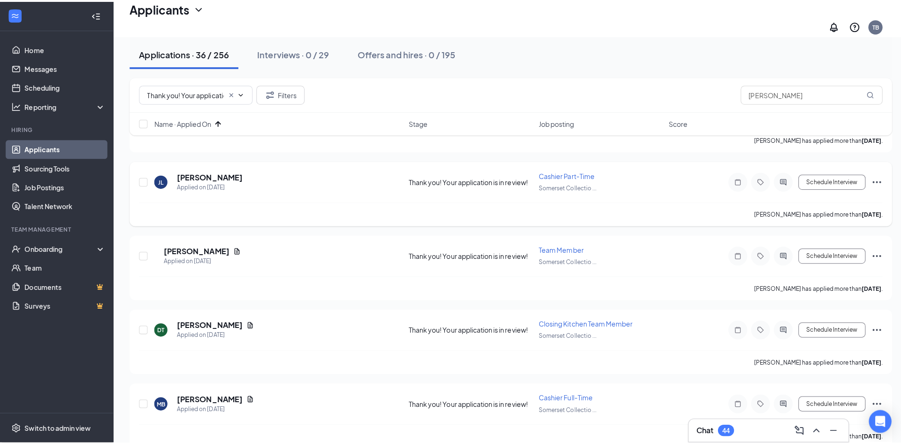
scroll to position [470, 0]
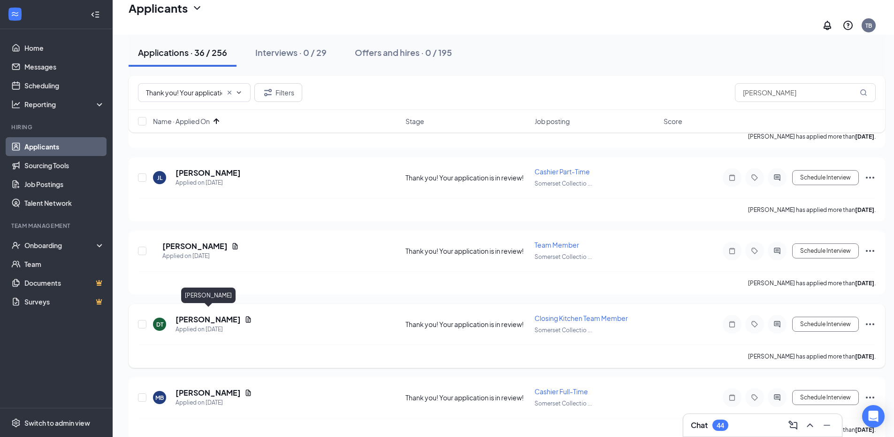
click at [220, 314] on h5 "Danielle Thurmand" at bounding box center [208, 319] width 65 height 10
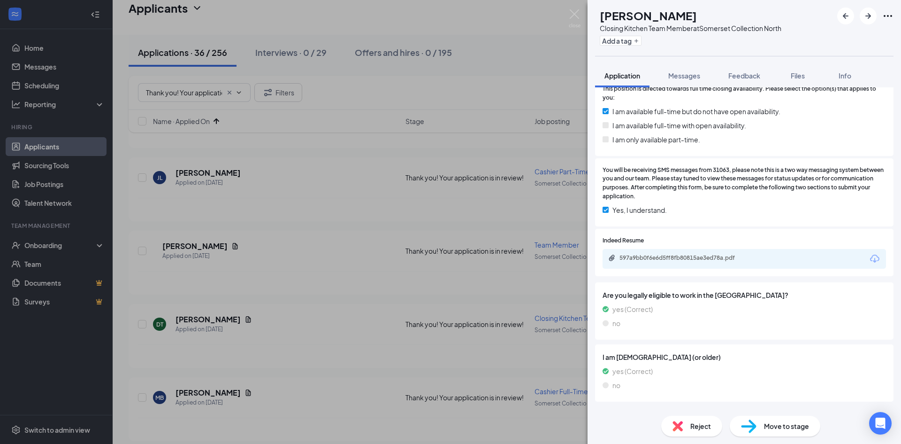
scroll to position [282, 0]
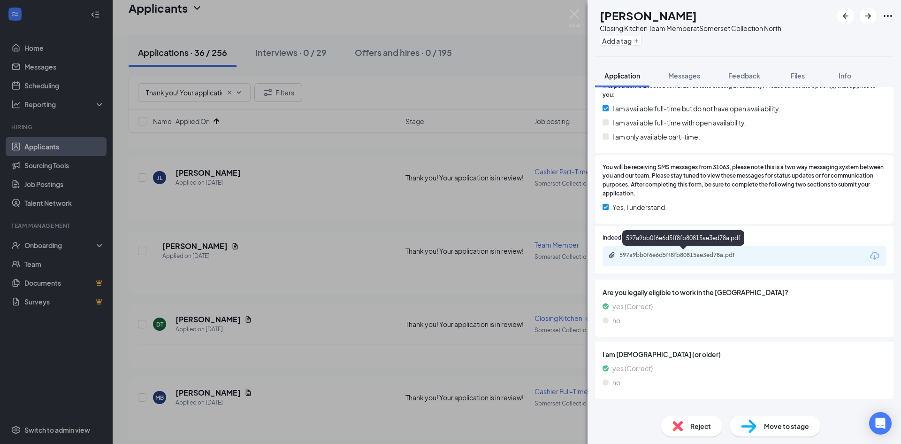
click at [704, 253] on div "597a9bb0f6e6d5ff8fb80815ae3ed78a.pdf" at bounding box center [685, 255] width 131 height 8
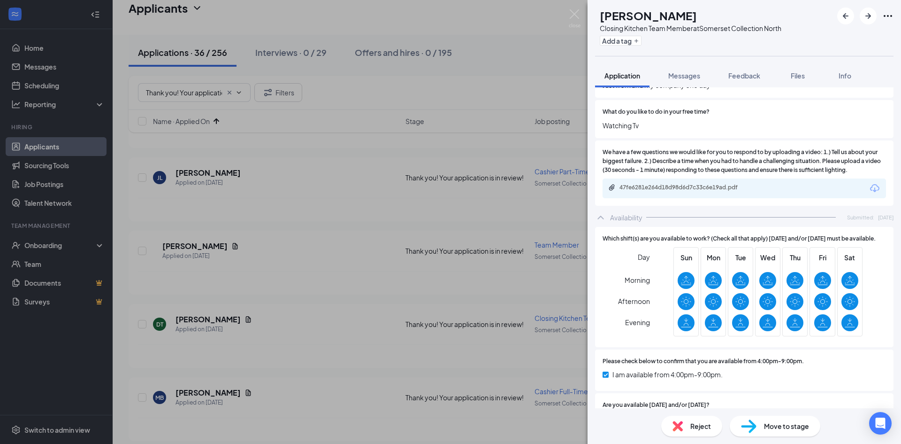
scroll to position [939, 0]
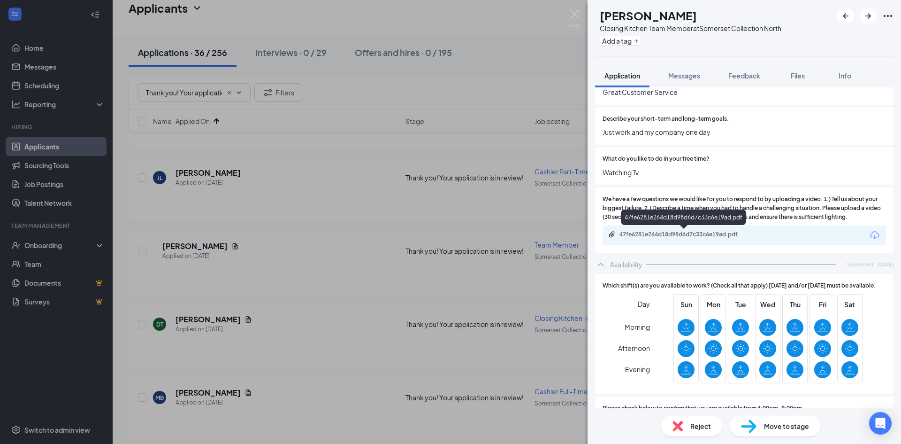
click at [701, 233] on div "47fe6281e264d18d98d6d7c33c6e19ad.pdf" at bounding box center [685, 235] width 131 height 8
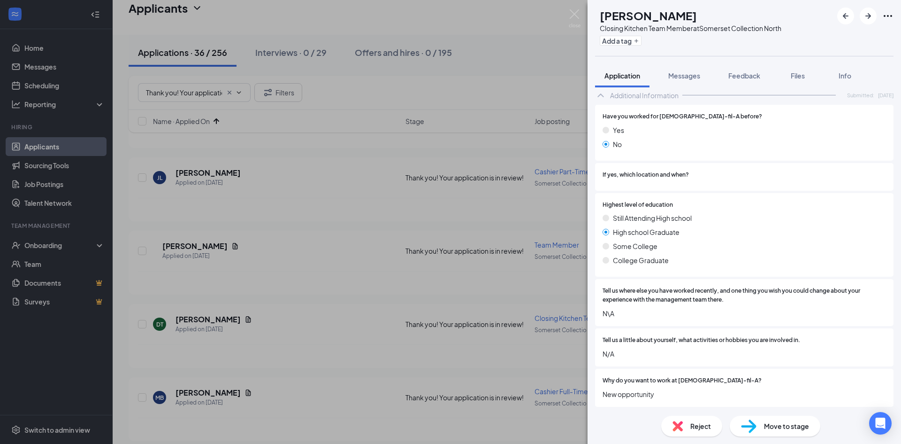
scroll to position [596, 0]
click at [801, 73] on span "Files" at bounding box center [798, 75] width 14 height 8
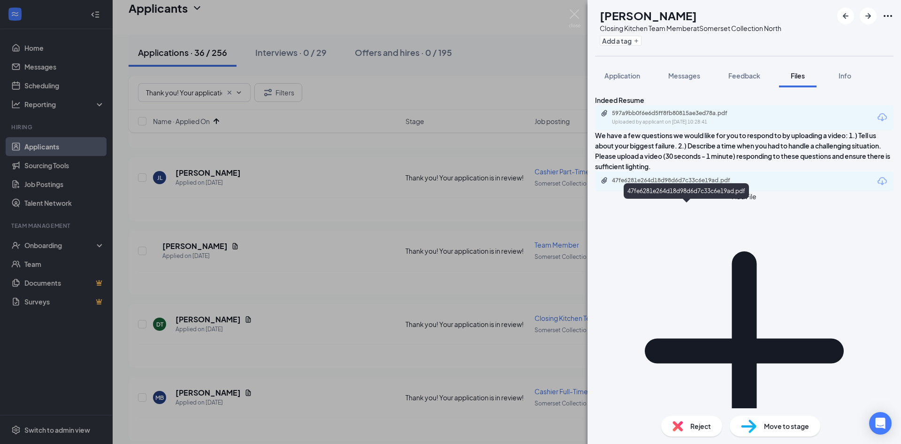
click at [689, 184] on div "47fe6281e264d18d98d6d7c33c6e19ad.pdf" at bounding box center [677, 181] width 131 height 8
click at [331, 203] on div "DT Danielle Thurmand Closing Kitchen Team Member at Somerset Collection North A…" at bounding box center [450, 222] width 901 height 444
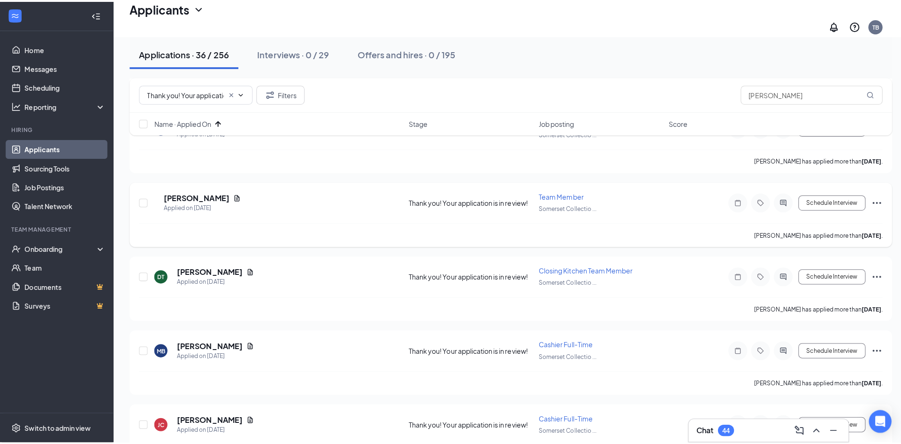
scroll to position [563, 0]
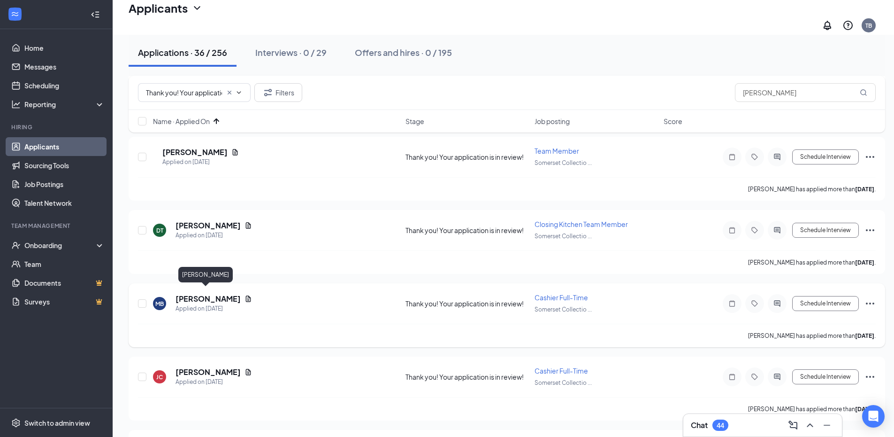
click at [189, 293] on h5 "Maurissa Bell" at bounding box center [208, 298] width 65 height 10
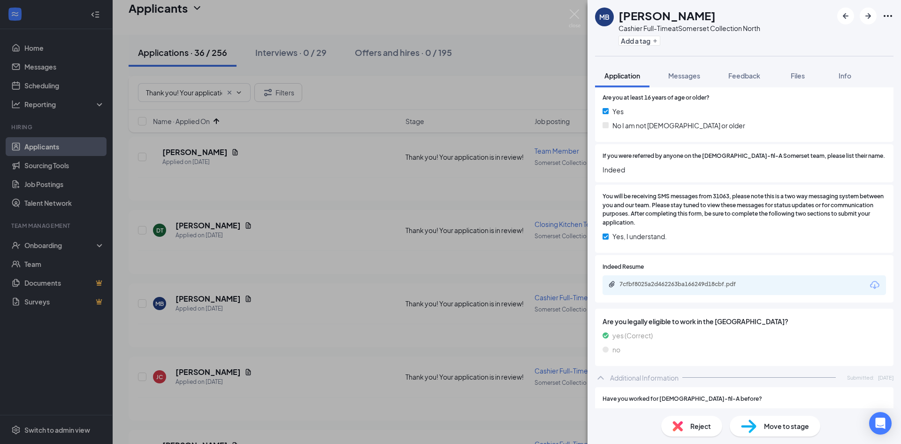
scroll to position [235, 0]
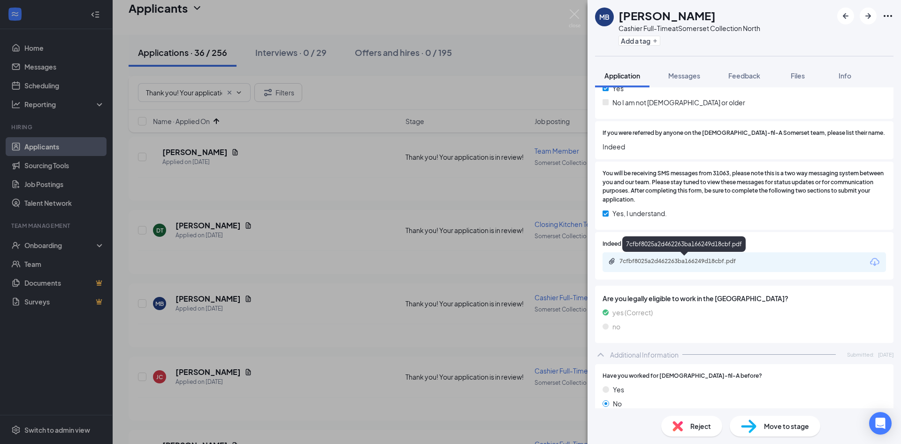
click at [707, 259] on div "7cfbf8025a2d462263ba166249d18cbf.pdf" at bounding box center [685, 261] width 131 height 8
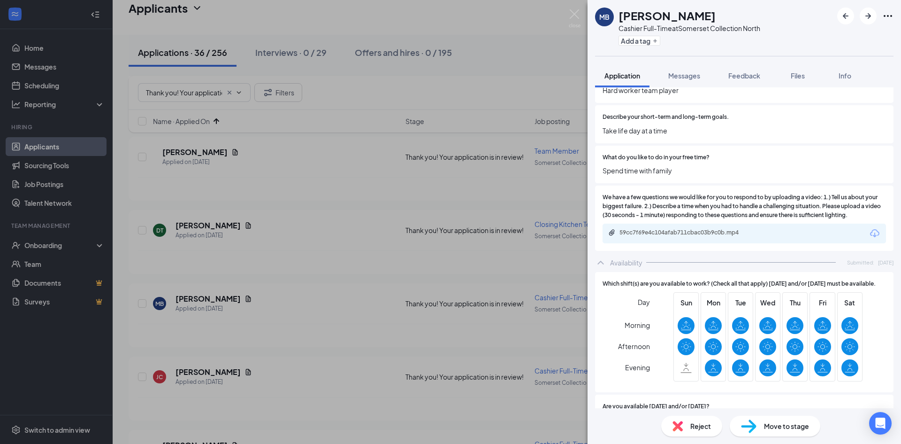
scroll to position [825, 0]
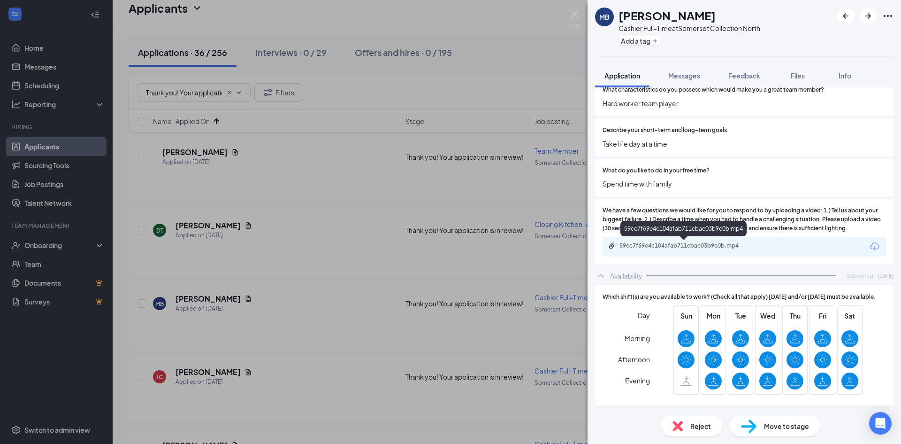
click at [696, 242] on div "59cc7f69e4c104afab711cbac03b9c0b.mp4" at bounding box center [685, 246] width 131 height 8
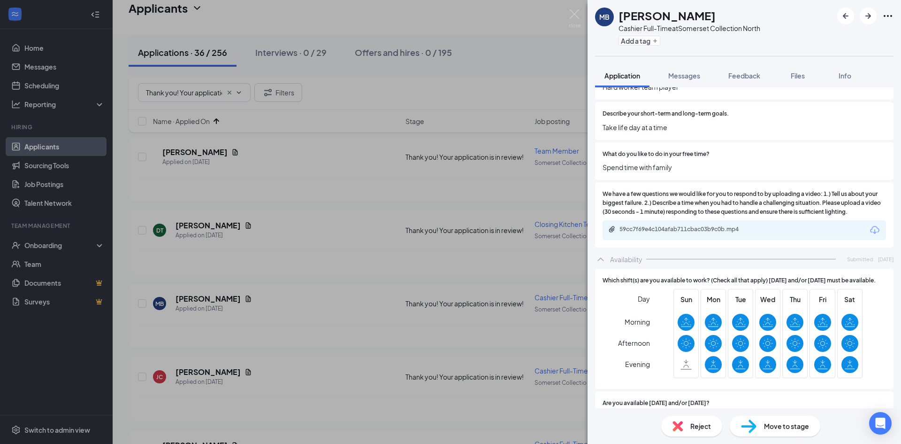
scroll to position [919, 0]
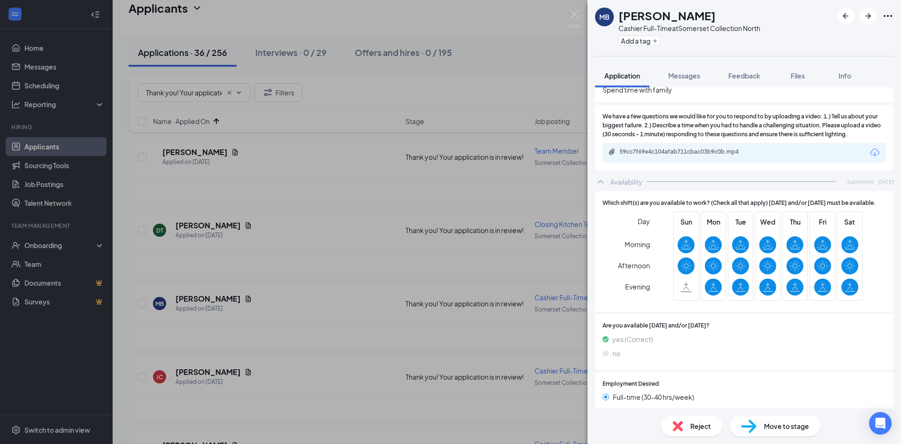
click at [702, 422] on span "Reject" at bounding box center [701, 426] width 21 height 10
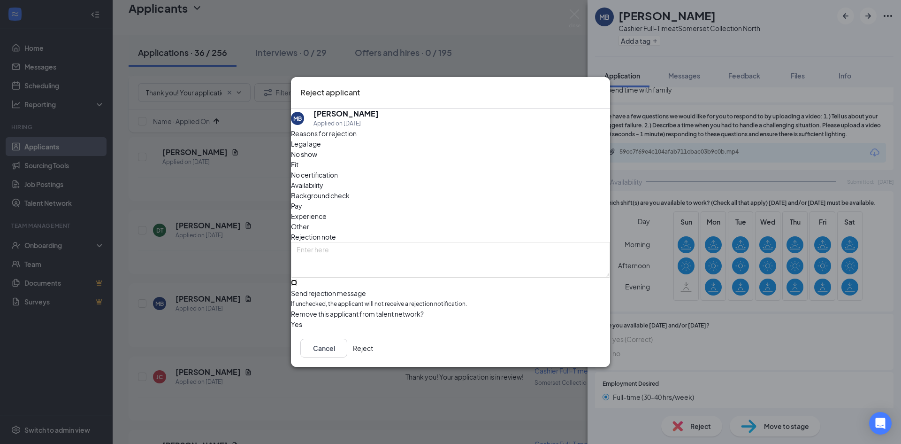
click at [297, 279] on input "Send rejection message If unchecked, the applicant will not receive a rejection…" at bounding box center [294, 282] width 6 height 6
checkbox input "true"
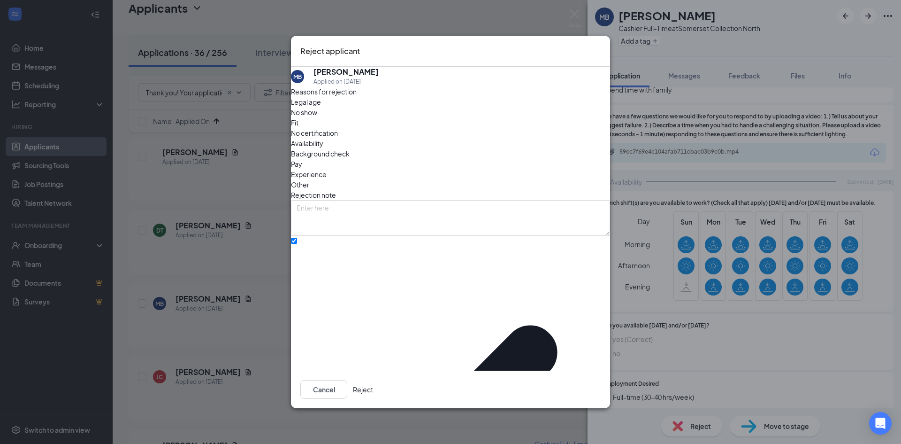
click at [373, 380] on button "Reject" at bounding box center [363, 389] width 20 height 19
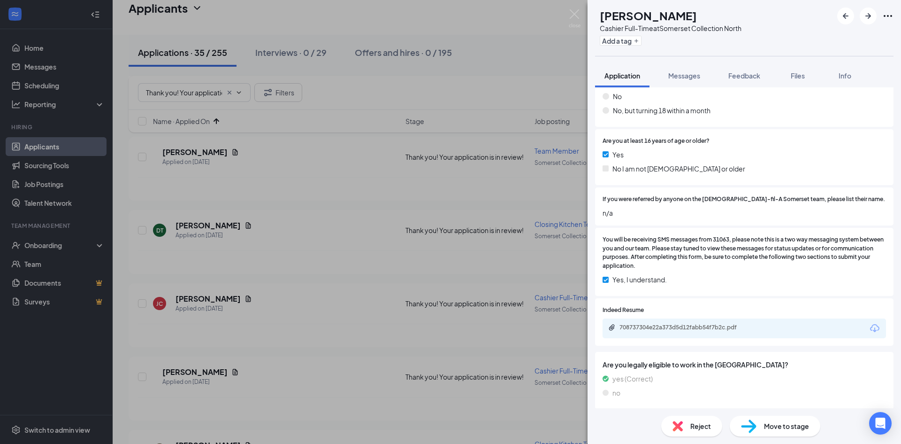
scroll to position [188, 0]
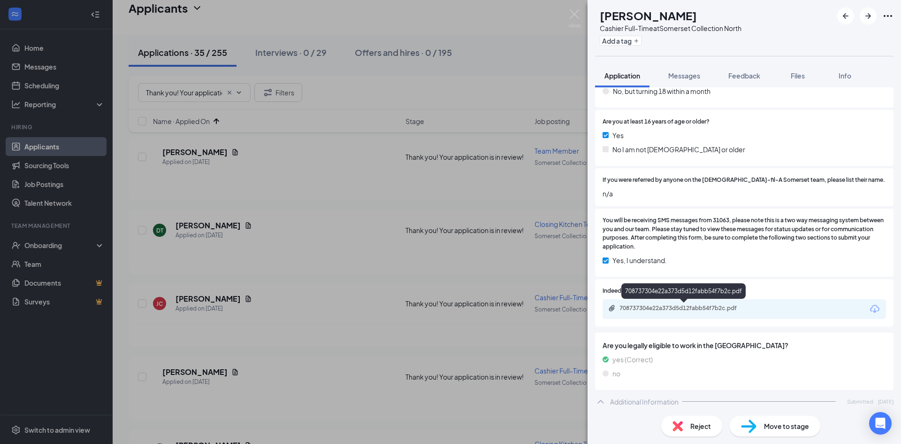
click at [706, 305] on div "708737304e22a373d5d12fabb54f7b2c.pdf" at bounding box center [685, 308] width 131 height 8
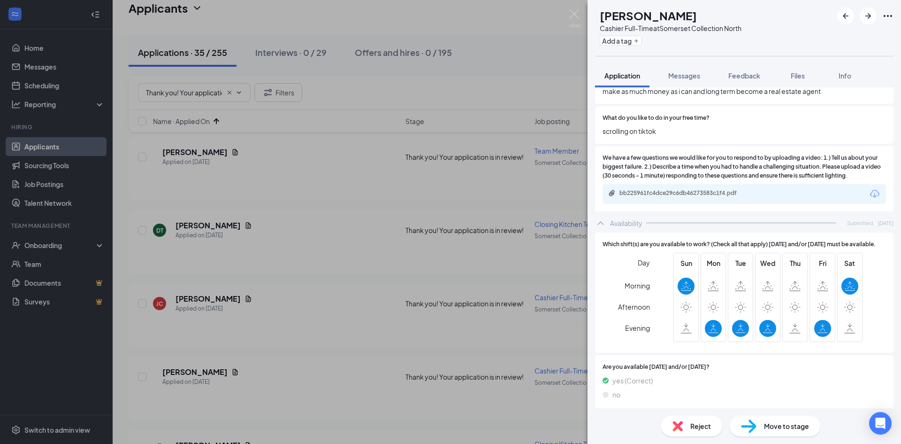
scroll to position [893, 0]
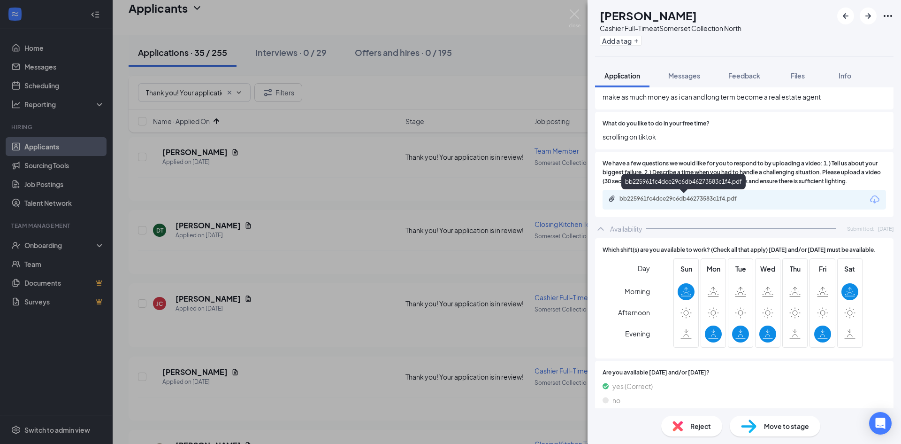
click at [660, 196] on div "bb225961fc4dce29c6db46273583c1f4.pdf" at bounding box center [685, 199] width 131 height 8
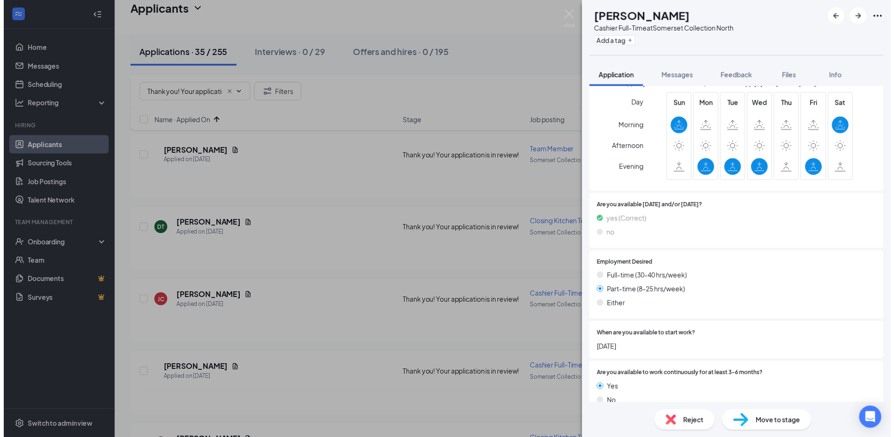
scroll to position [1080, 0]
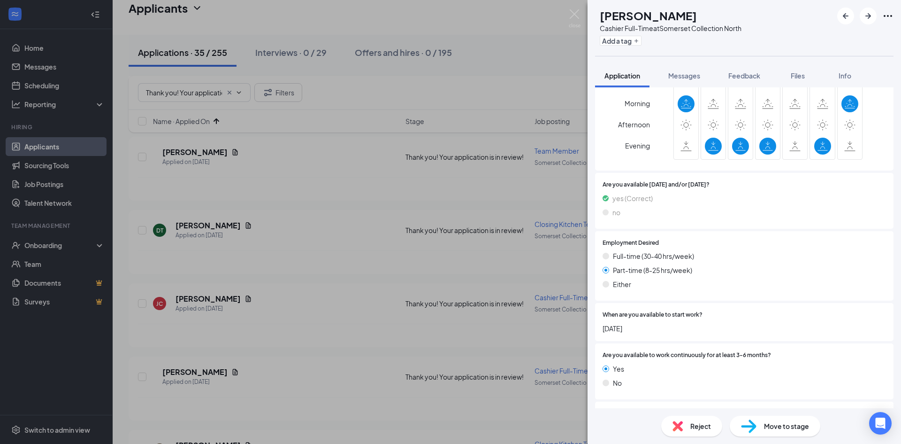
click at [356, 271] on div "JC John Colvin Cashier Full-Time at Somerset Collection North Add a tag Applica…" at bounding box center [450, 222] width 901 height 444
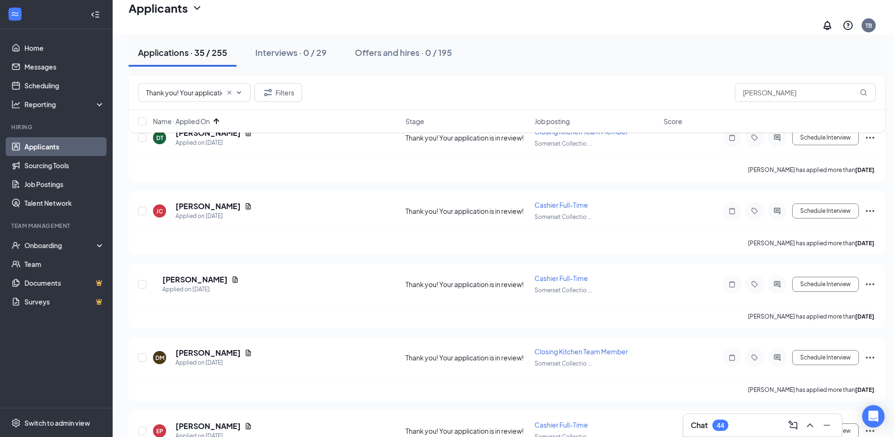
scroll to position [657, 0]
click at [208, 273] on h5 "Kiontre Allen" at bounding box center [194, 278] width 65 height 10
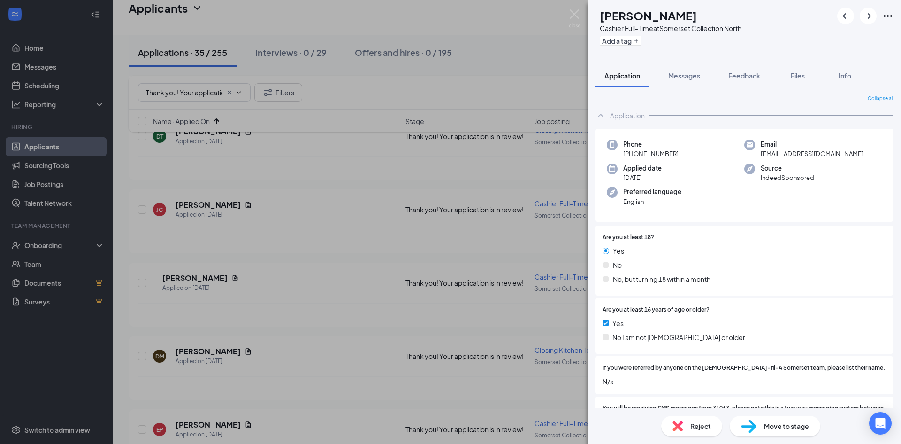
click at [294, 231] on div "KA Kiontre Allen Cashier Full-Time at Somerset Collection North Add a tag Appli…" at bounding box center [450, 222] width 901 height 444
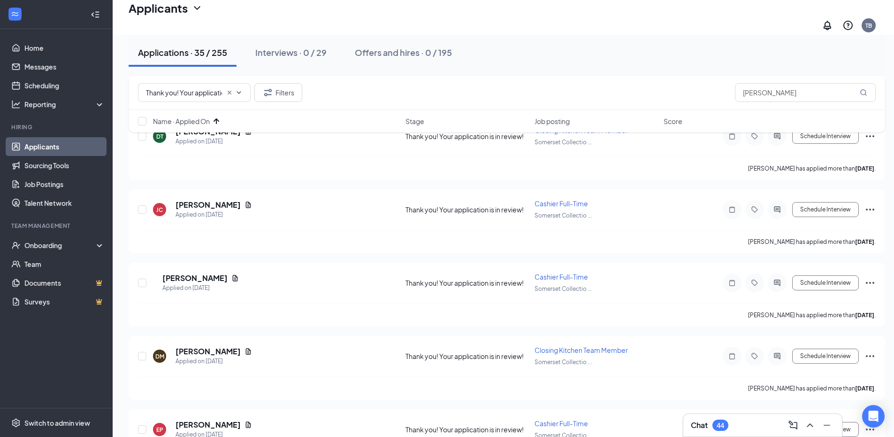
click at [214, 123] on icon "ArrowUp" at bounding box center [216, 121] width 11 height 11
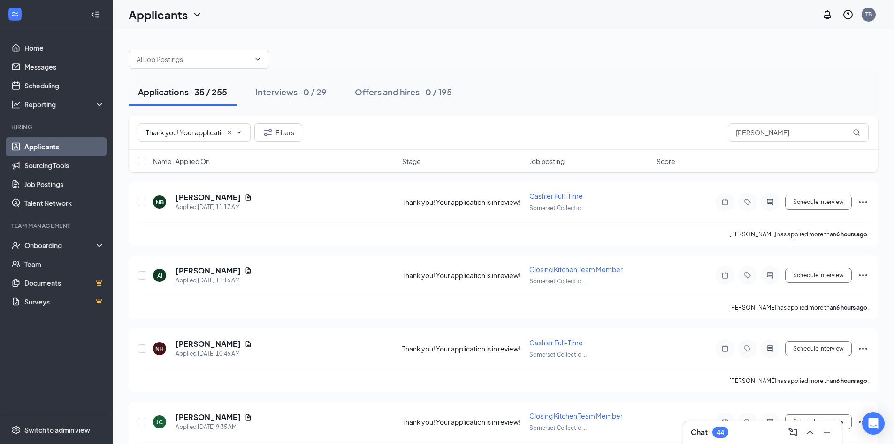
click at [202, 162] on span "Name · Applied On" at bounding box center [181, 160] width 57 height 9
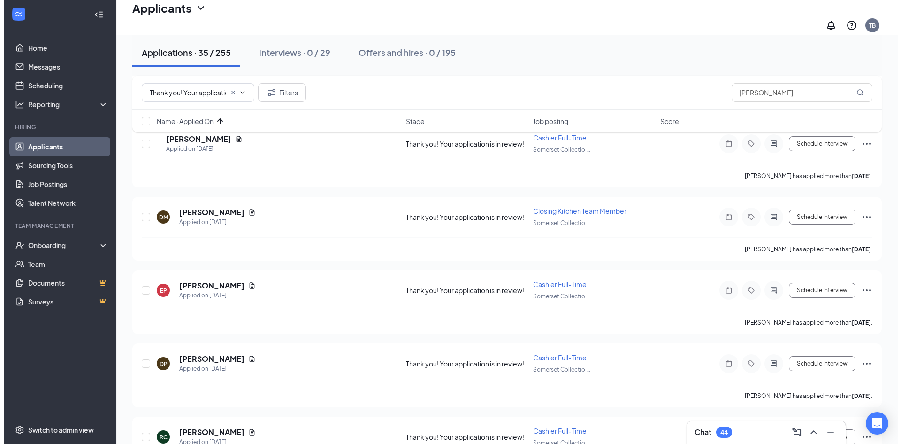
scroll to position [798, 0]
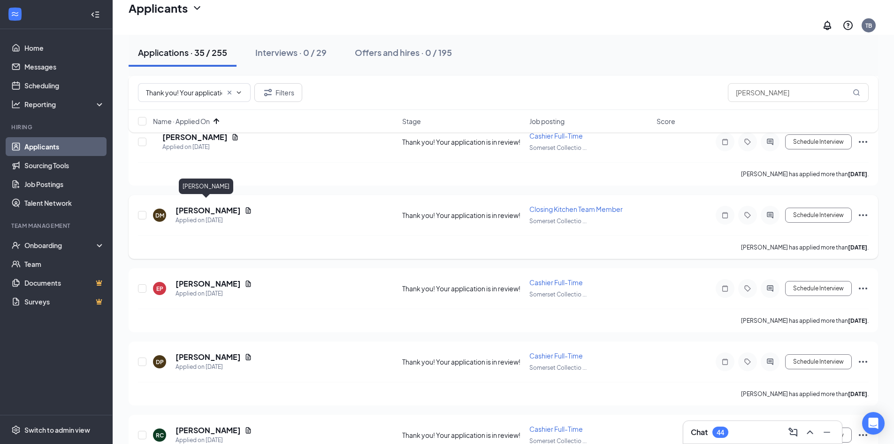
click at [207, 205] on h5 "Durell Morant" at bounding box center [208, 210] width 65 height 10
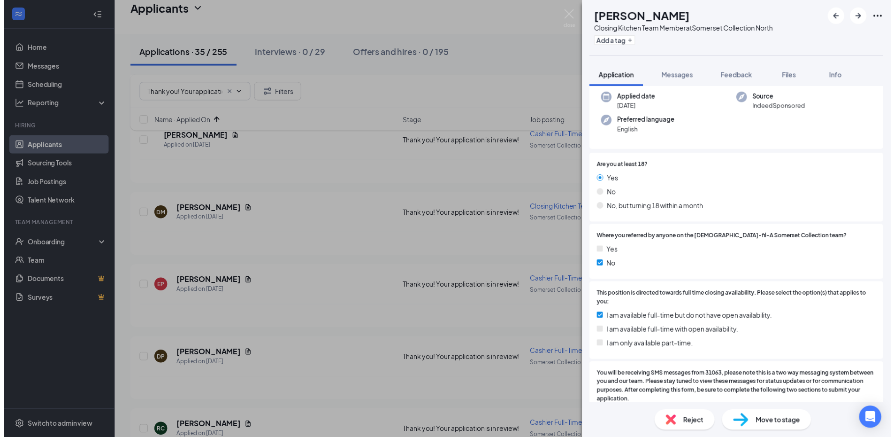
scroll to position [94, 0]
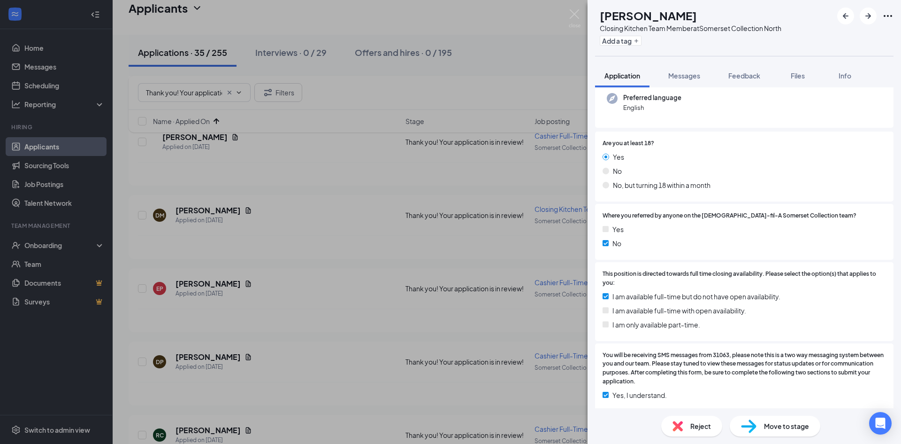
click at [359, 89] on div "DM Durell Morant Closing Kitchen Team Member at Somerset Collection North Add a…" at bounding box center [450, 222] width 901 height 444
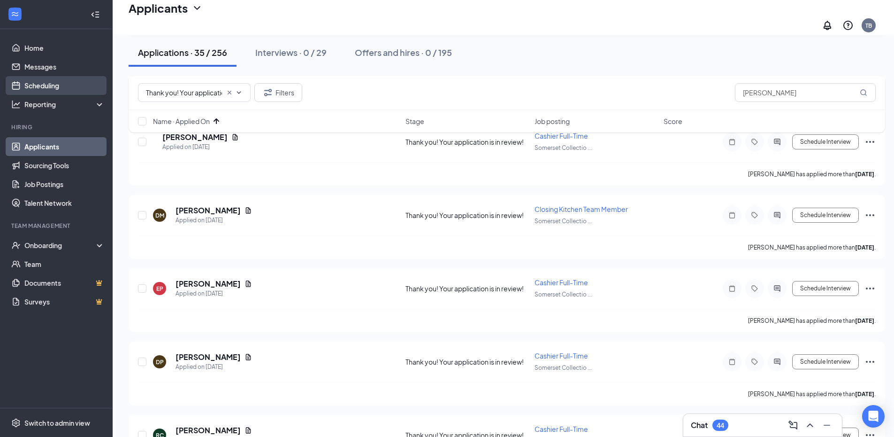
click at [49, 85] on link "Scheduling" at bounding box center [64, 85] width 80 height 19
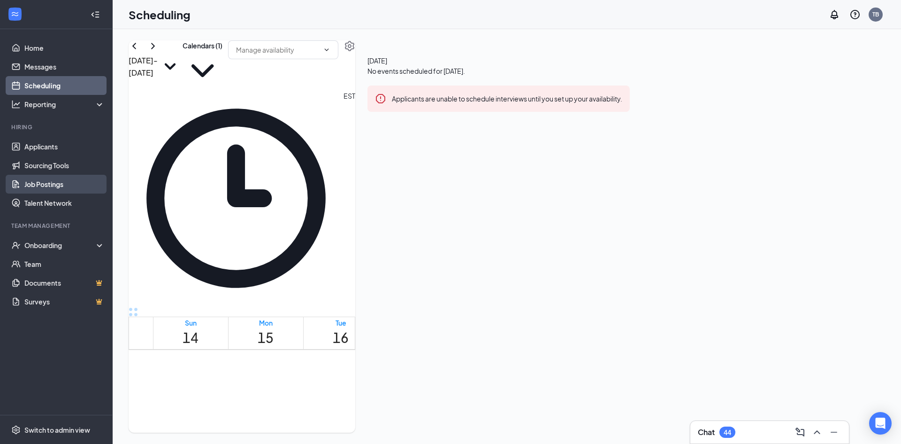
click at [52, 183] on link "Job Postings" at bounding box center [64, 184] width 80 height 19
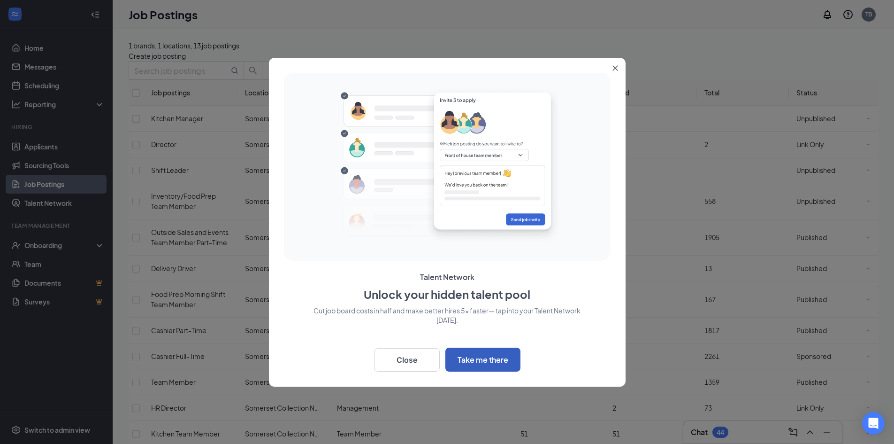
click at [472, 356] on button "Take me there" at bounding box center [483, 359] width 75 height 24
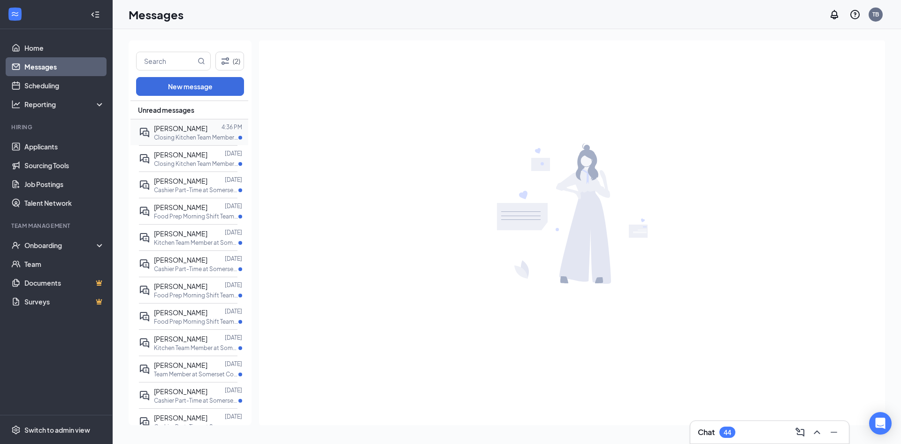
click at [198, 130] on span "[PERSON_NAME]" at bounding box center [181, 128] width 54 height 8
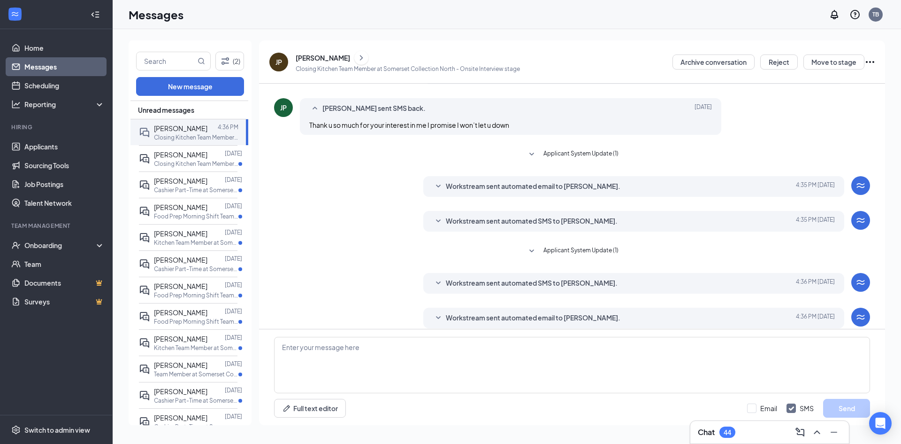
scroll to position [126, 0]
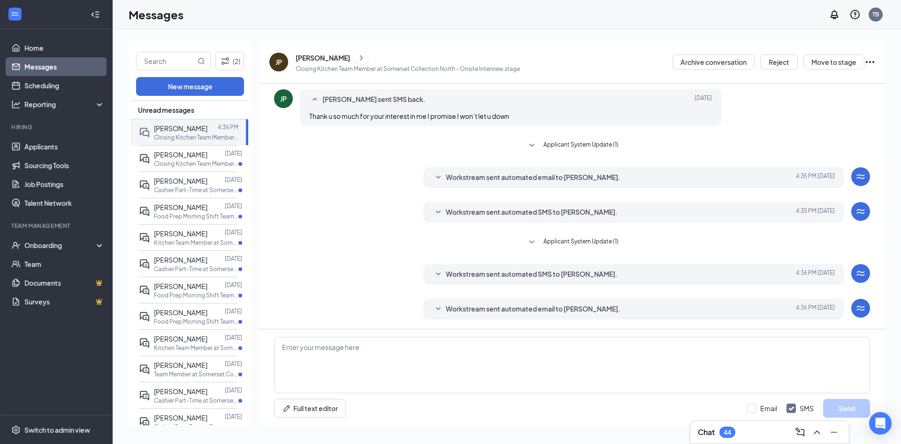
click at [601, 240] on span "Applicant System Update (1)" at bounding box center [581, 242] width 75 height 11
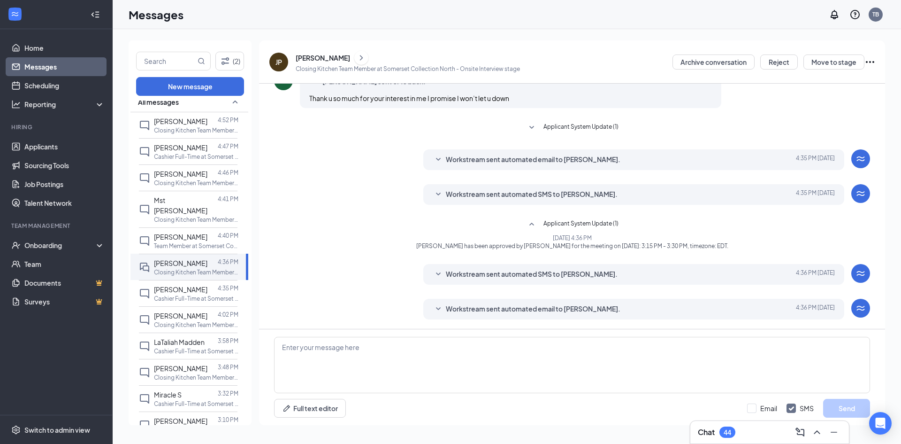
scroll to position [657, 0]
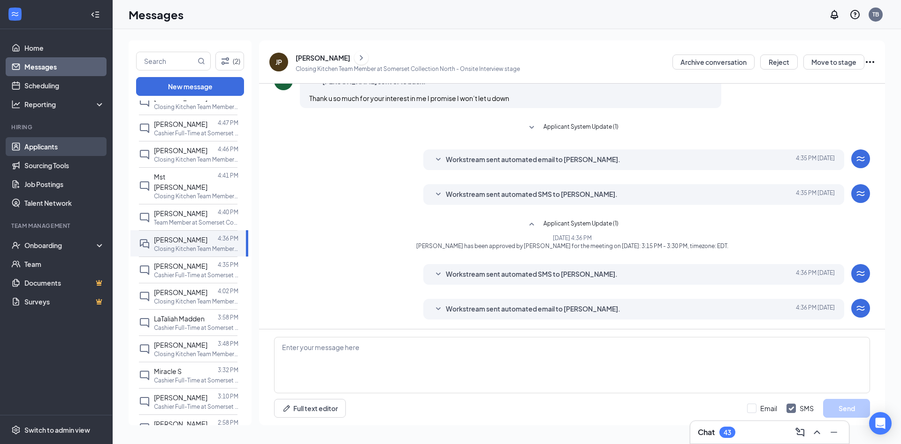
click at [48, 146] on link "Applicants" at bounding box center [64, 146] width 80 height 19
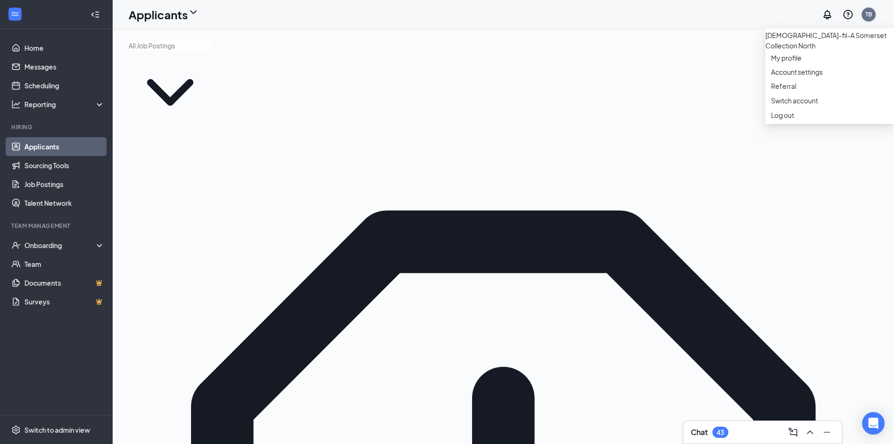
click at [869, 15] on div "TB" at bounding box center [869, 14] width 7 height 8
click at [793, 120] on div "Log out" at bounding box center [829, 114] width 117 height 9
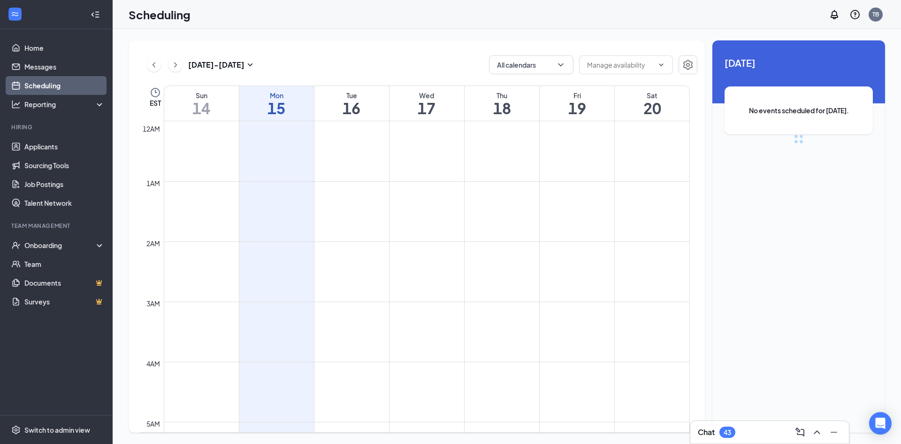
scroll to position [462, 0]
